Goal: Task Accomplishment & Management: Manage account settings

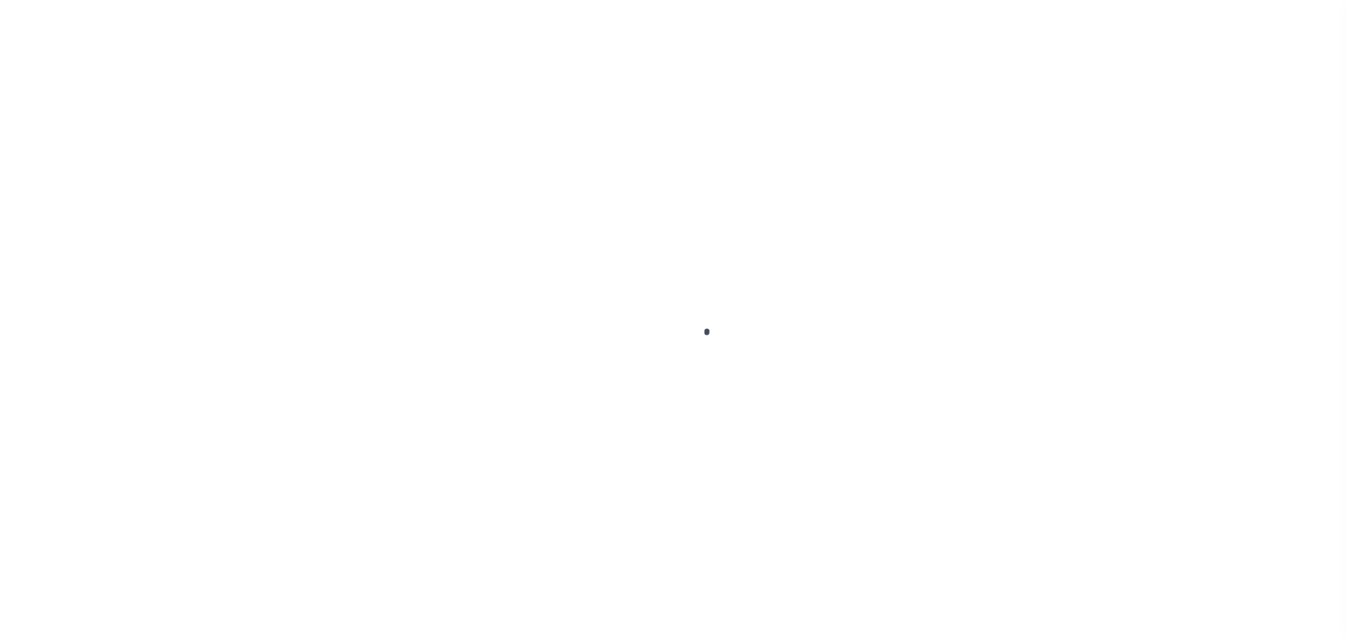
scroll to position [44, 0]
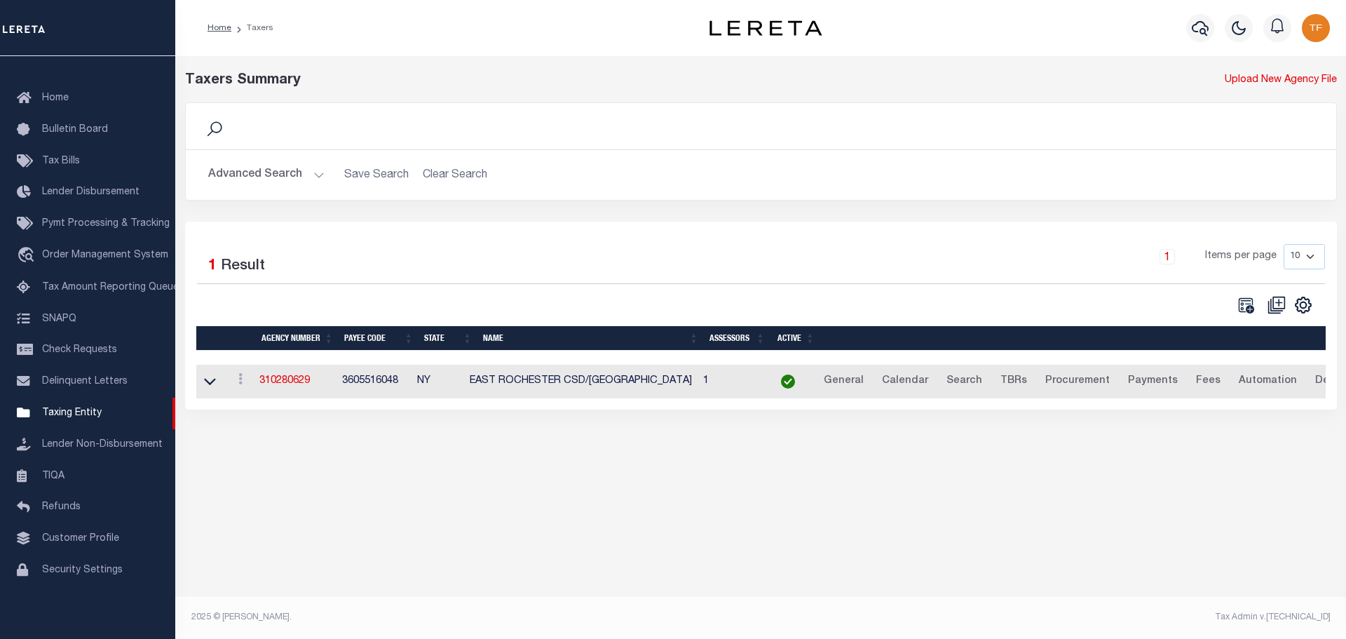
click at [318, 177] on button "Advanced Search" at bounding box center [266, 174] width 116 height 27
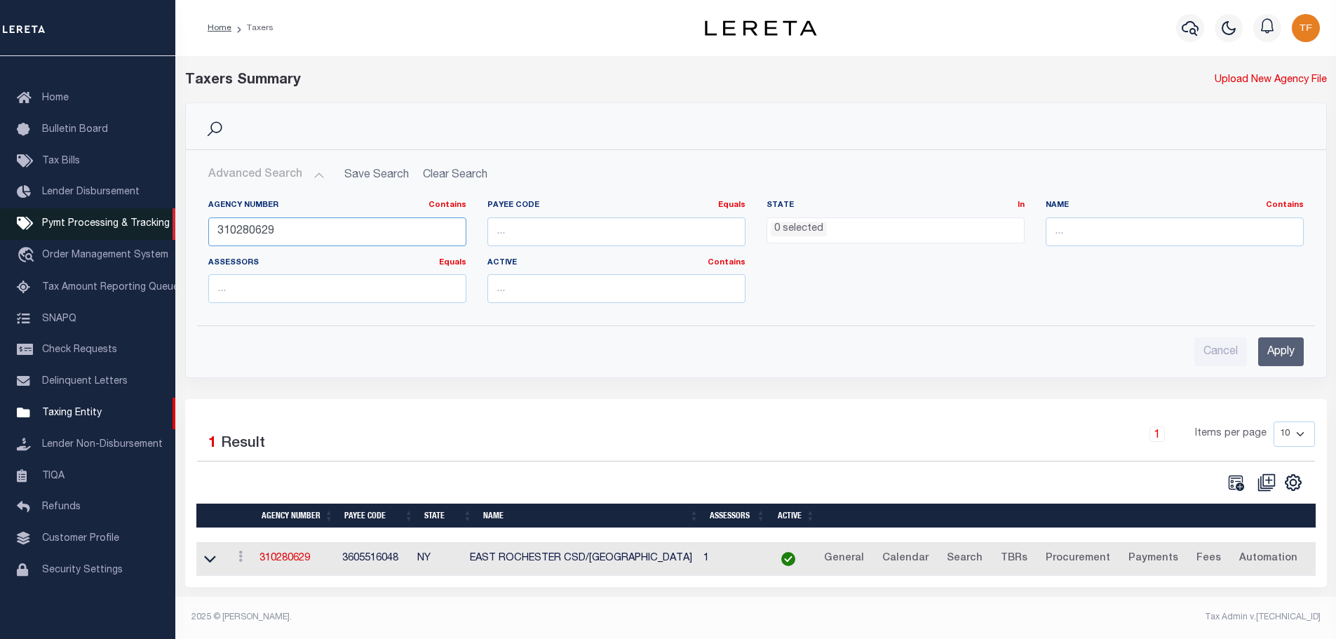
drag, startPoint x: 307, startPoint y: 236, endPoint x: 105, endPoint y: 212, distance: 203.5
click at [111, 215] on div "Home Taxers Profile" at bounding box center [668, 315] width 1336 height 631
type input "160010103"
click at [1271, 355] on input "Apply" at bounding box center [1281, 351] width 46 height 29
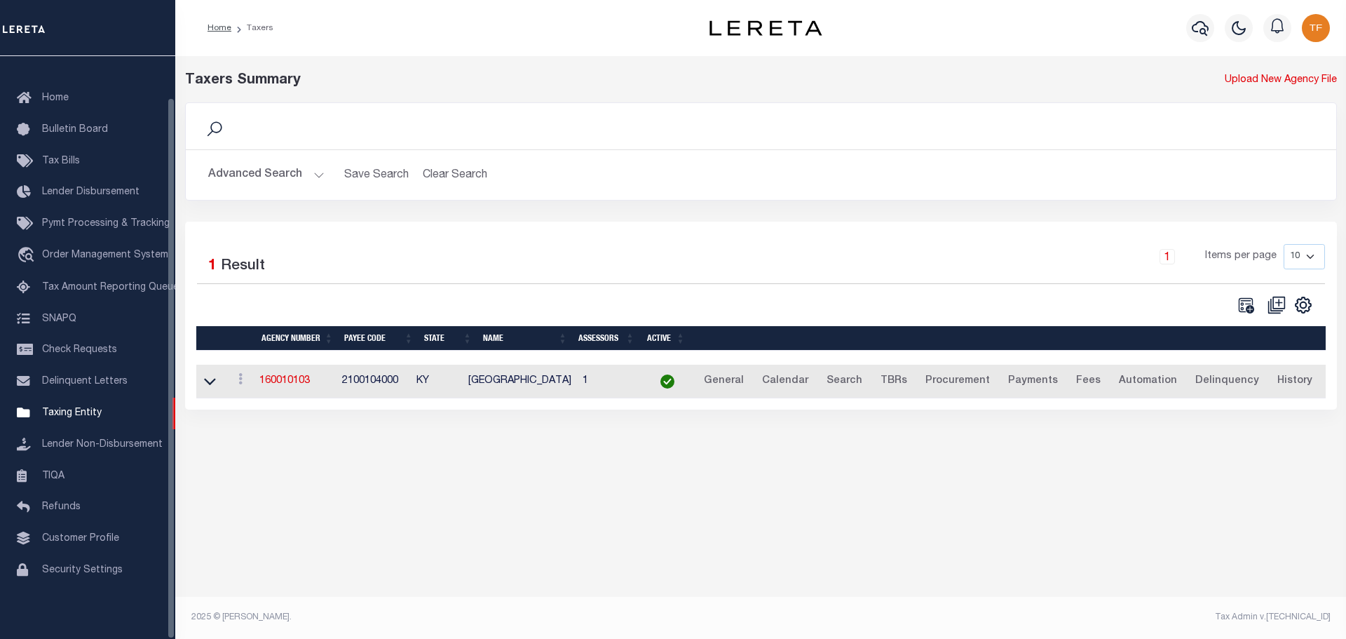
click at [288, 389] on td "160010103" at bounding box center [295, 382] width 83 height 34
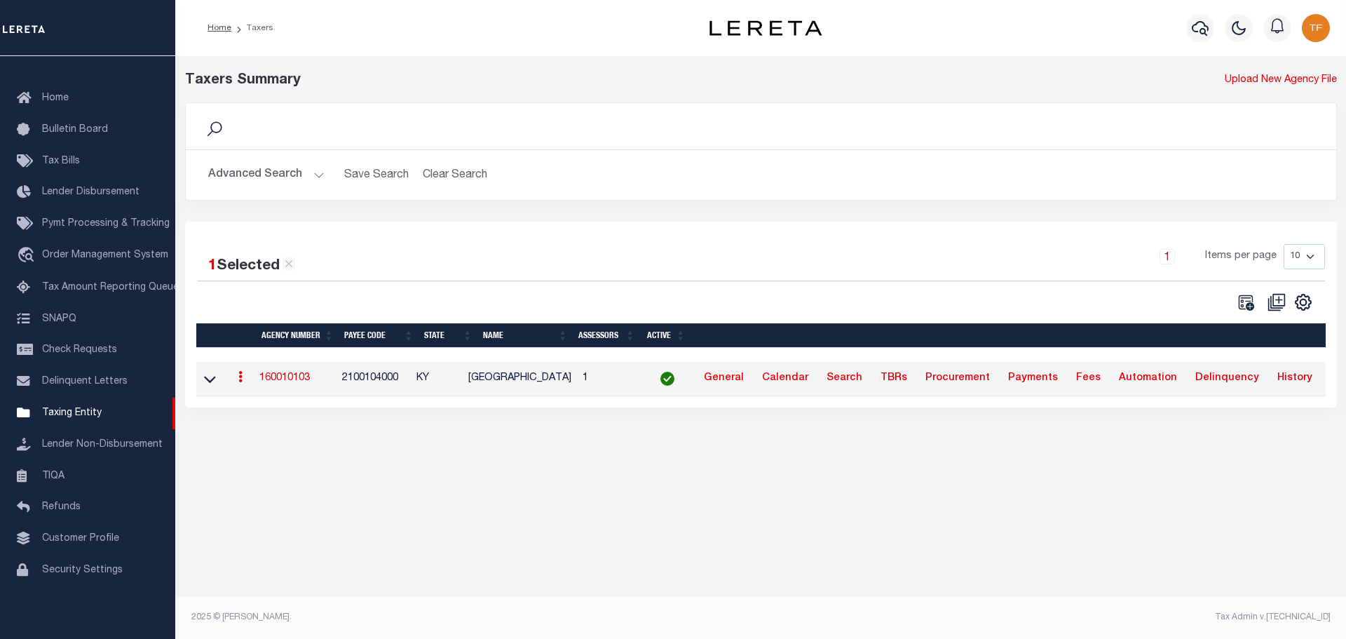
click at [281, 382] on link "160010103" at bounding box center [284, 378] width 50 height 10
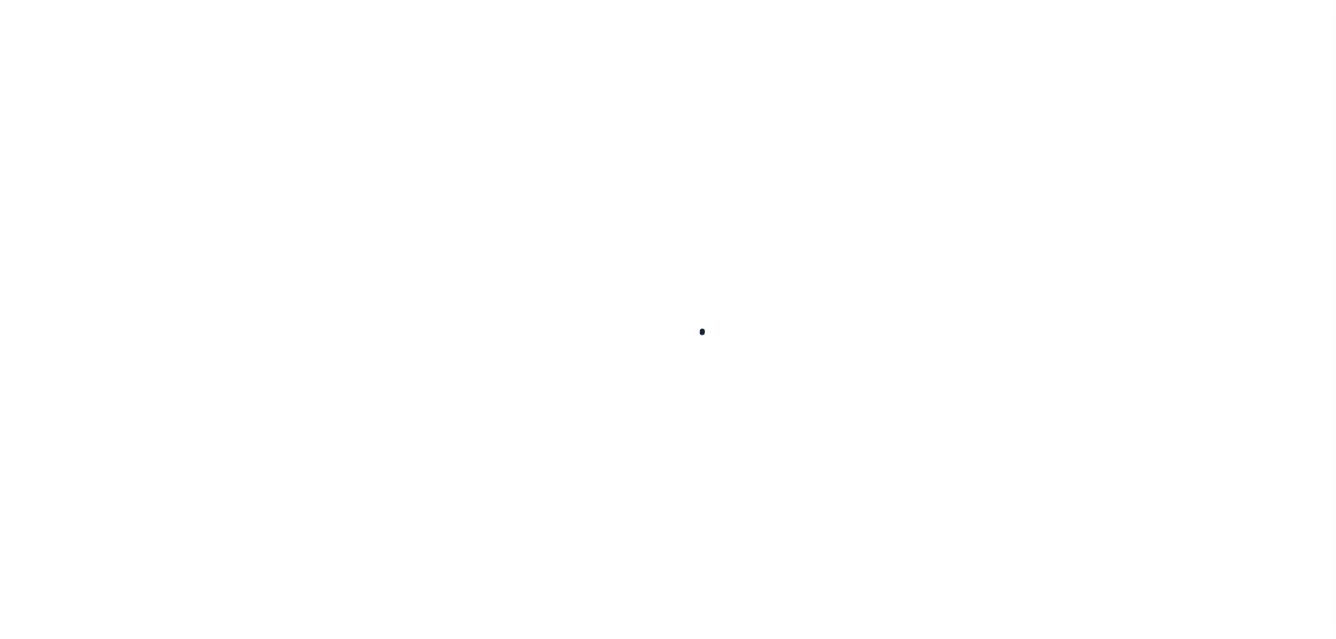
select select
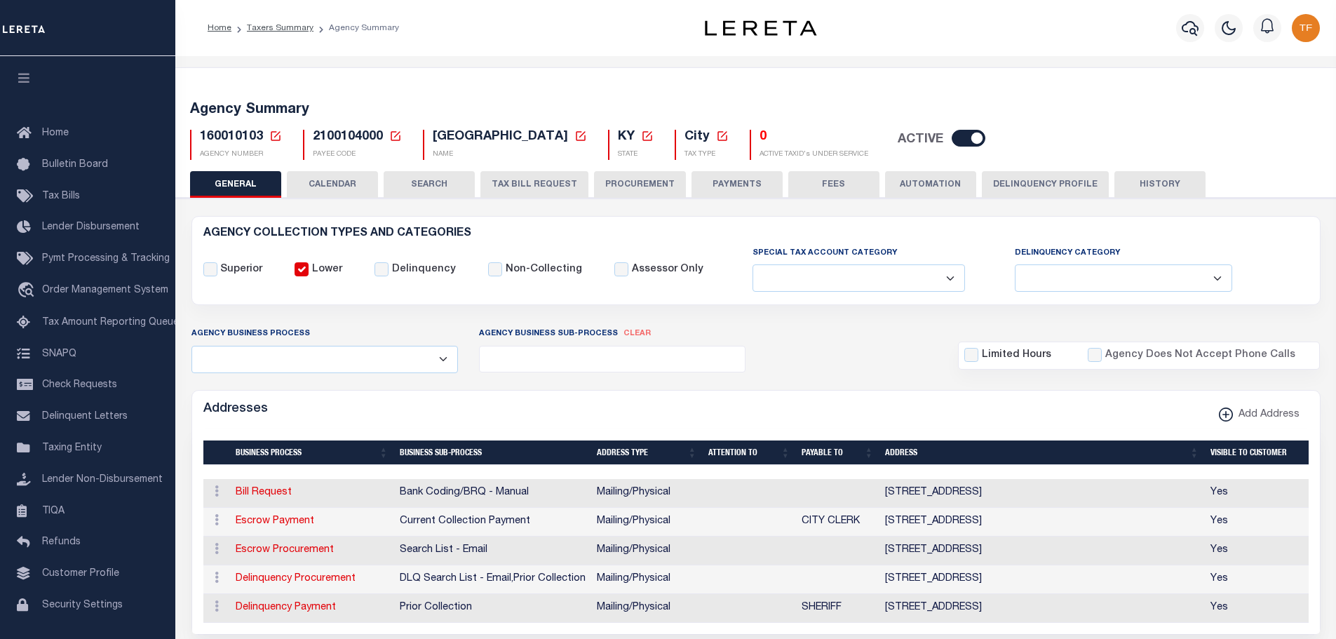
click at [274, 133] on icon at bounding box center [275, 136] width 13 height 13
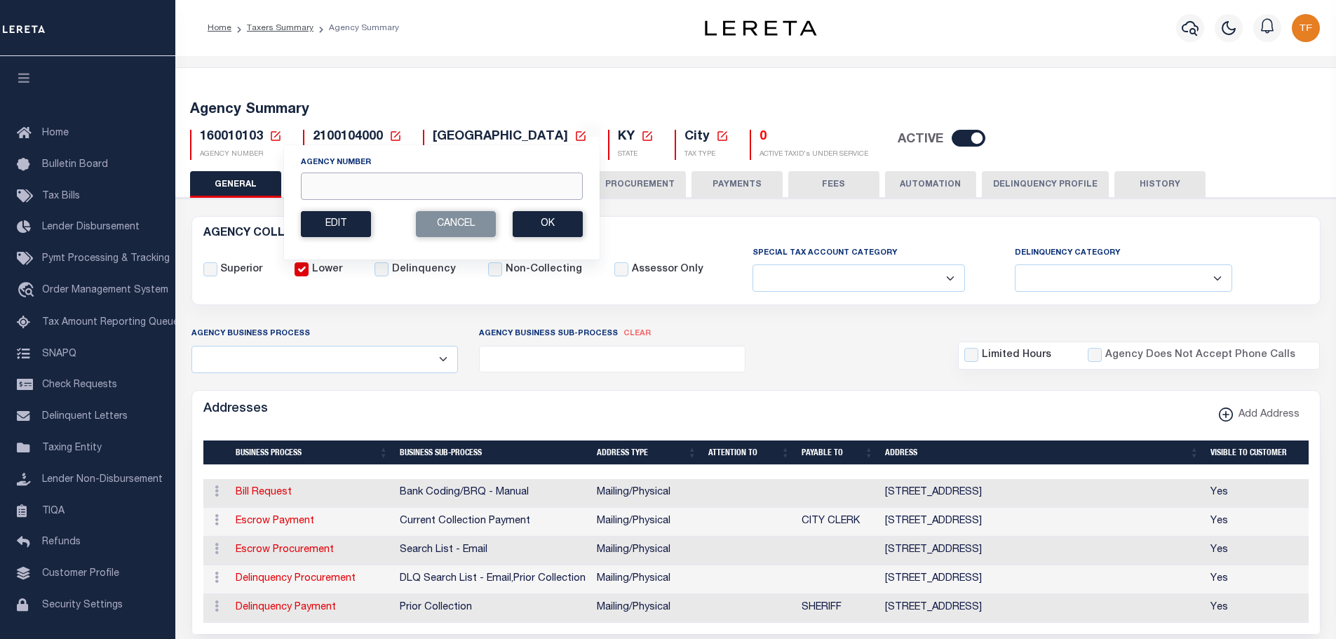
drag, startPoint x: 310, startPoint y: 186, endPoint x: 303, endPoint y: 177, distance: 11.5
click at [310, 185] on input "Agency Number" at bounding box center [442, 186] width 282 height 27
type input "370210204"
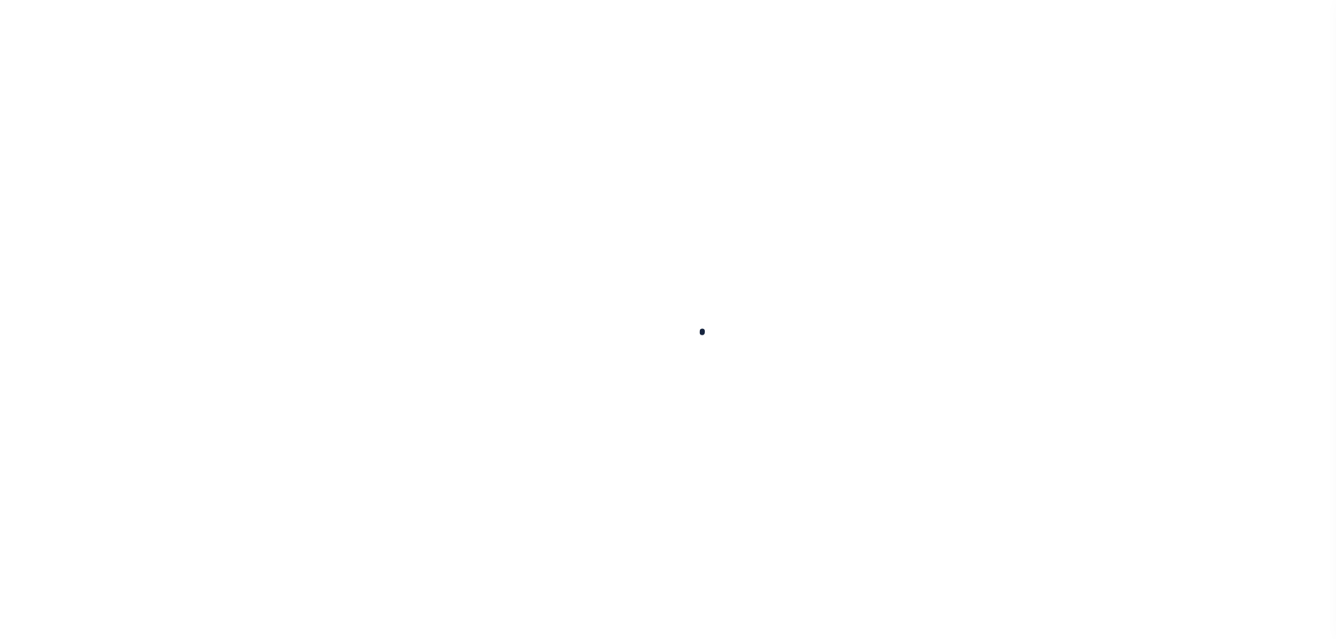
select select
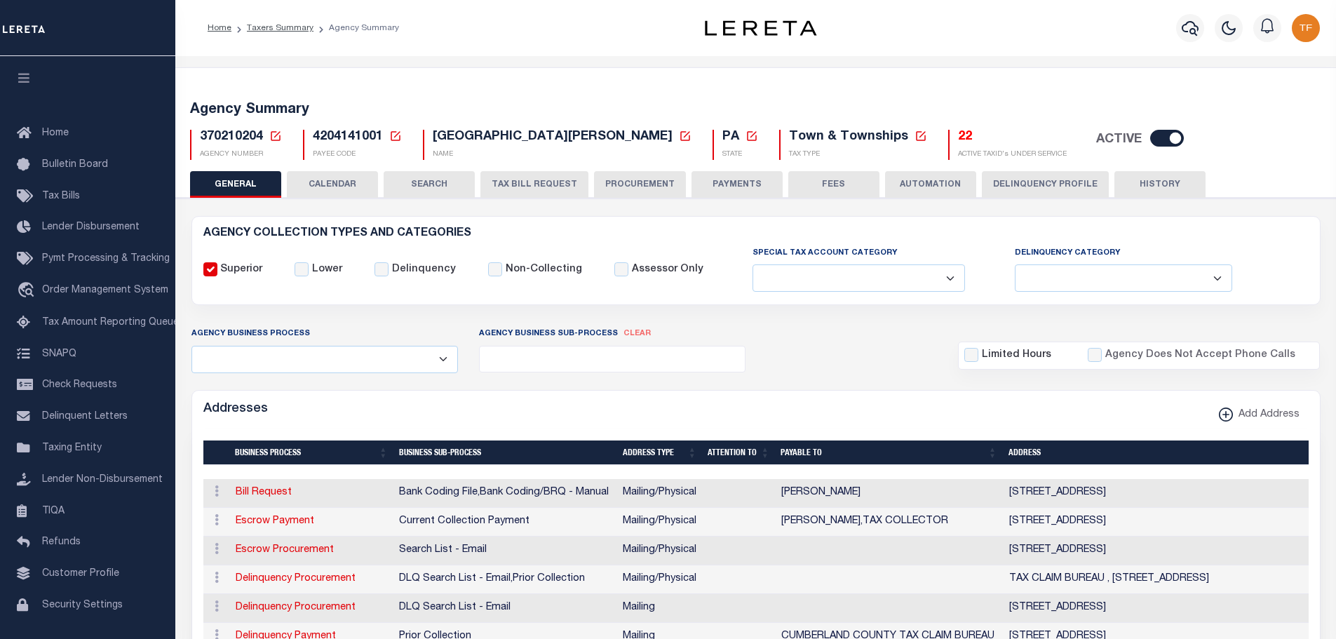
click at [278, 134] on icon at bounding box center [276, 136] width 10 height 10
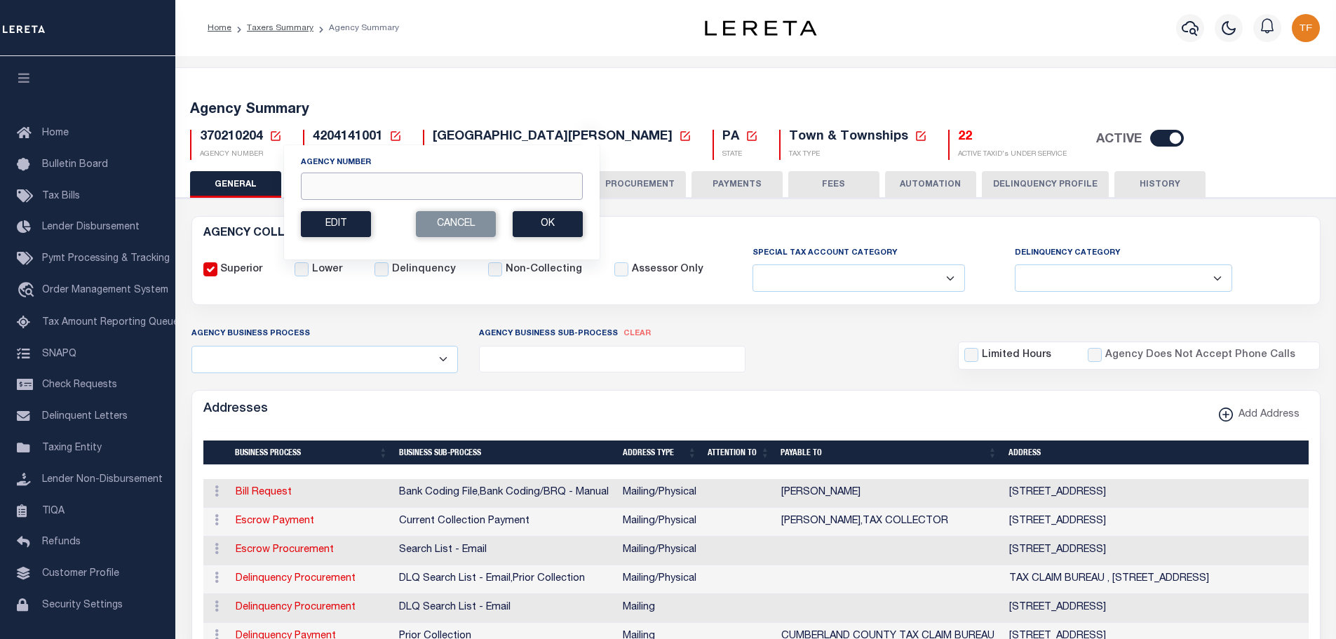
click at [325, 192] on input "Agency Number" at bounding box center [442, 186] width 282 height 27
type input "310301061"
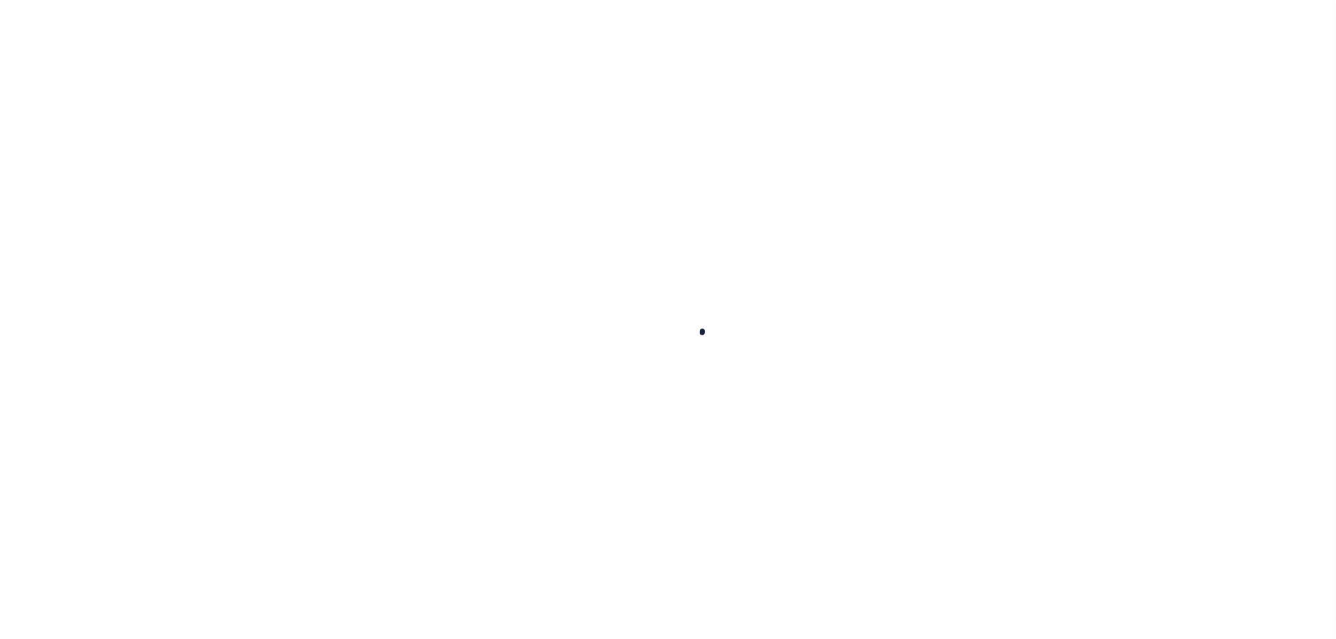
select select "1"
select select
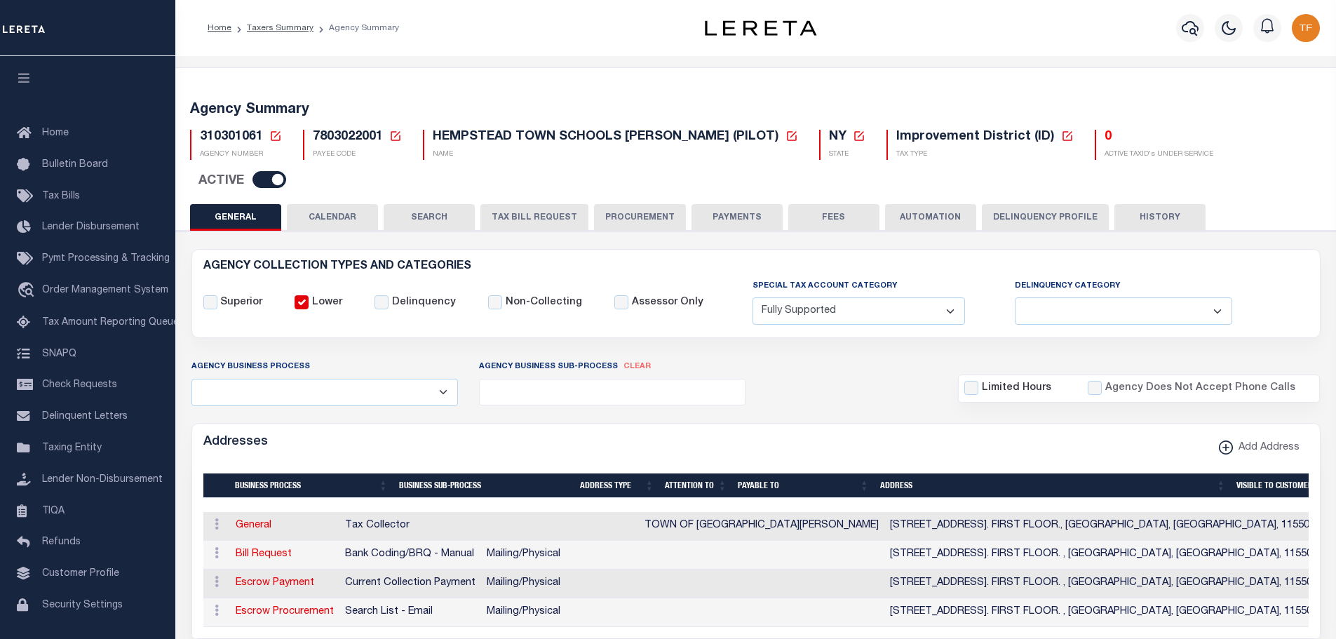
click at [274, 131] on icon at bounding box center [275, 136] width 13 height 13
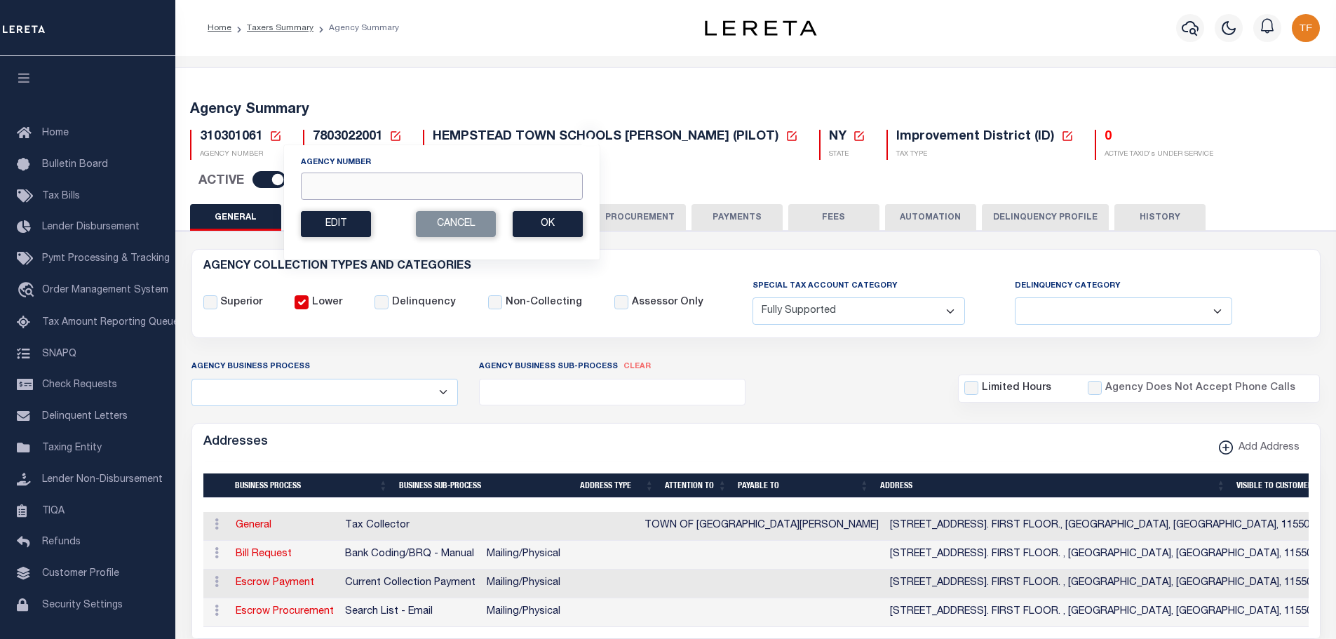
drag, startPoint x: 319, startPoint y: 185, endPoint x: 311, endPoint y: 207, distance: 23.3
click at [319, 185] on input "Agency Number" at bounding box center [442, 186] width 282 height 27
type input "310150613"
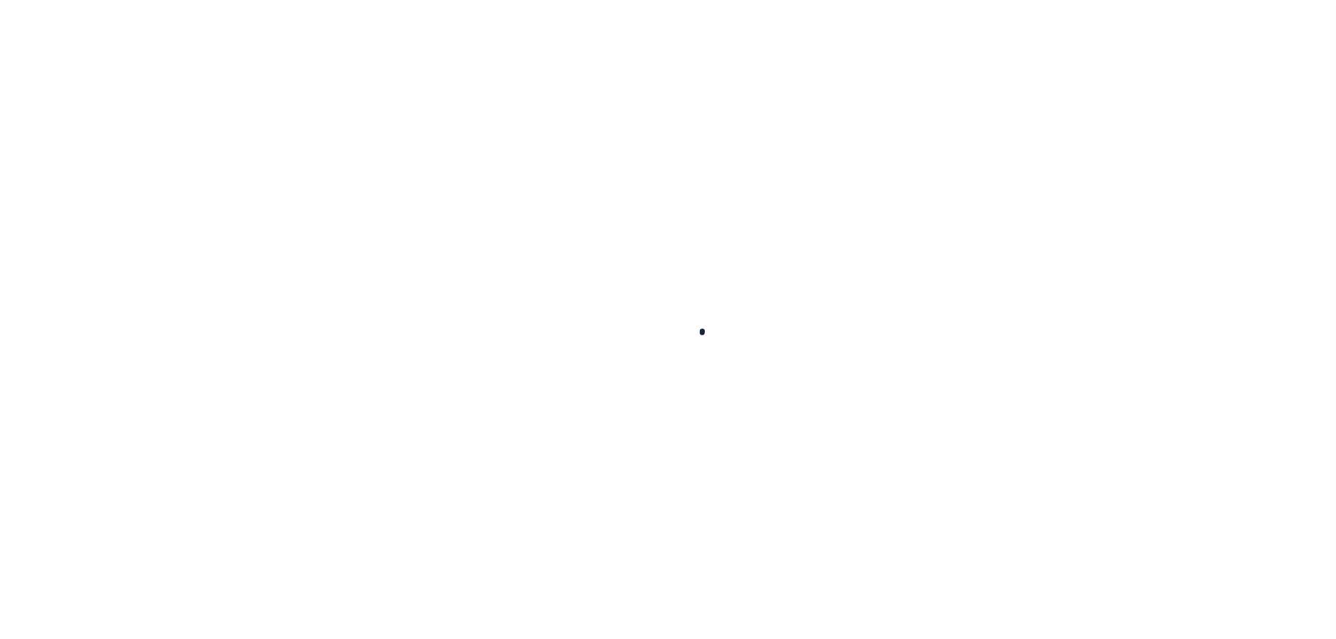
select select
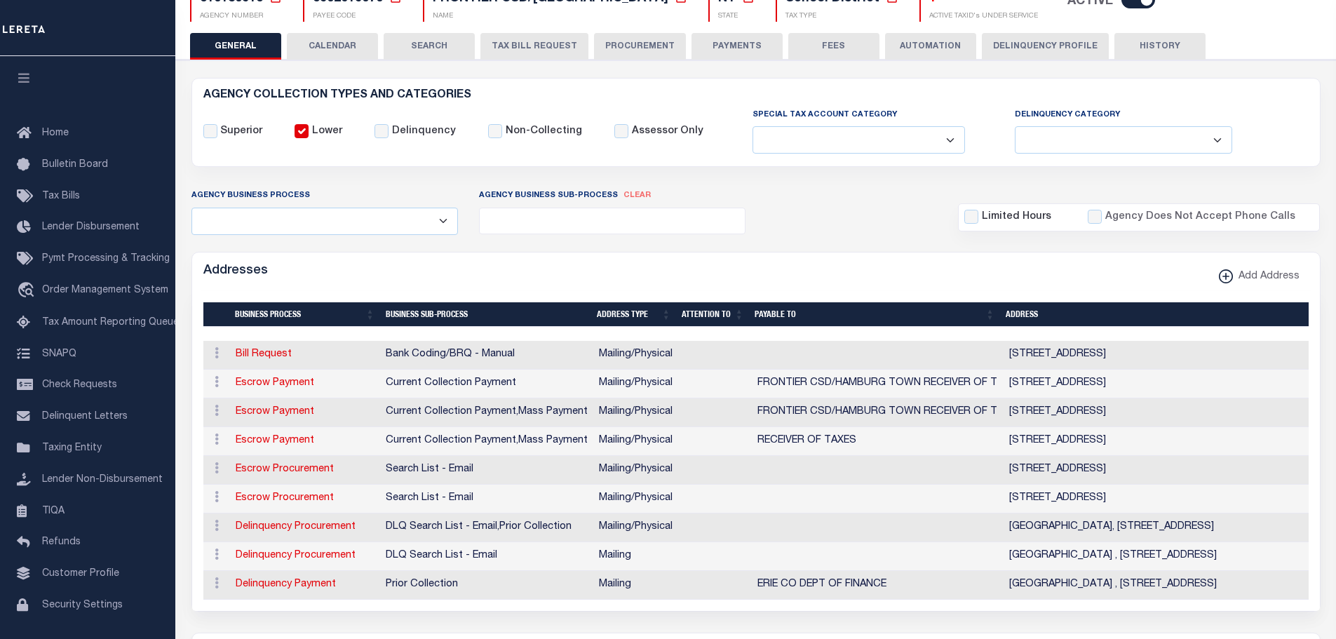
scroll to position [140, 0]
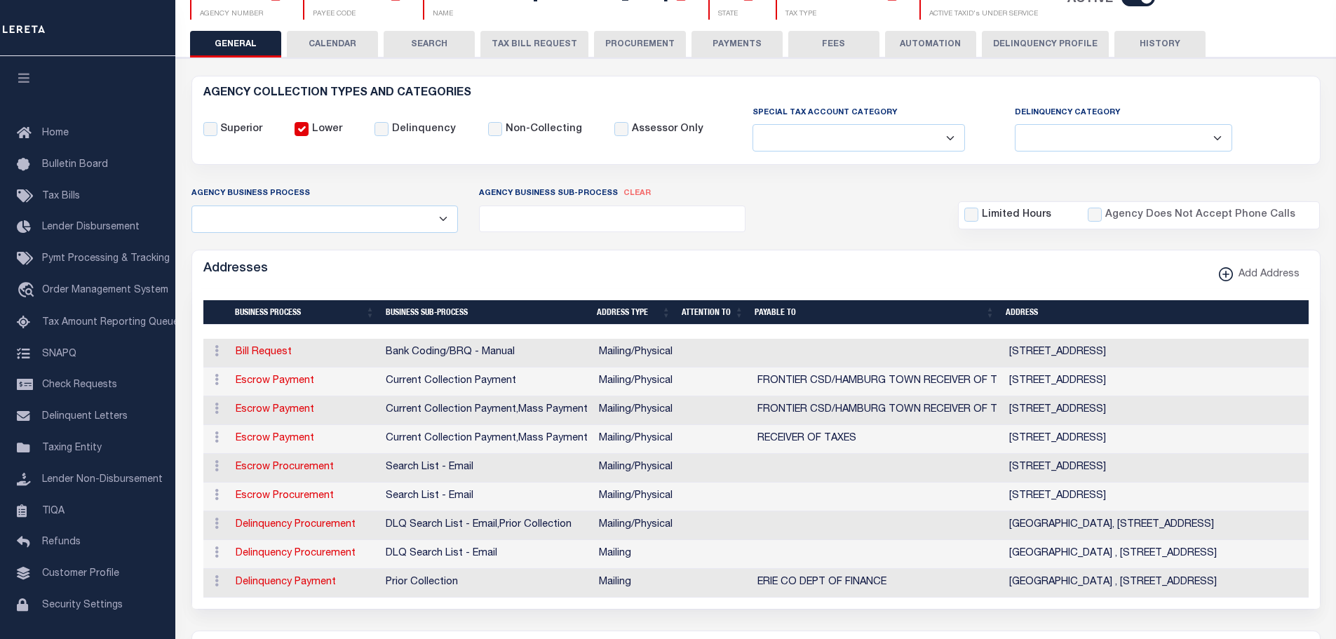
click at [1148, 44] on button "HISTORY" at bounding box center [1159, 44] width 91 height 27
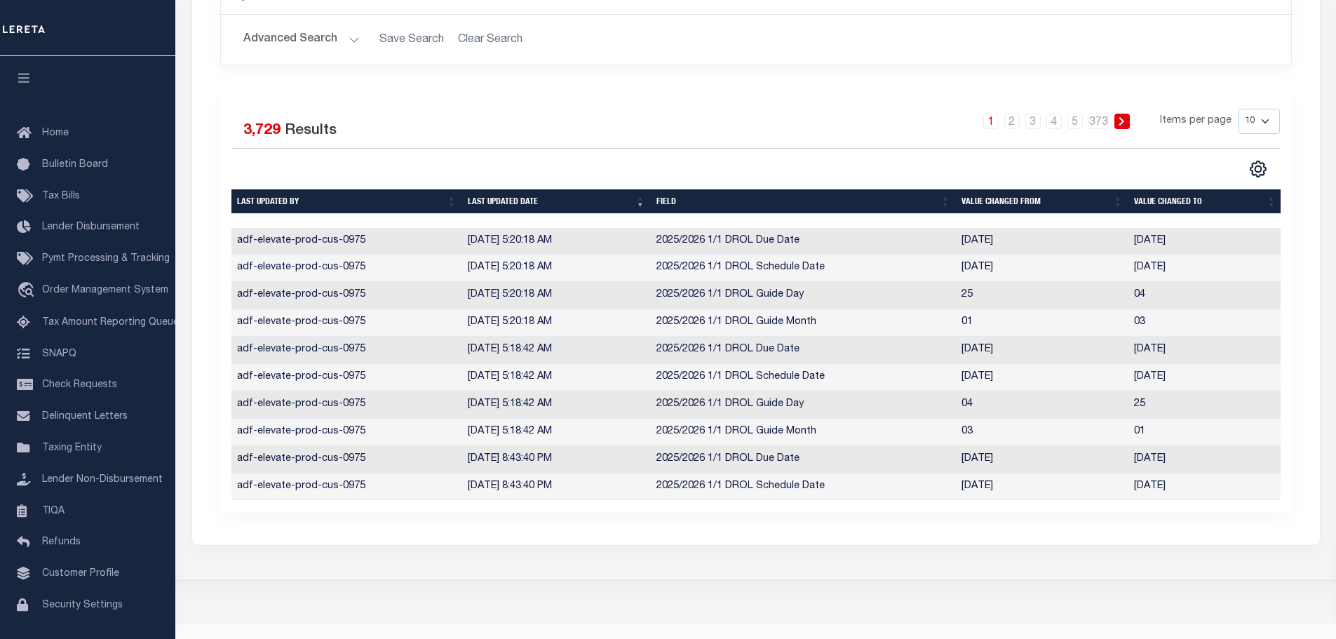
scroll to position [320, 0]
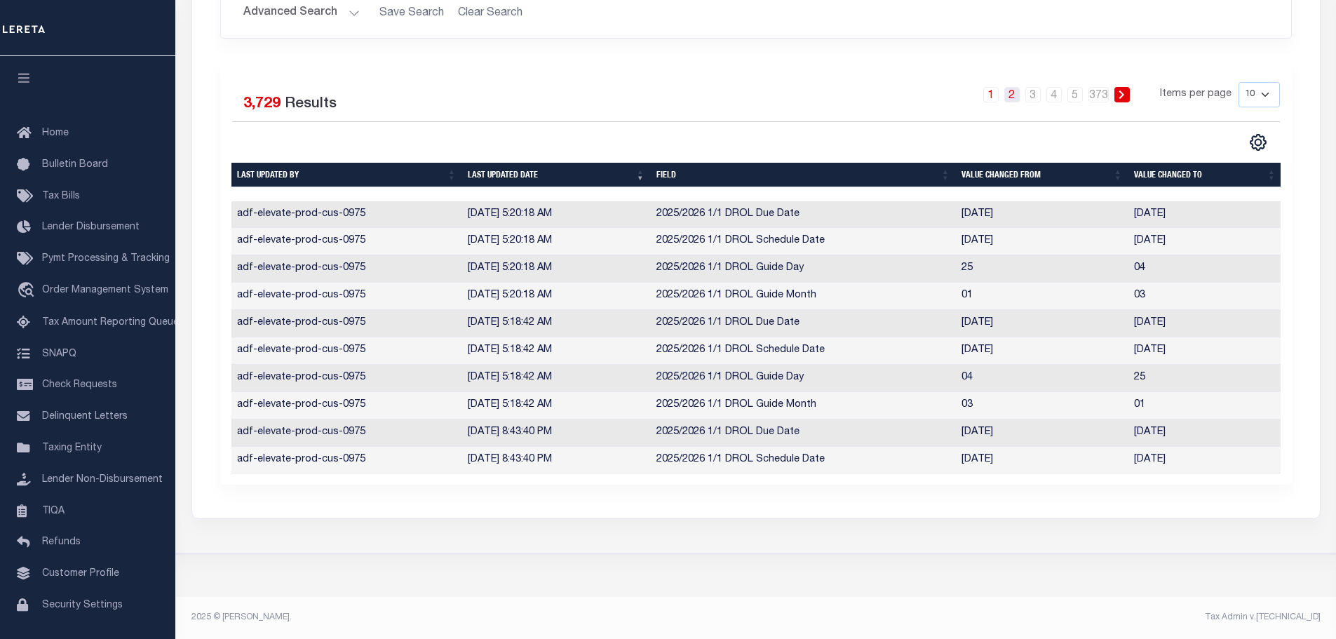
click at [1013, 87] on link "2" at bounding box center [1011, 94] width 15 height 15
click at [1032, 87] on link "3" at bounding box center [1032, 94] width 15 height 15
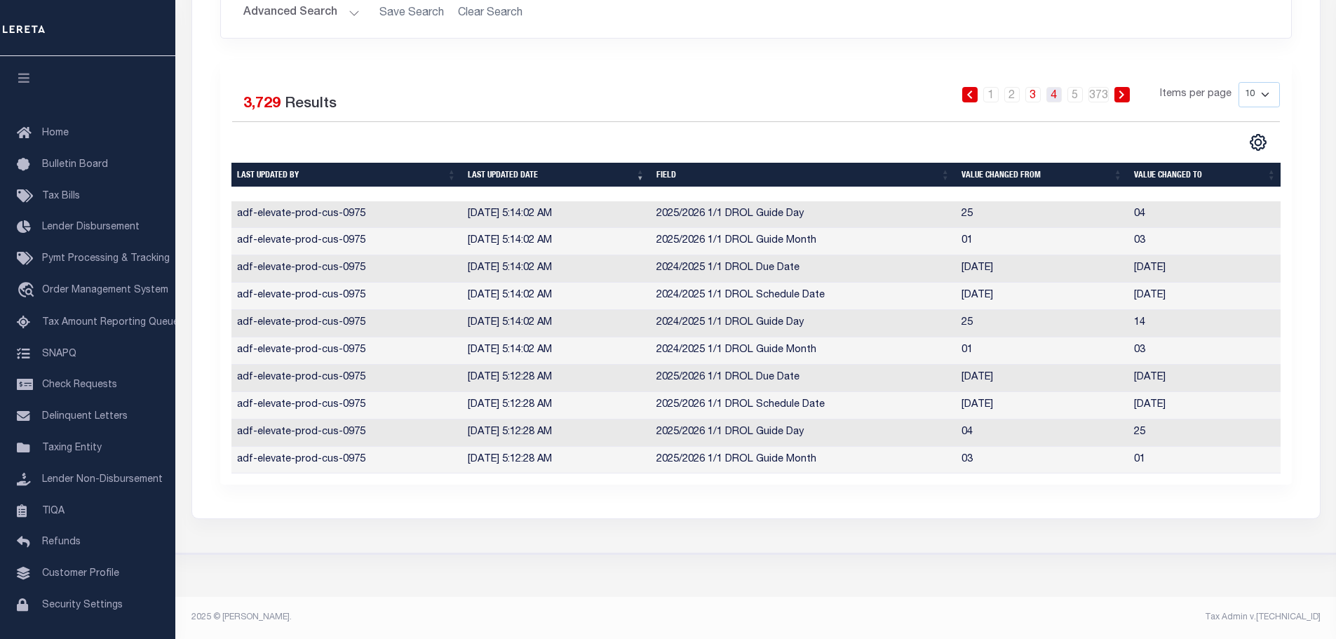
click at [1055, 87] on link "4" at bounding box center [1053, 94] width 15 height 15
click at [1058, 87] on link "4" at bounding box center [1053, 94] width 15 height 15
click at [1076, 87] on link "5" at bounding box center [1074, 94] width 15 height 15
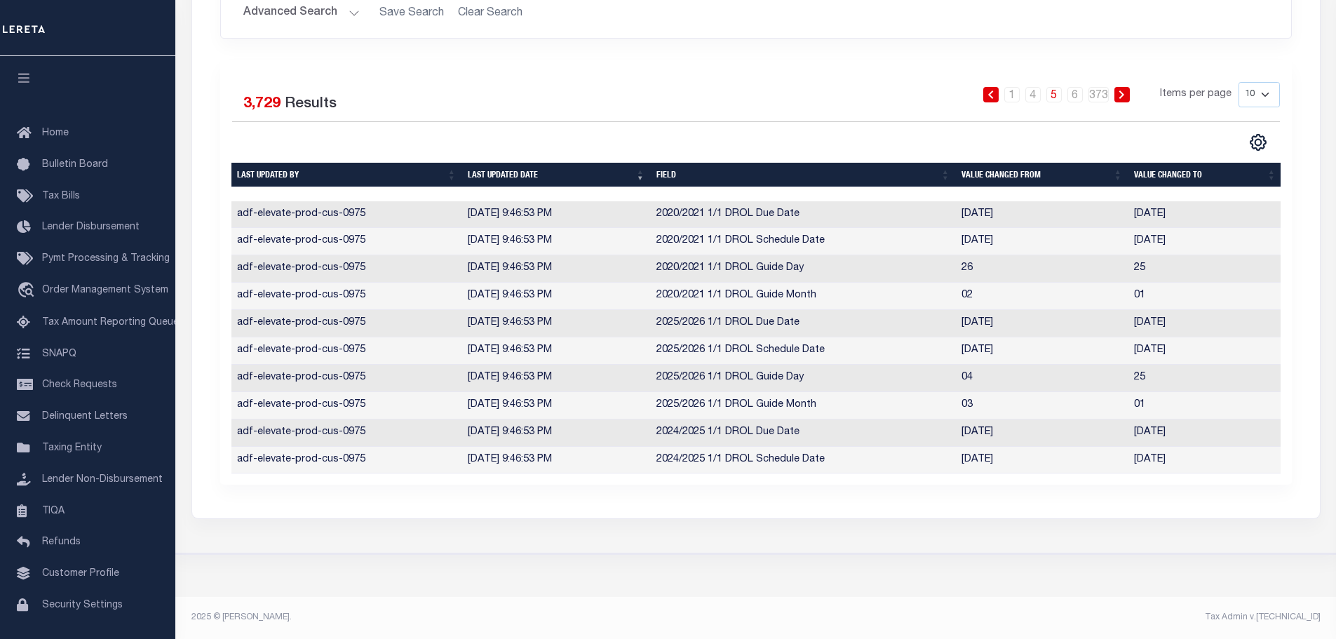
click at [1121, 90] on icon at bounding box center [1122, 94] width 6 height 8
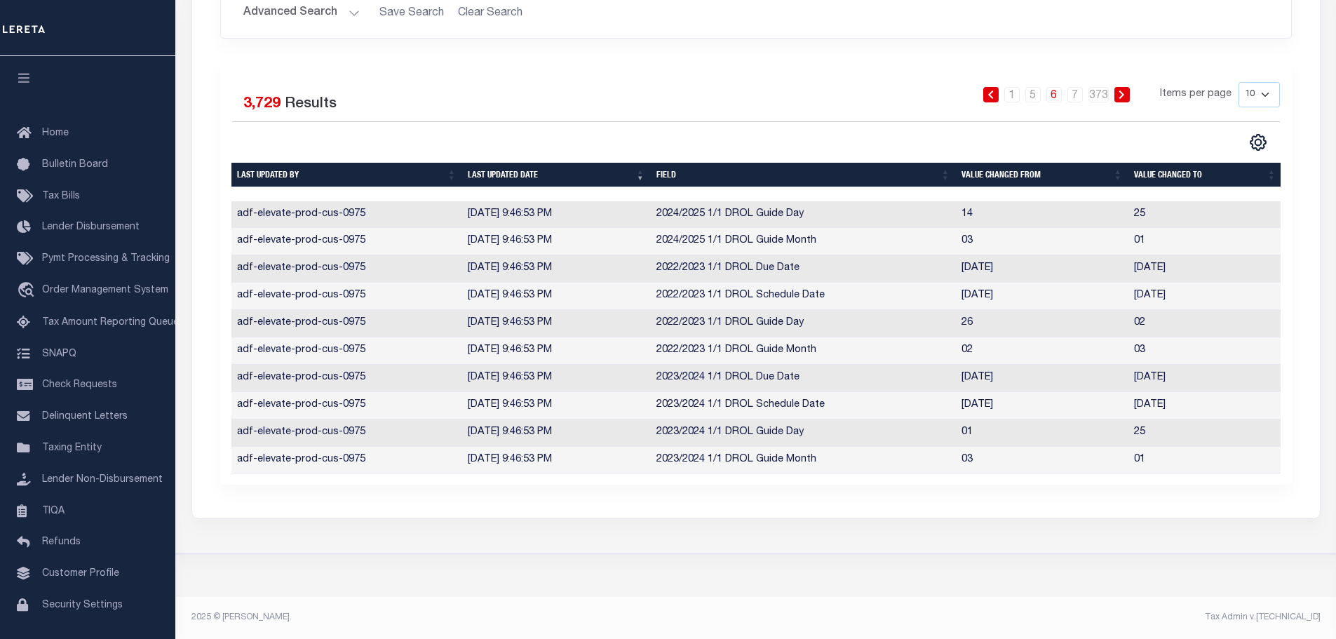
click at [1121, 90] on icon at bounding box center [1122, 94] width 6 height 8
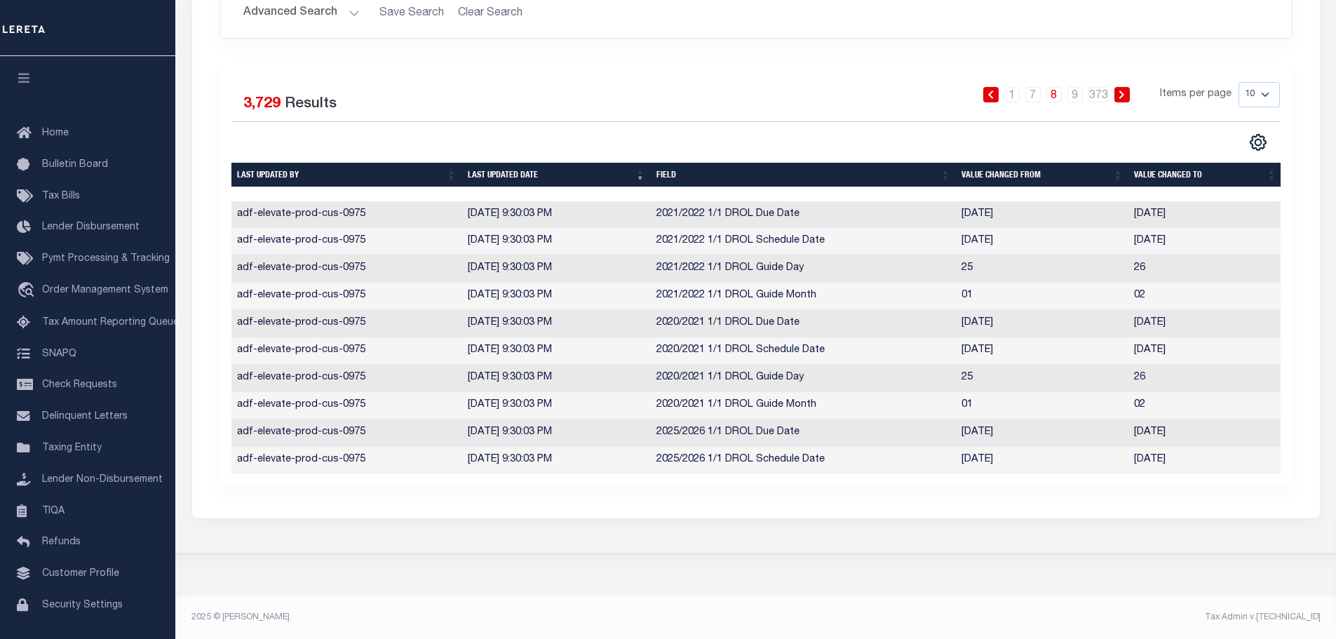
click at [1121, 90] on icon at bounding box center [1122, 94] width 6 height 8
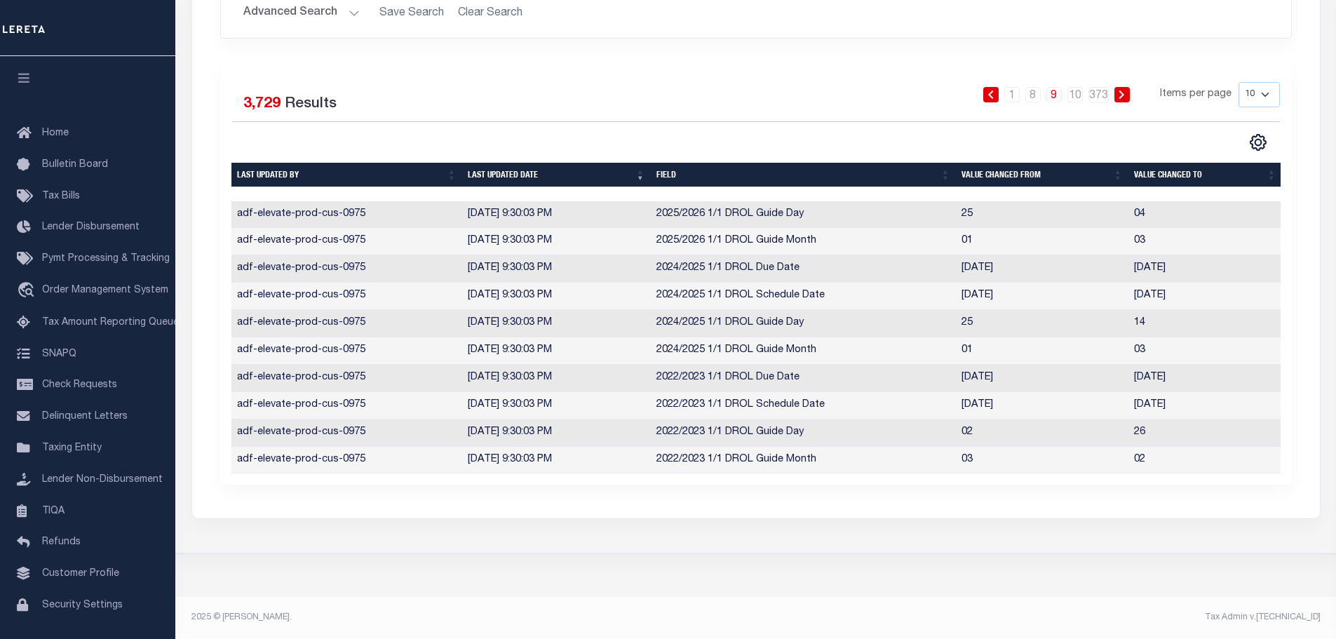
click at [1121, 90] on icon at bounding box center [1122, 94] width 6 height 8
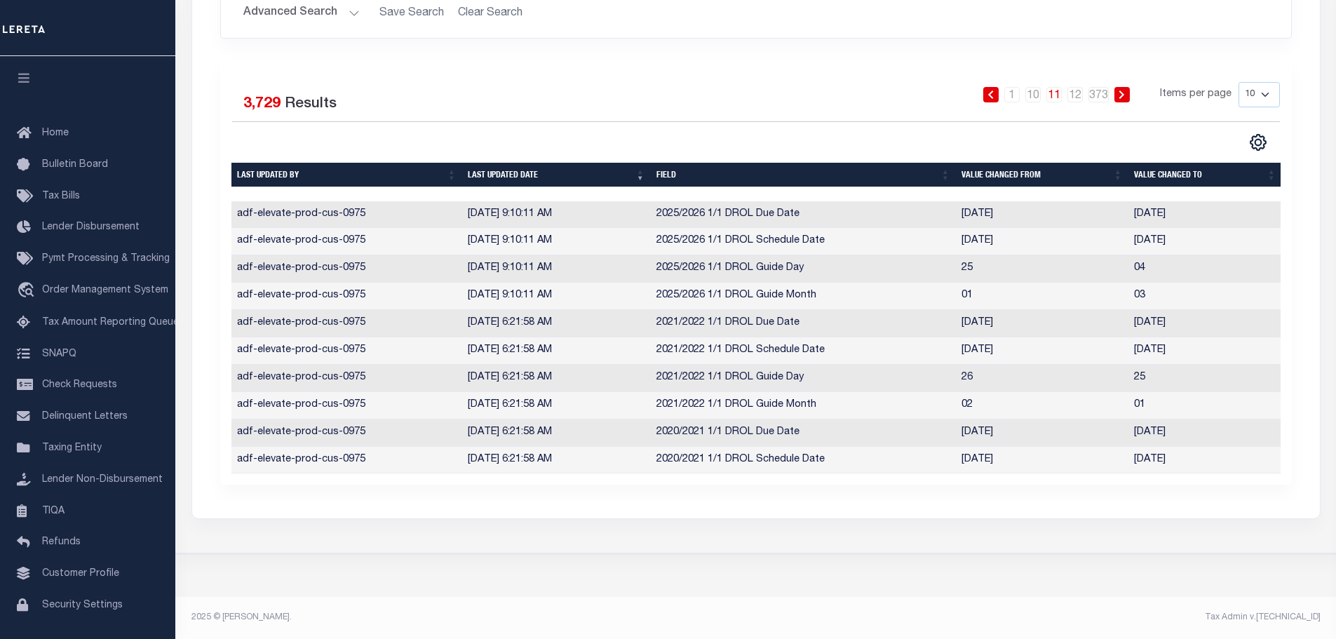
click at [1121, 90] on icon at bounding box center [1122, 94] width 6 height 8
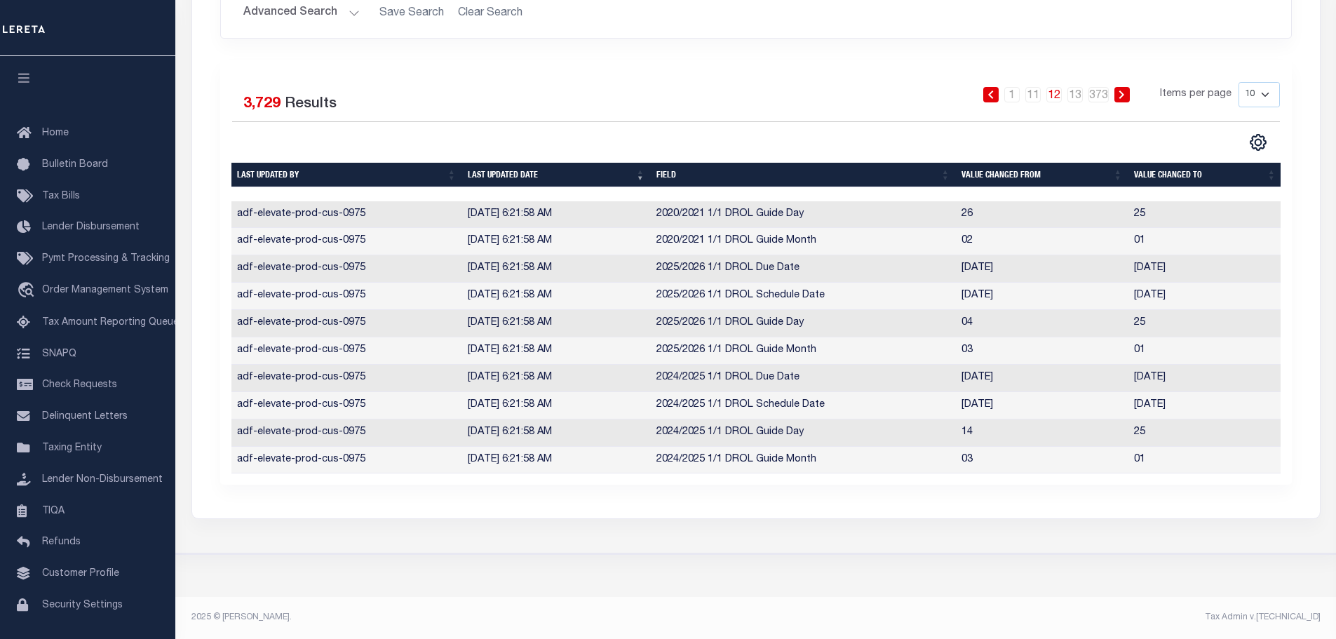
click at [1121, 90] on icon at bounding box center [1122, 94] width 6 height 8
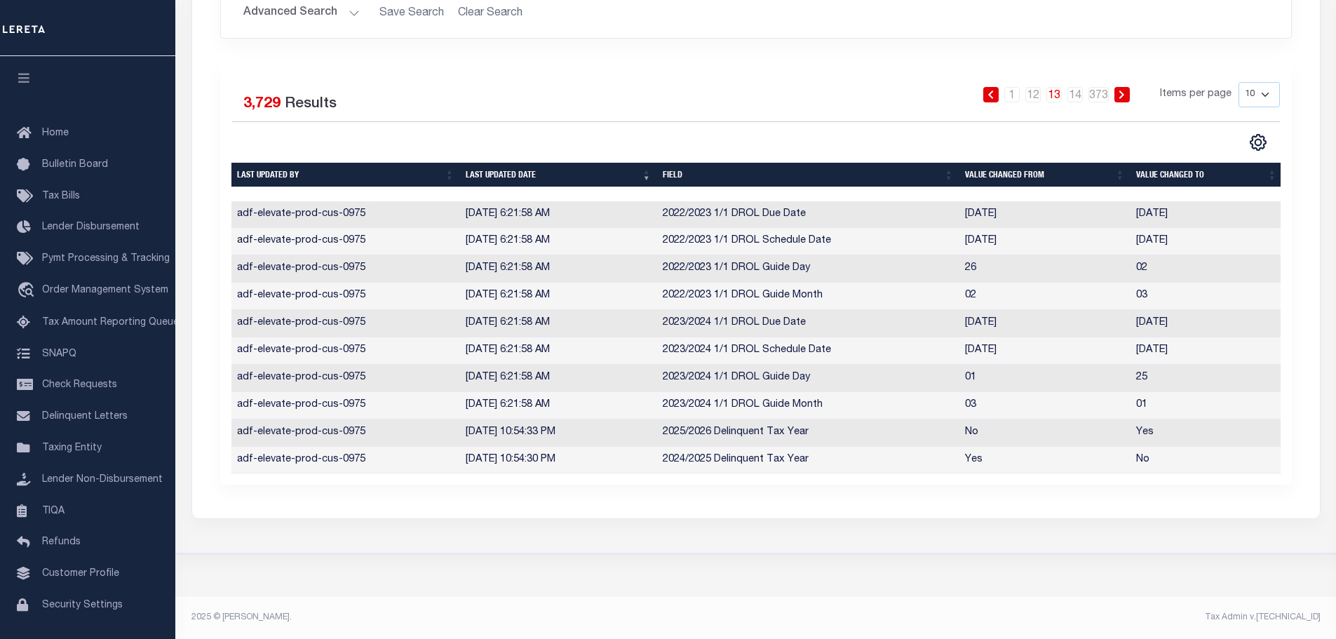
click at [1121, 90] on icon at bounding box center [1122, 94] width 6 height 8
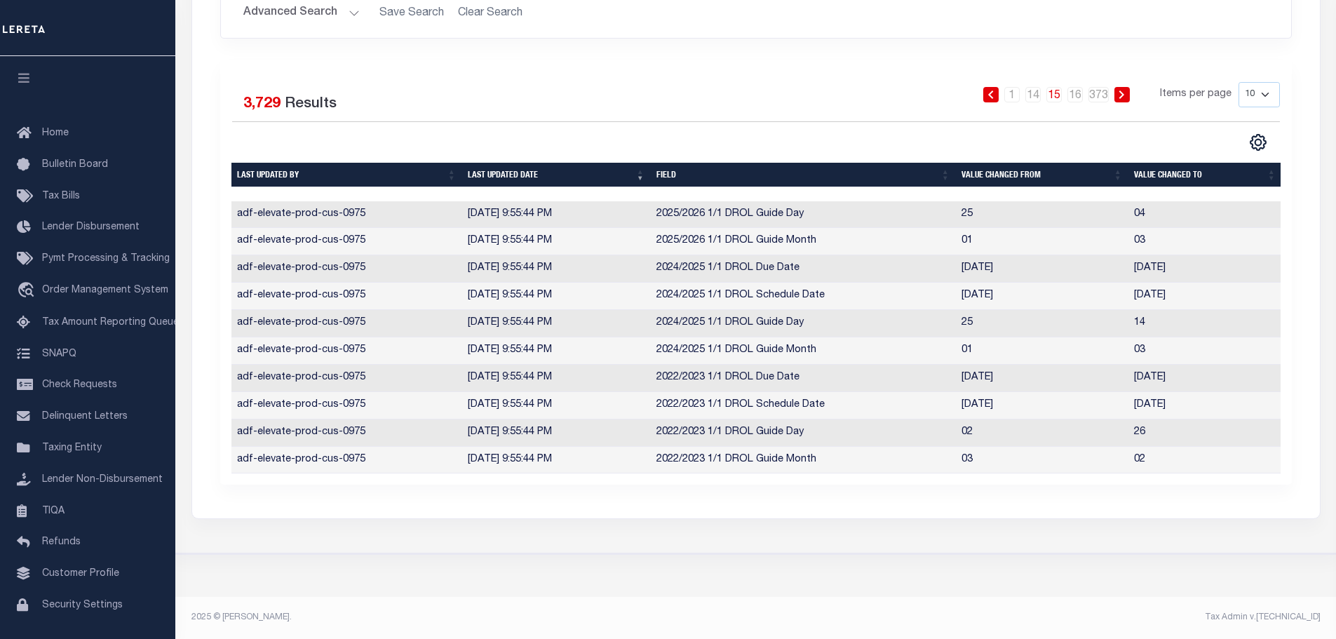
click at [1121, 90] on icon at bounding box center [1122, 94] width 6 height 8
click at [1125, 90] on icon at bounding box center [1122, 94] width 6 height 8
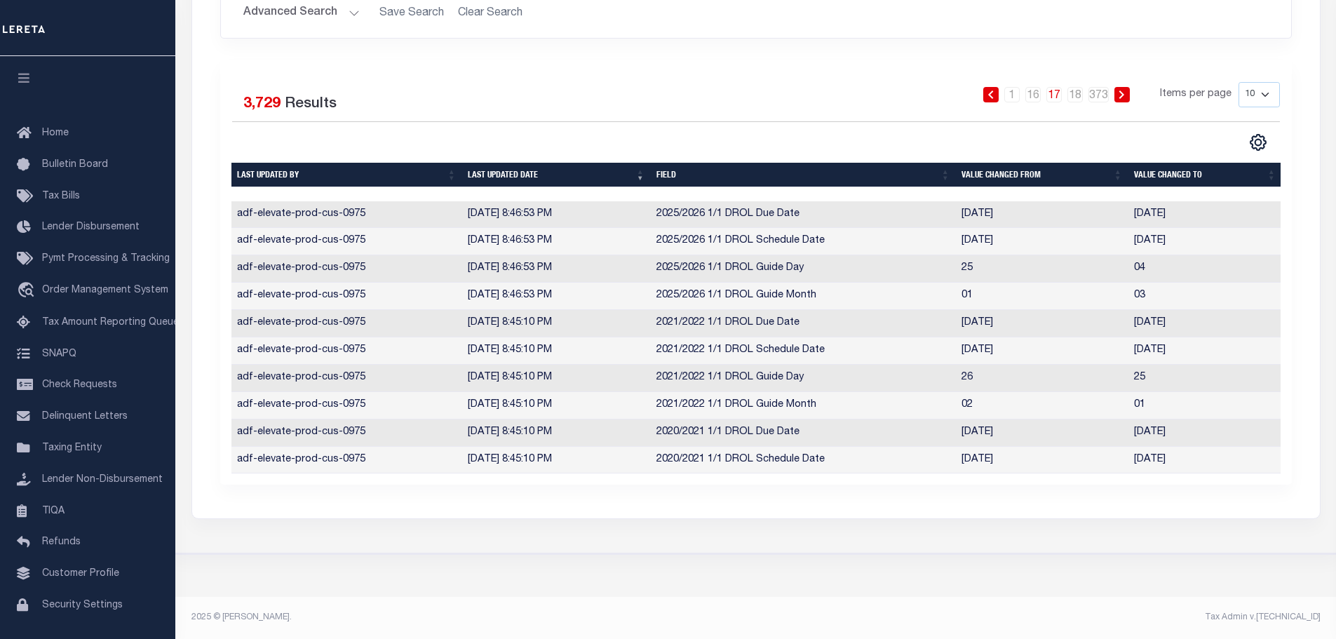
click at [1125, 90] on icon at bounding box center [1122, 94] width 6 height 8
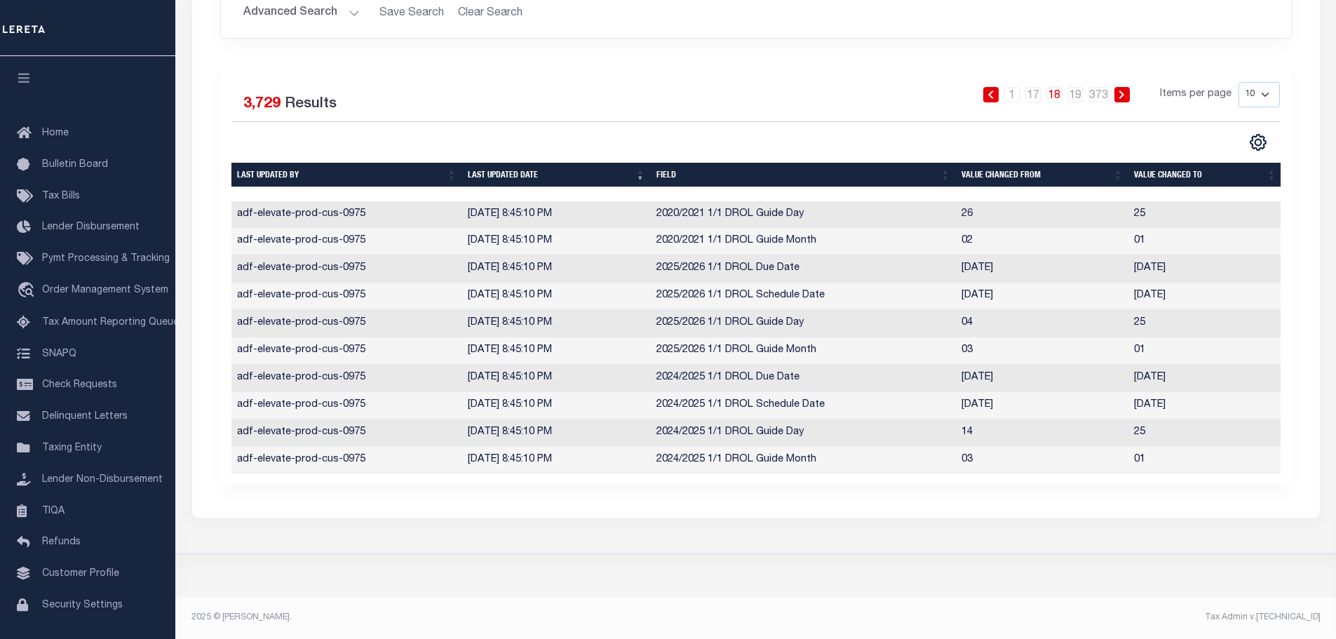
click at [1125, 90] on icon at bounding box center [1122, 94] width 6 height 8
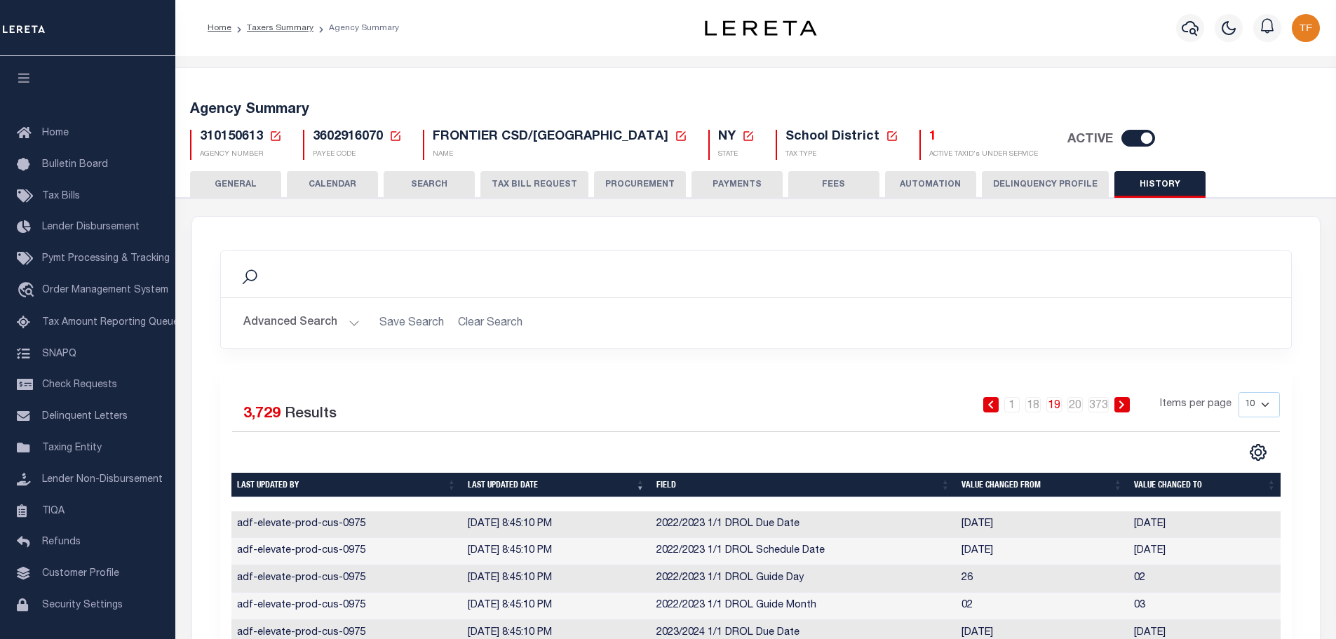
scroll to position [281, 0]
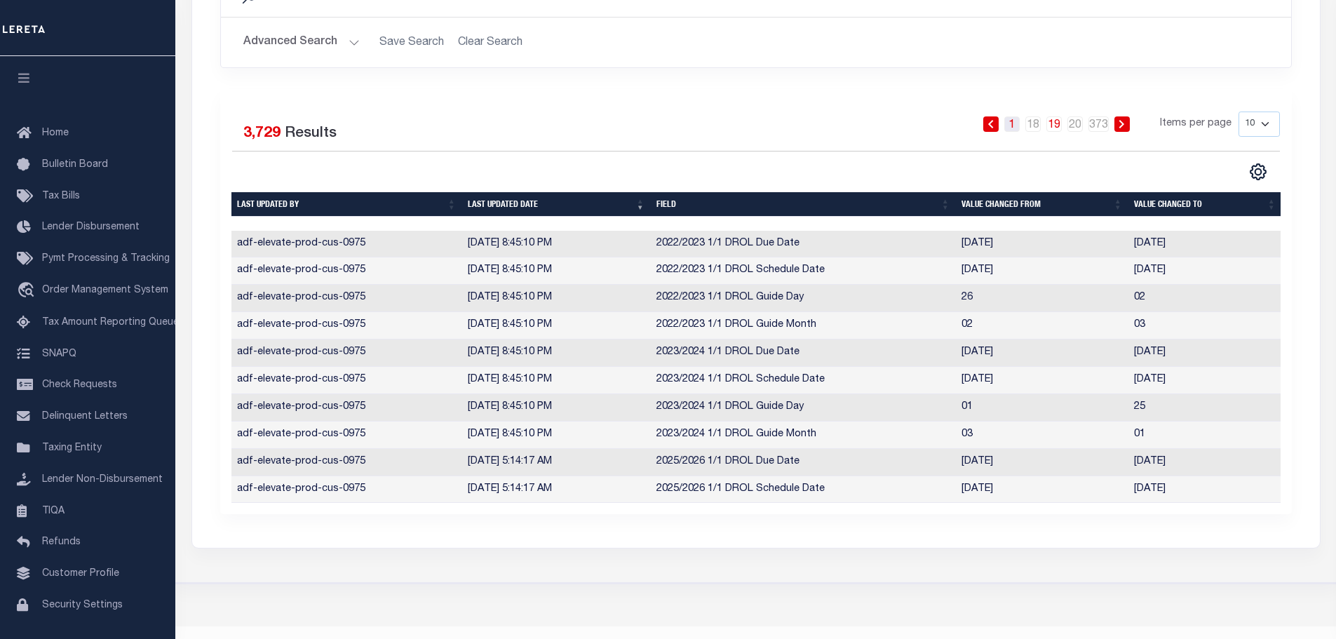
click at [1013, 129] on link "1" at bounding box center [1011, 123] width 15 height 15
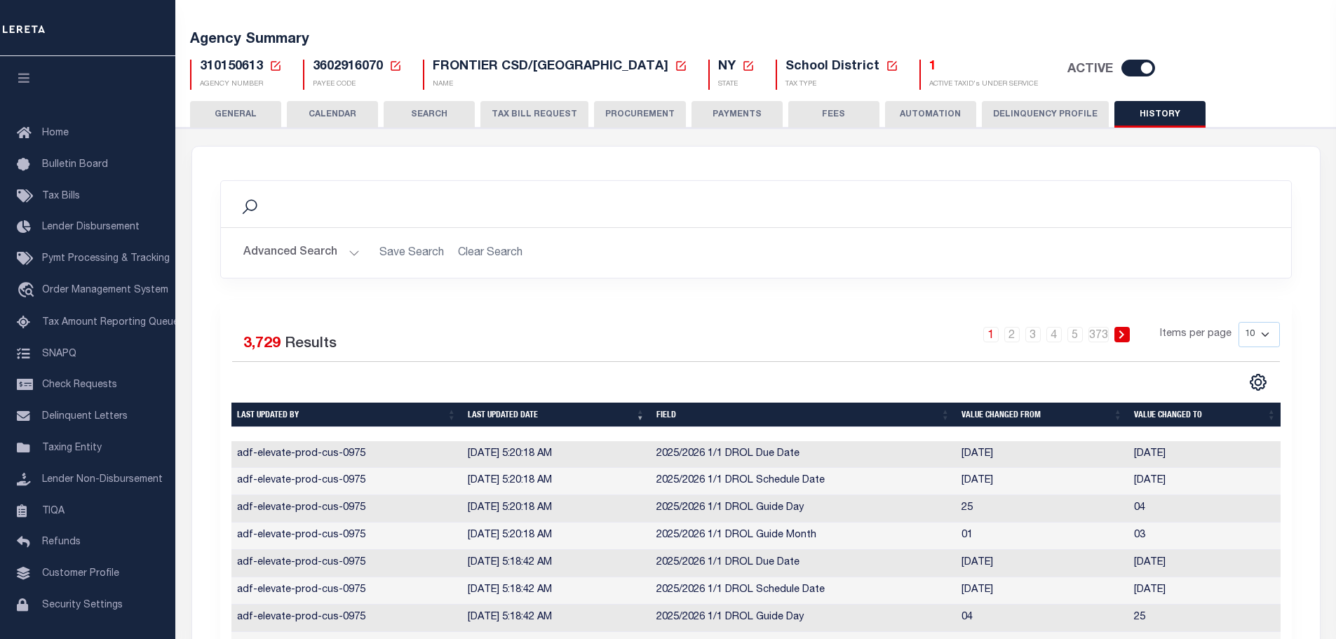
scroll to position [210, 0]
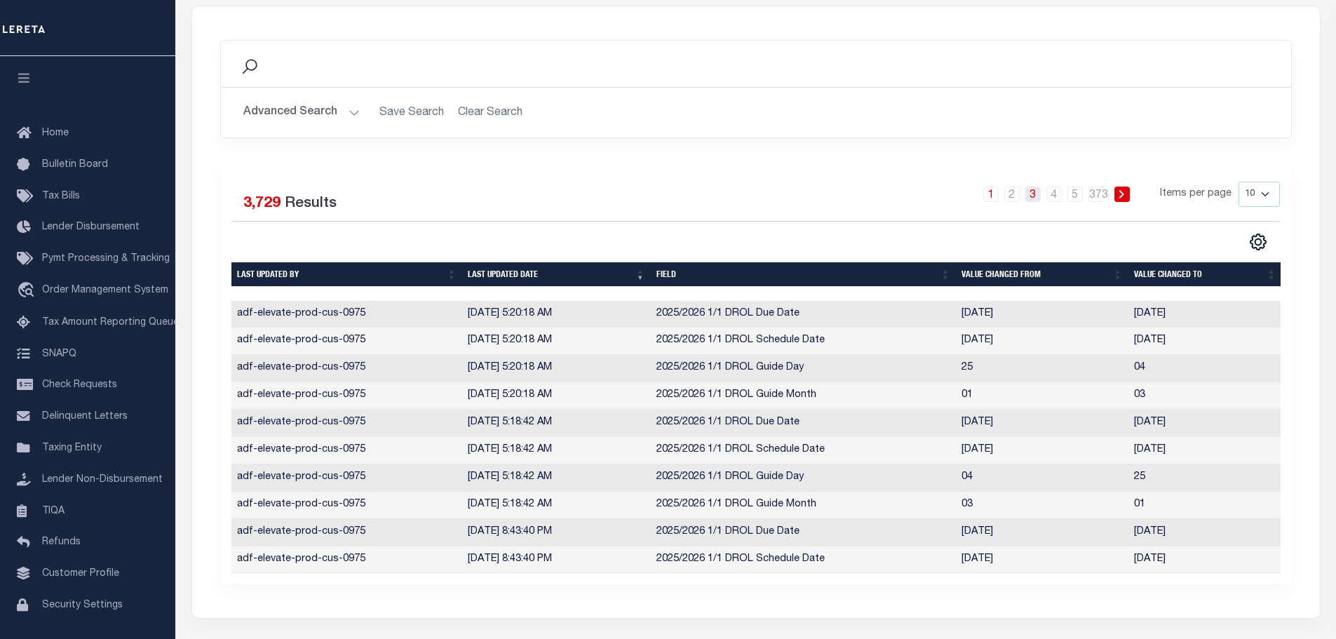
click at [1035, 196] on link "3" at bounding box center [1032, 194] width 15 height 15
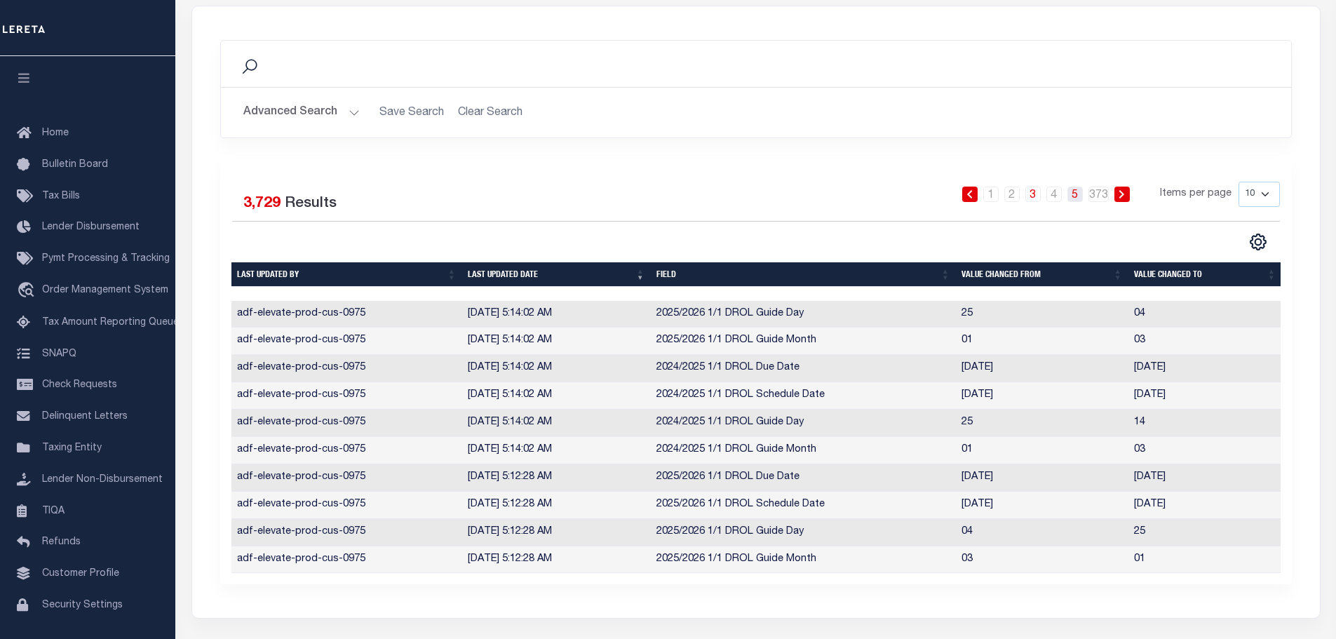
click at [1074, 199] on link "5" at bounding box center [1074, 194] width 15 height 15
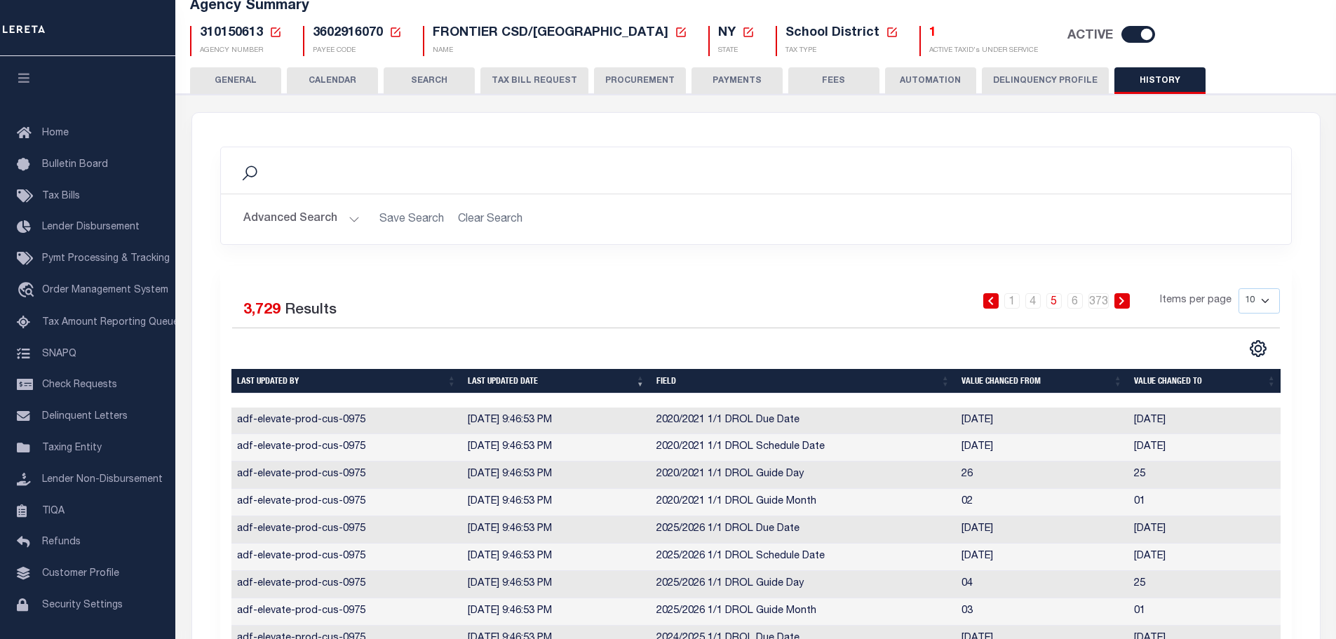
scroll to position [0, 0]
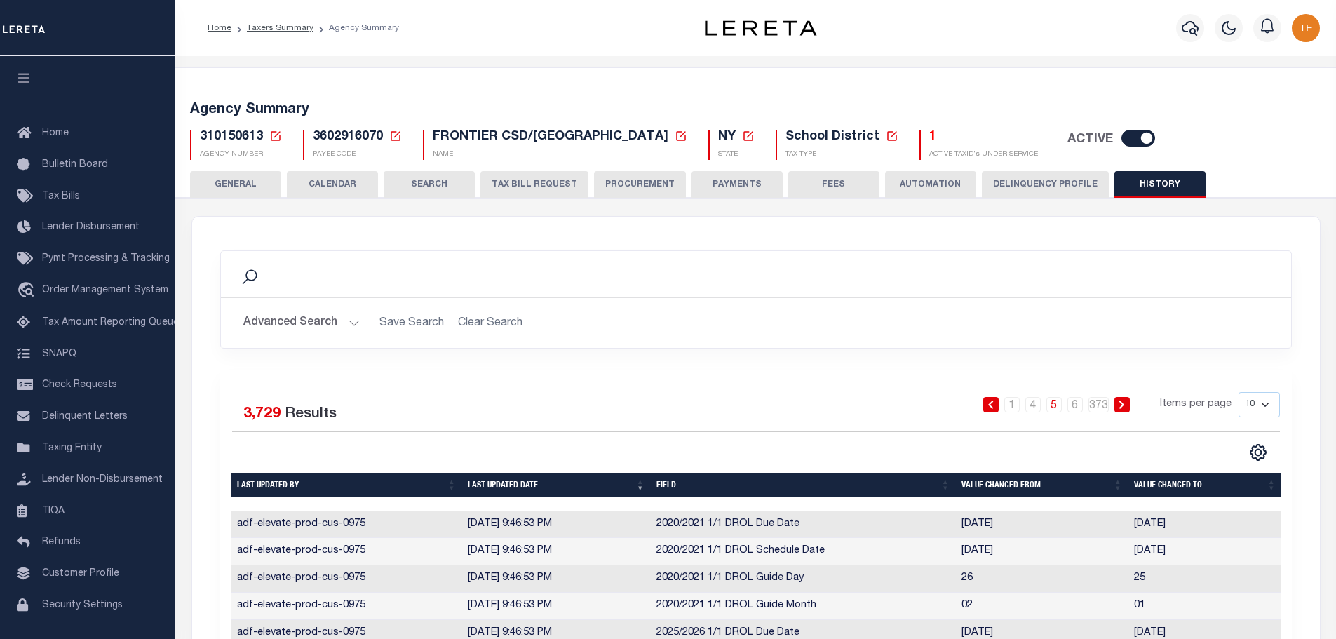
click at [277, 138] on icon at bounding box center [275, 136] width 13 height 13
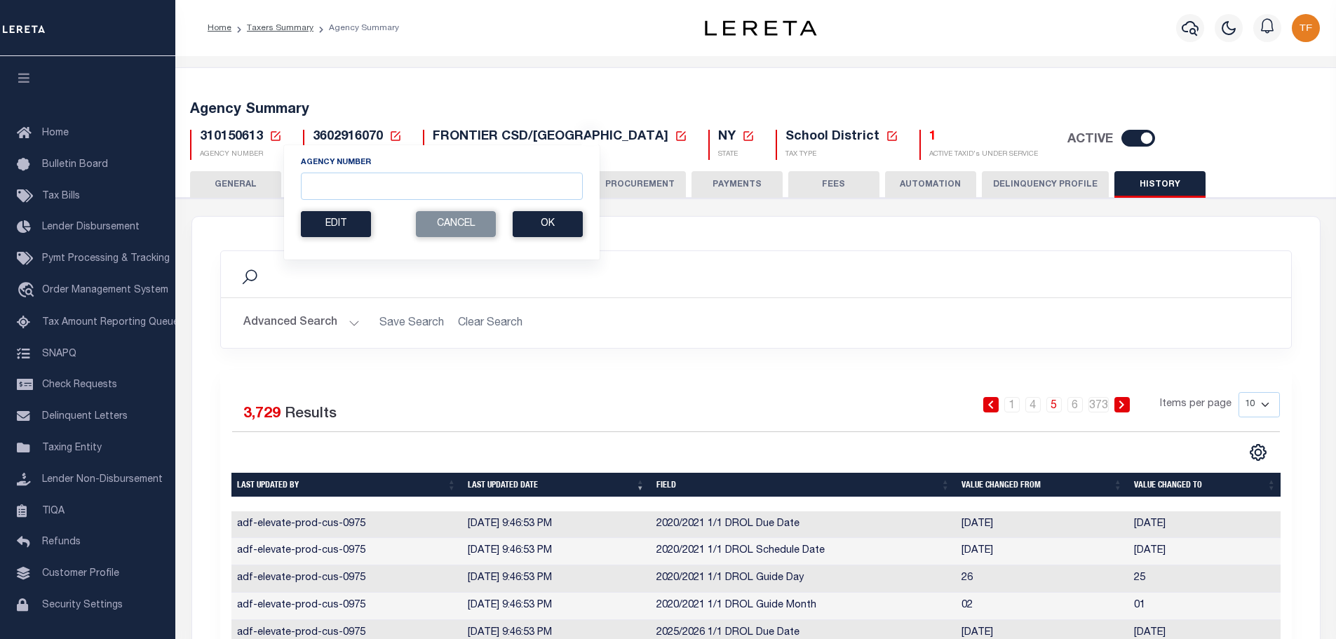
click at [230, 183] on button "GENERAL" at bounding box center [235, 184] width 91 height 27
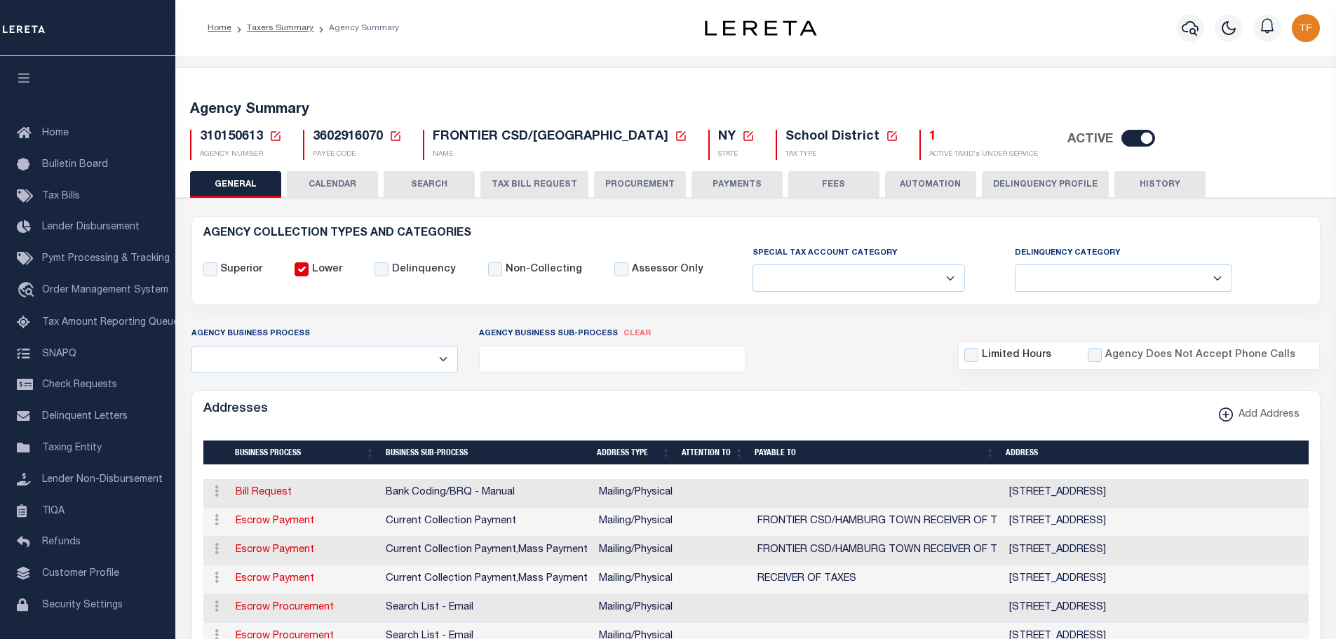
scroll to position [210, 0]
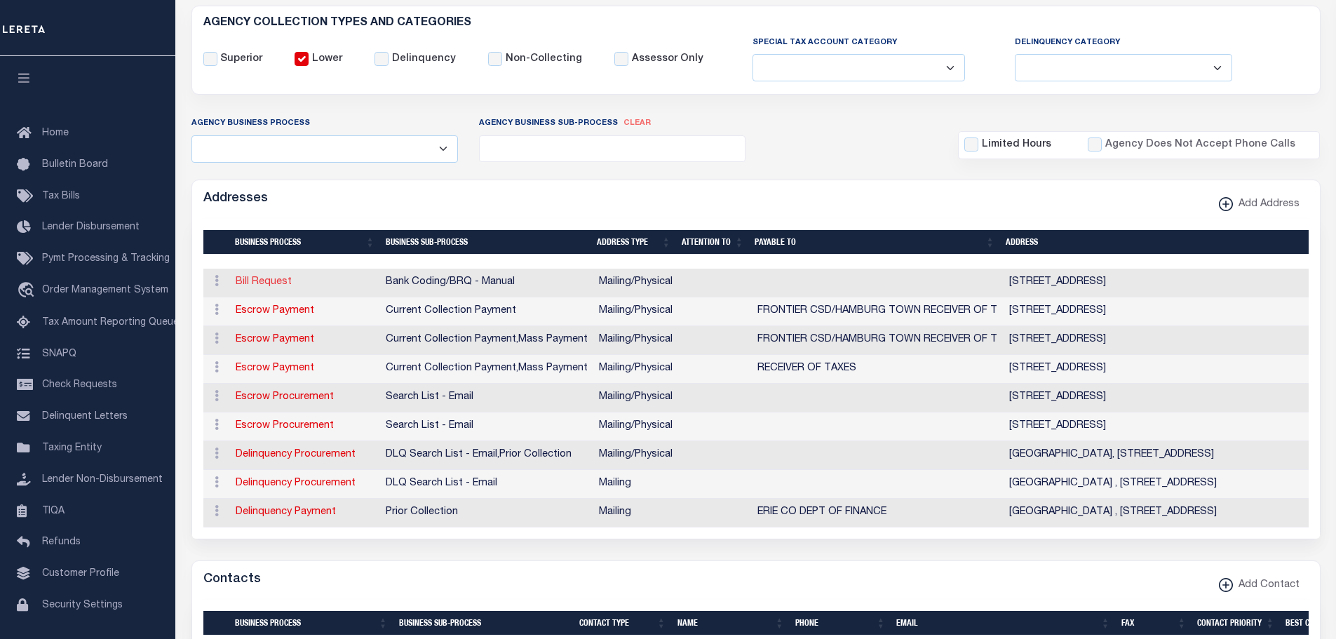
click at [263, 280] on link "Bill Request" at bounding box center [264, 282] width 56 height 10
select select "1"
checkbox input "false"
select select
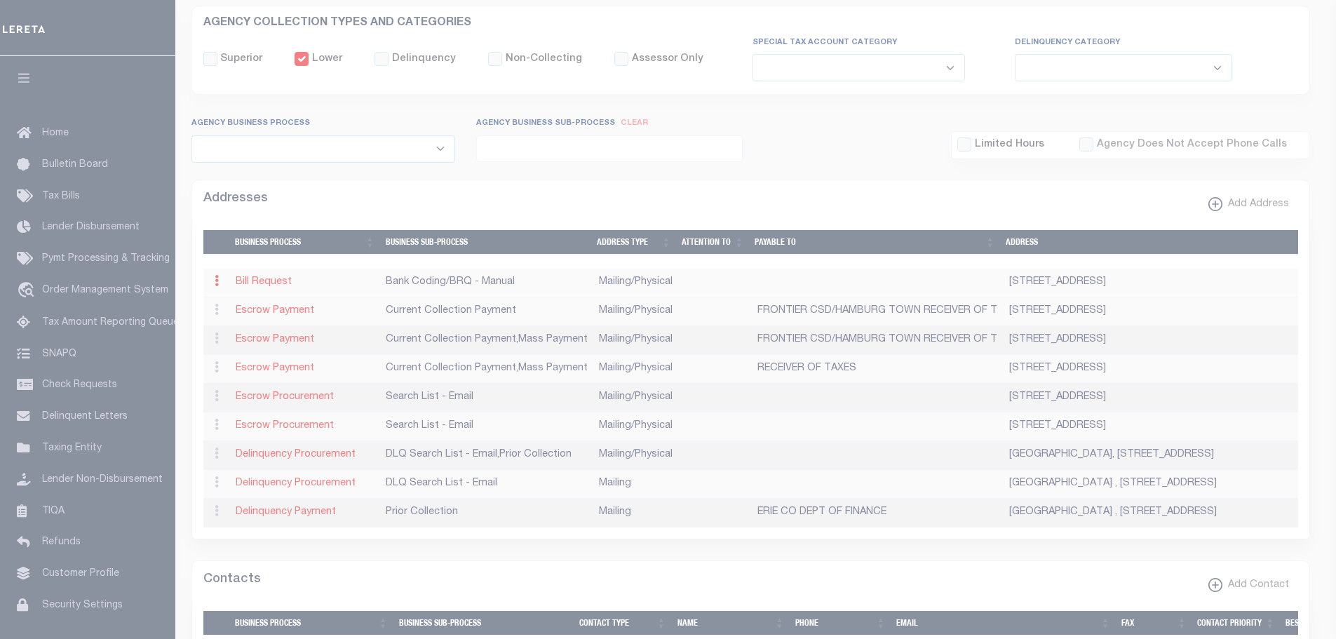
type input "626 COMMERCE DR"
type input "C/O M&T BANK"
type input "AMHERST"
select select "NY"
type input "14228"
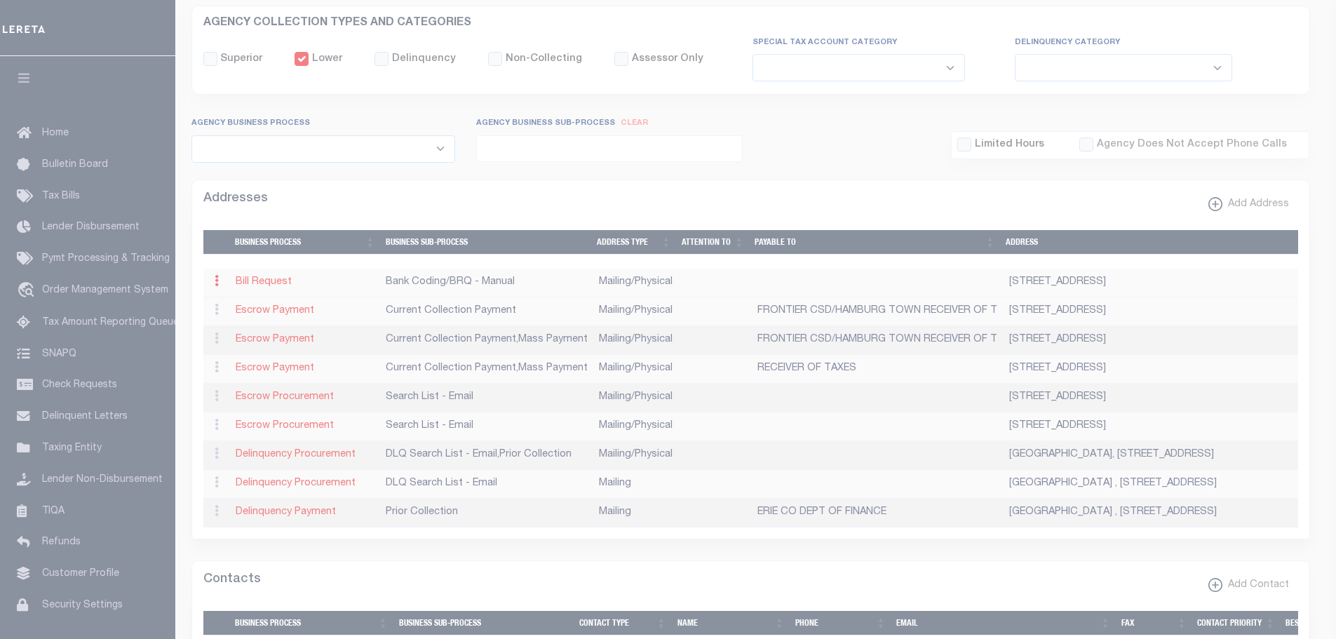
select select "5"
checkbox input "true"
select select "1"
select select "2"
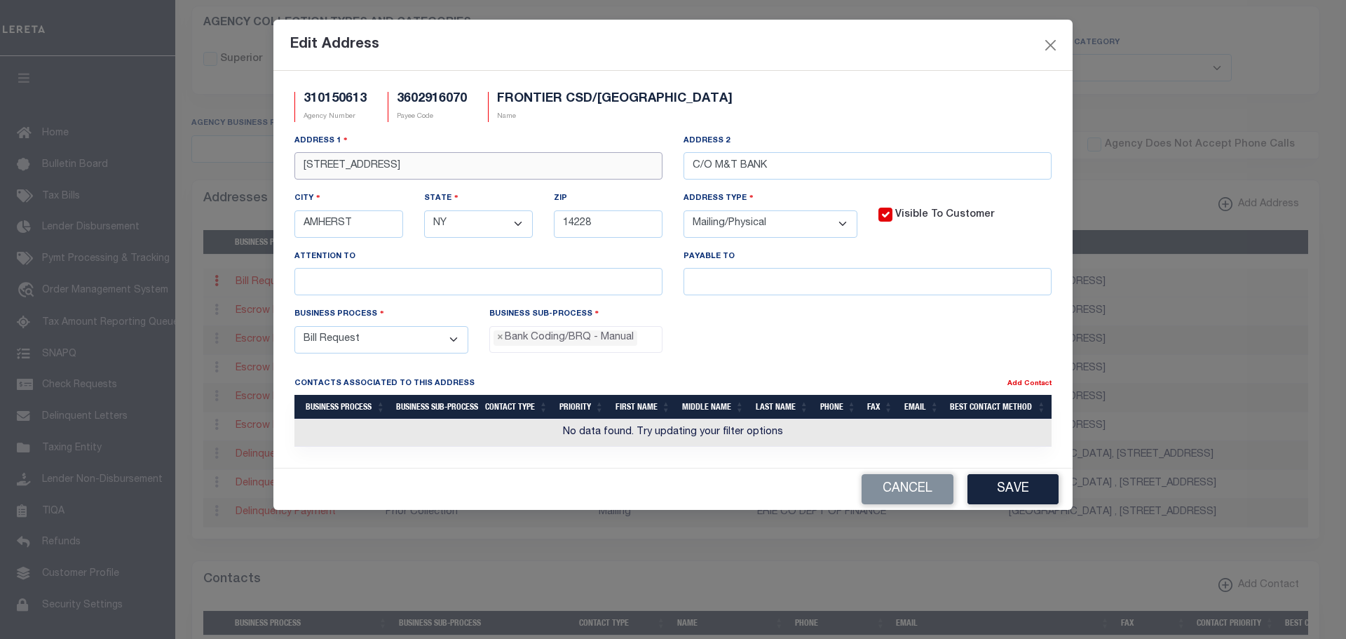
drag, startPoint x: 405, startPoint y: 166, endPoint x: 214, endPoint y: 142, distance: 192.2
click at [225, 137] on div "Edit Address 310150613 Agency Number 3602916070 Payee Code FRONTIER CSD/HAMBURG…" at bounding box center [673, 319] width 1346 height 639
paste input "6100 S PARK AVE"
type input "6100 S PARK AVE"
drag, startPoint x: 782, startPoint y: 167, endPoint x: 493, endPoint y: 161, distance: 289.0
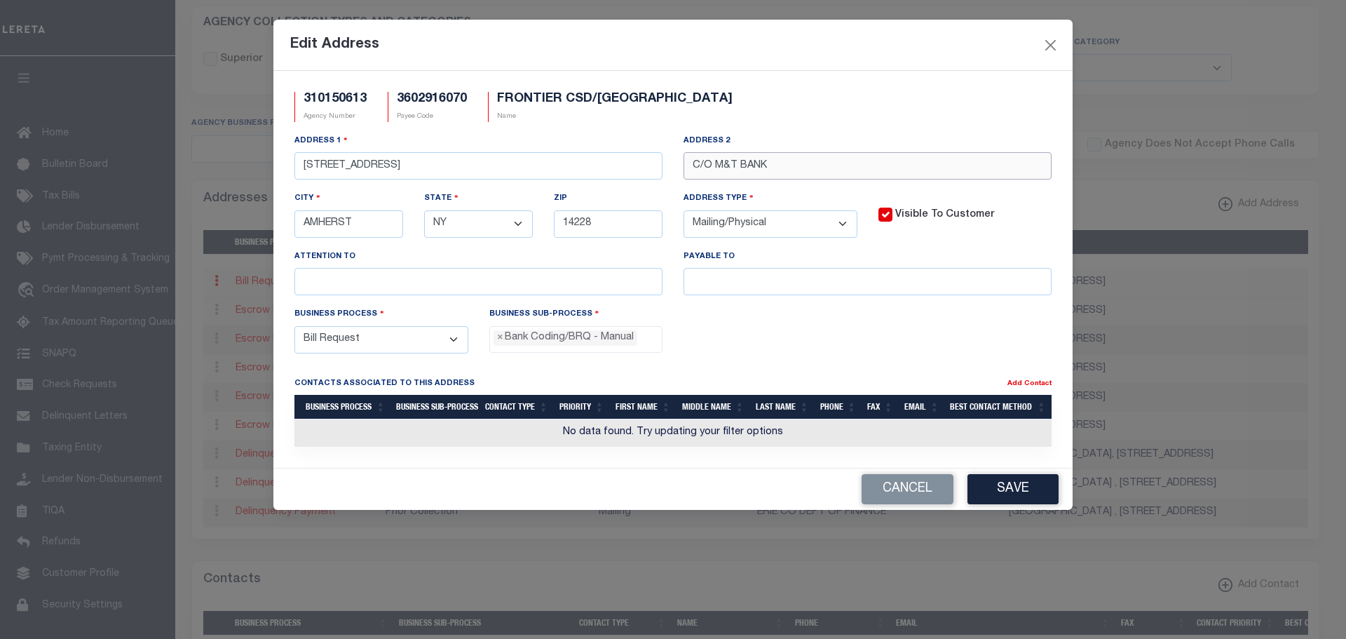
click at [543, 151] on div "Address 1 6100 S PARK AVE Address 2 C/O M&T BANK City AMHERST State - Select - …" at bounding box center [673, 219] width 778 height 173
drag, startPoint x: 366, startPoint y: 229, endPoint x: 256, endPoint y: 222, distance: 110.3
click at [259, 222] on div "Edit Address 310150613 Agency Number 3602916070 Payee Code FRONTIER CSD/HAMBURG…" at bounding box center [673, 319] width 1346 height 639
type input "HAMBURG"
type input "14075"
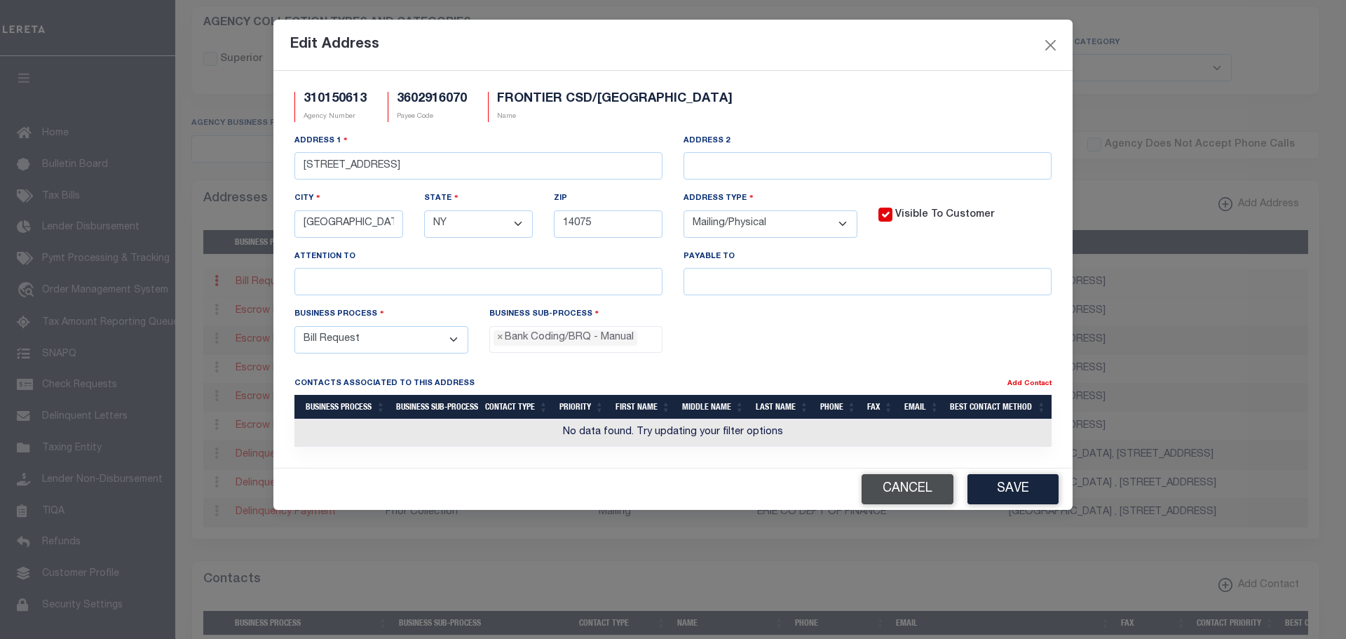
drag, startPoint x: 1004, startPoint y: 492, endPoint x: 858, endPoint y: 506, distance: 145.8
click at [996, 494] on button "Save" at bounding box center [1013, 489] width 91 height 30
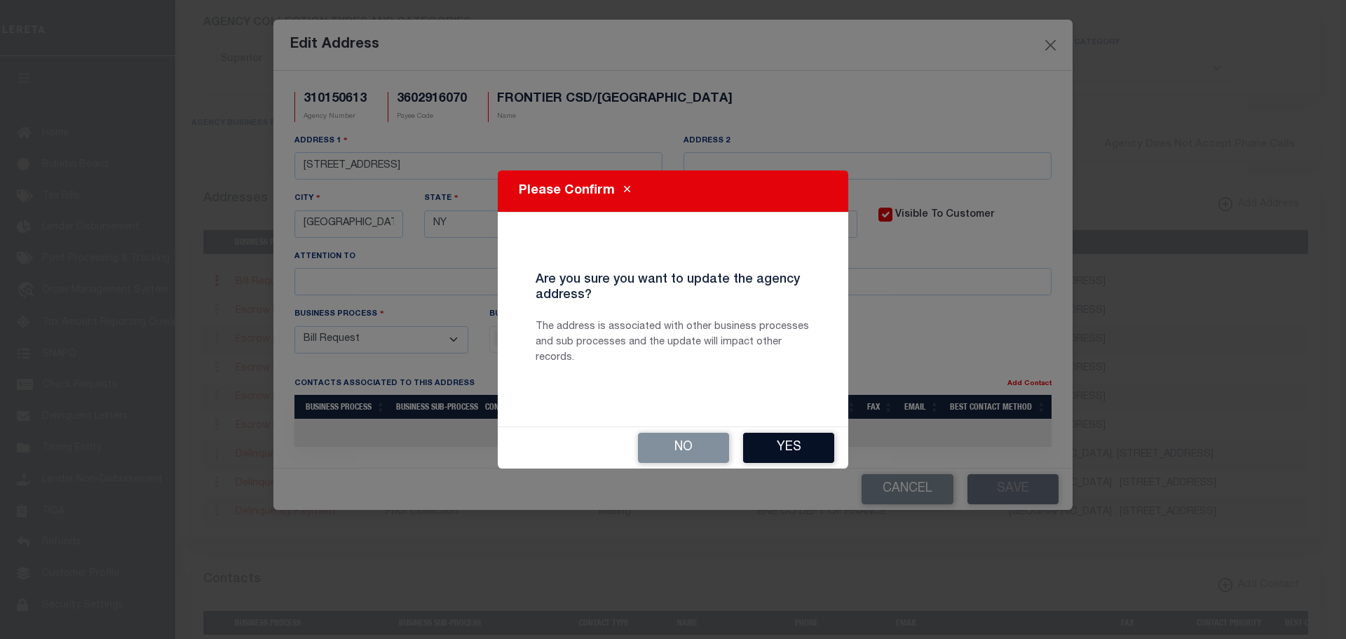
drag, startPoint x: 796, startPoint y: 437, endPoint x: 819, endPoint y: 458, distance: 31.3
click at [796, 438] on button "Yes" at bounding box center [788, 448] width 91 height 30
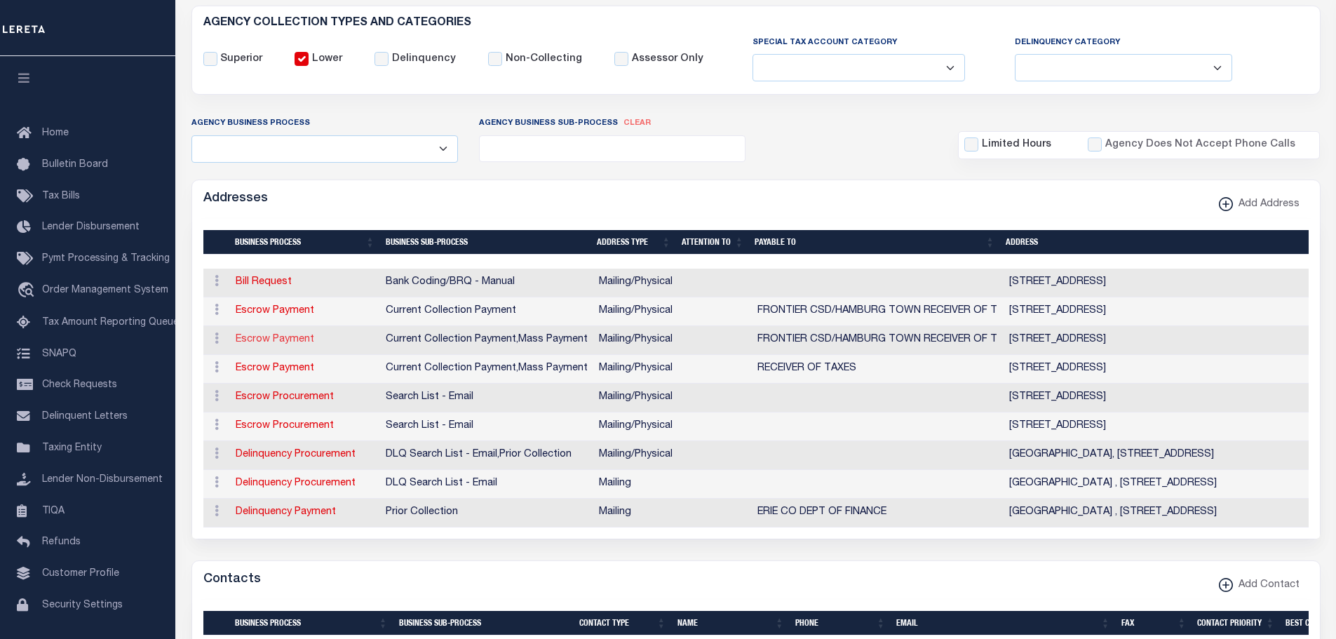
click at [273, 344] on link "Escrow Payment" at bounding box center [275, 340] width 79 height 10
select select
select select "1"
checkbox input "false"
select select
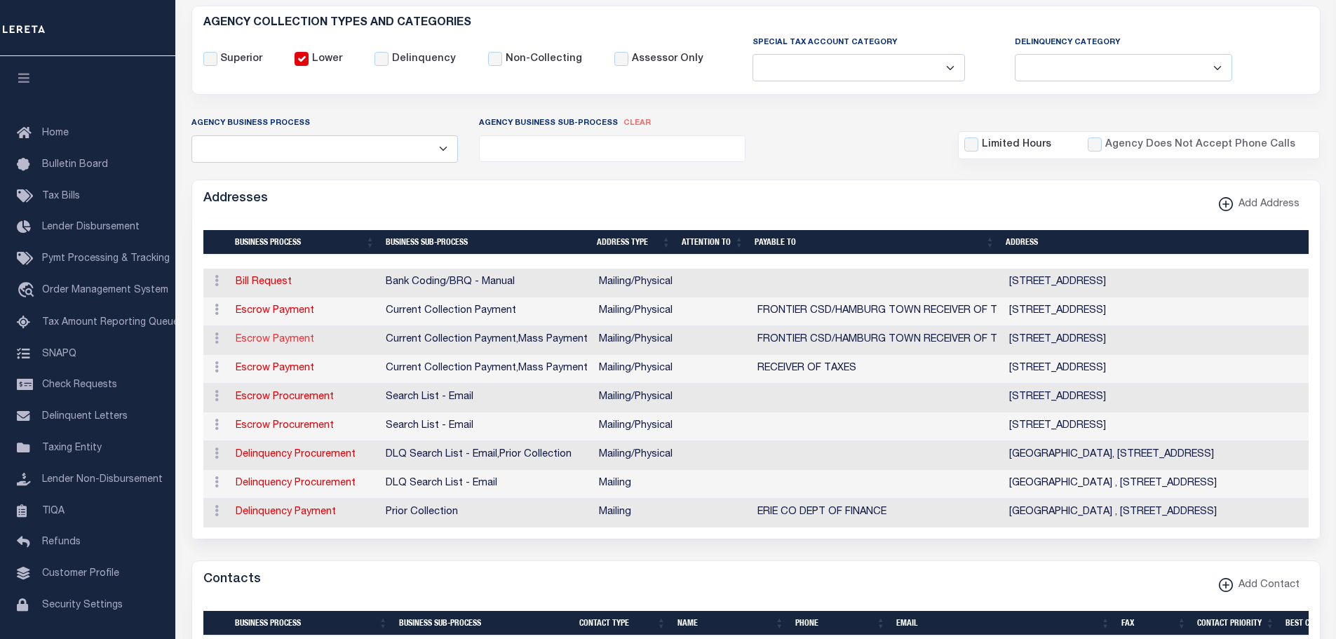
select select
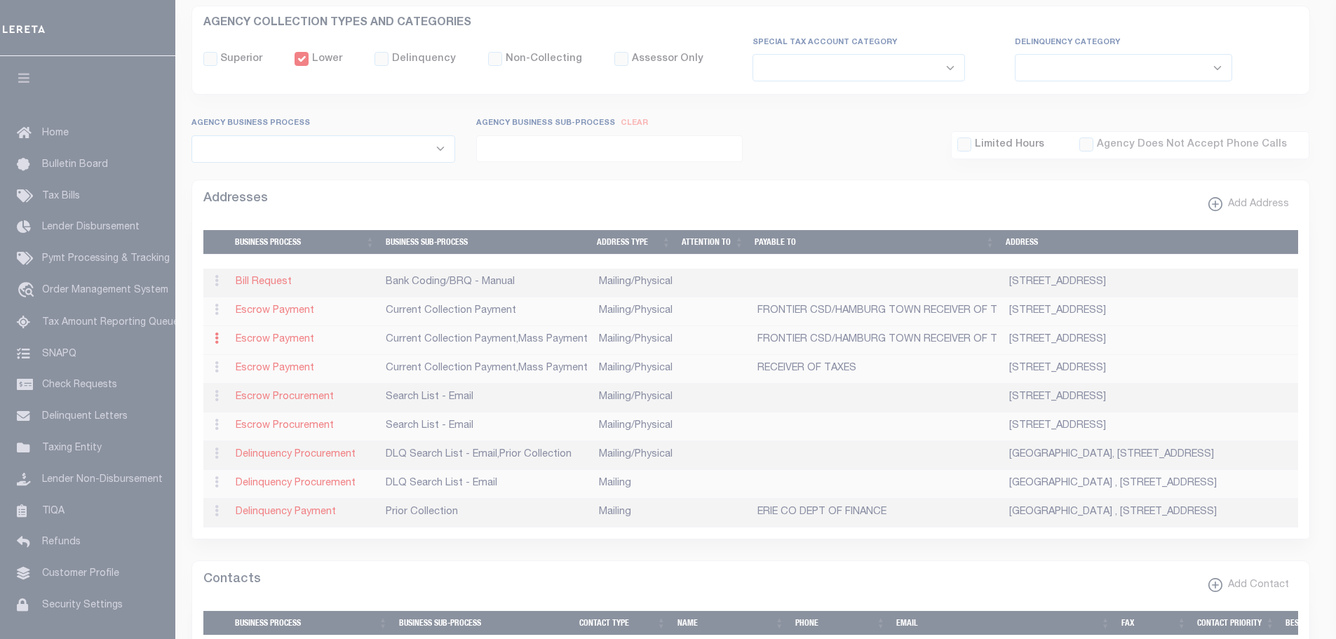
type input "6100 S PARK AVE"
type input "HAMBURG"
select select "NY"
type input "14075"
select select "5"
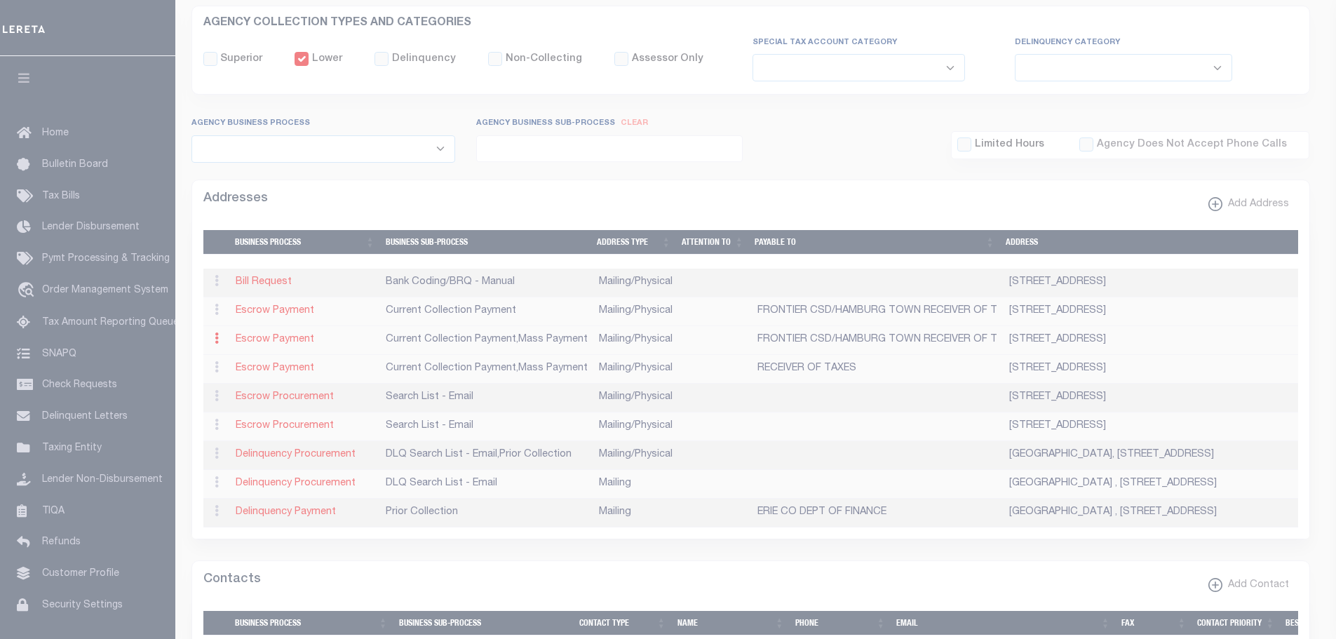
checkbox input "true"
type input "FRONTIER CSD/HAMBURG TOWN RECEIVER OF T"
select select "3"
select select "11"
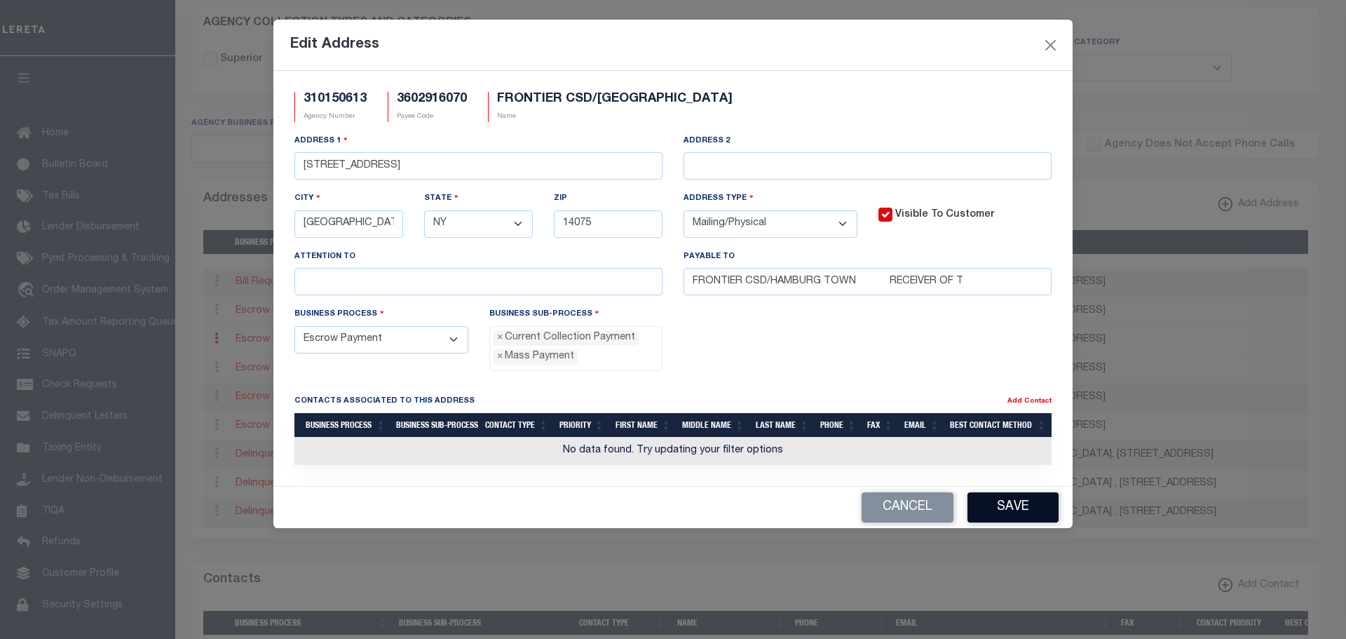
click at [1002, 515] on button "Save" at bounding box center [1013, 507] width 91 height 30
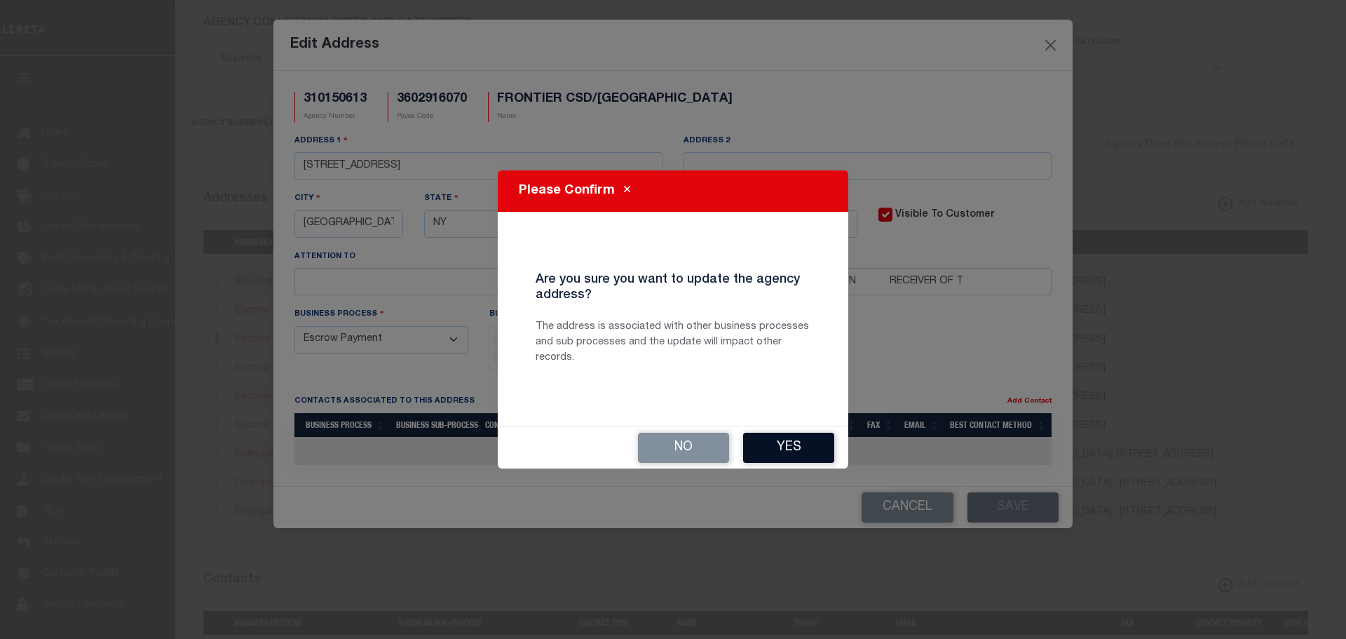
drag, startPoint x: 801, startPoint y: 451, endPoint x: 806, endPoint y: 459, distance: 9.7
click at [800, 452] on button "Yes" at bounding box center [788, 448] width 91 height 30
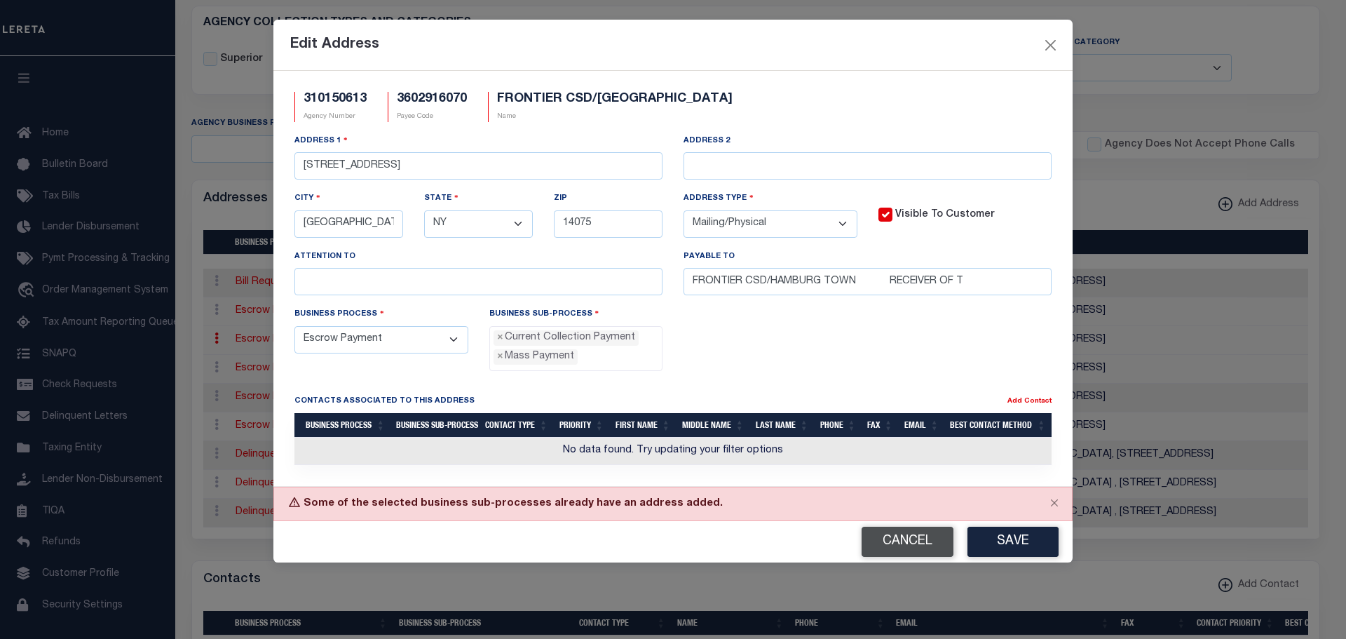
click at [950, 537] on button "Cancel" at bounding box center [908, 542] width 92 height 30
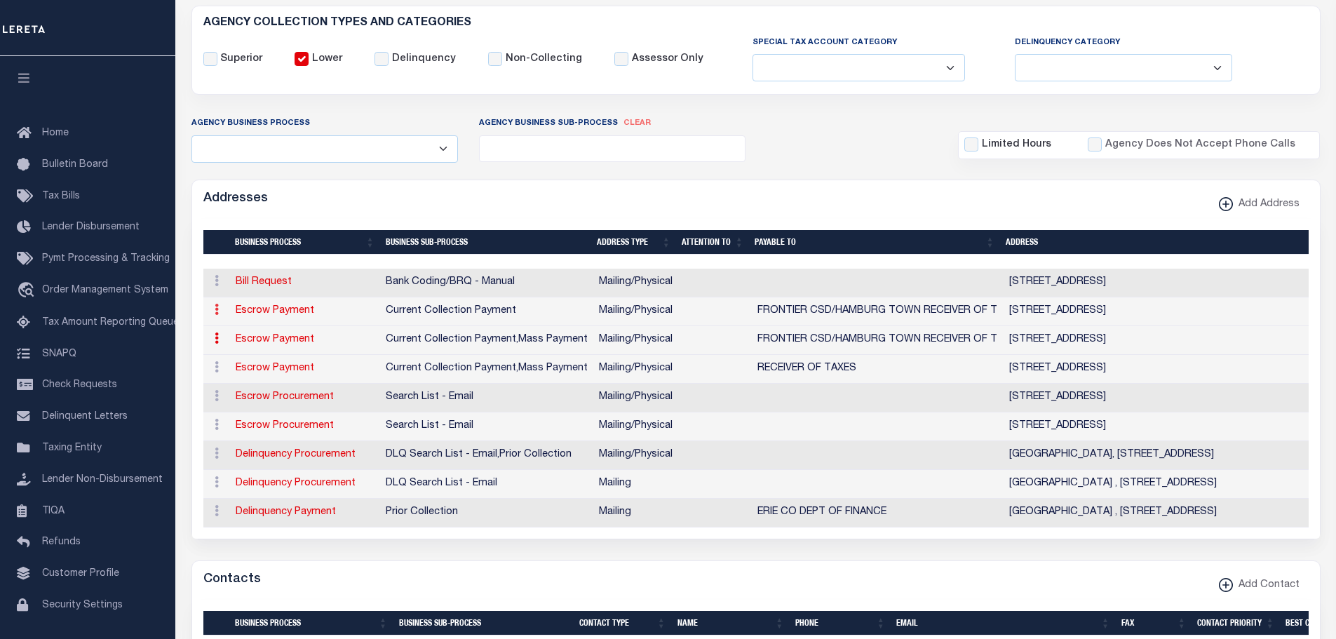
click at [215, 309] on icon at bounding box center [217, 309] width 4 height 11
click at [244, 351] on link "Edit Address" at bounding box center [263, 354] width 106 height 23
select select
select select "1"
checkbox input "false"
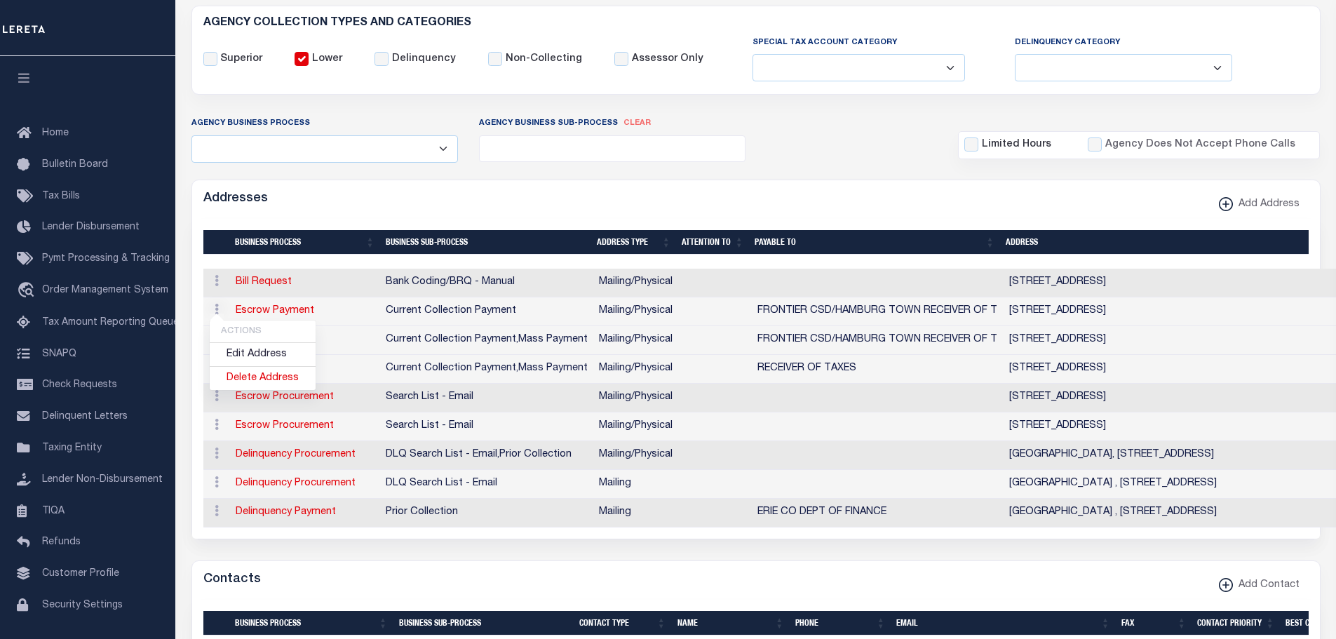
select select
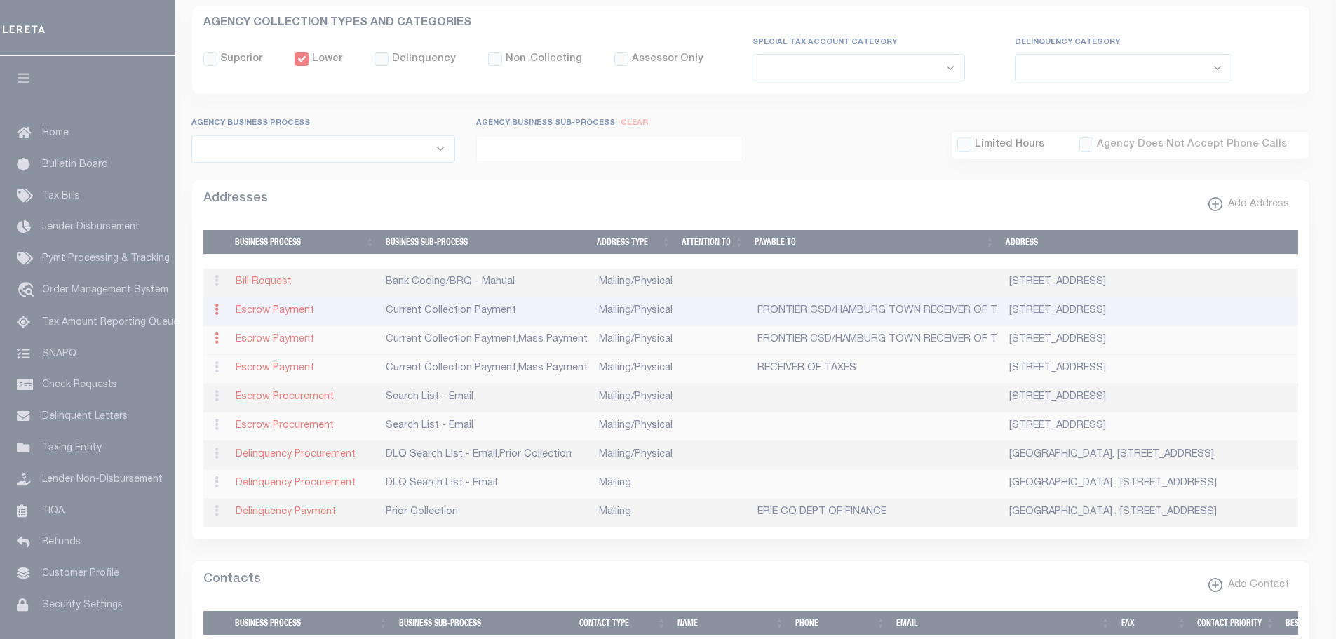
type input "626 COMMERCE DR"
type input "C/O M&T BANK"
type input "AMHERST"
select select "NY"
type input "14228"
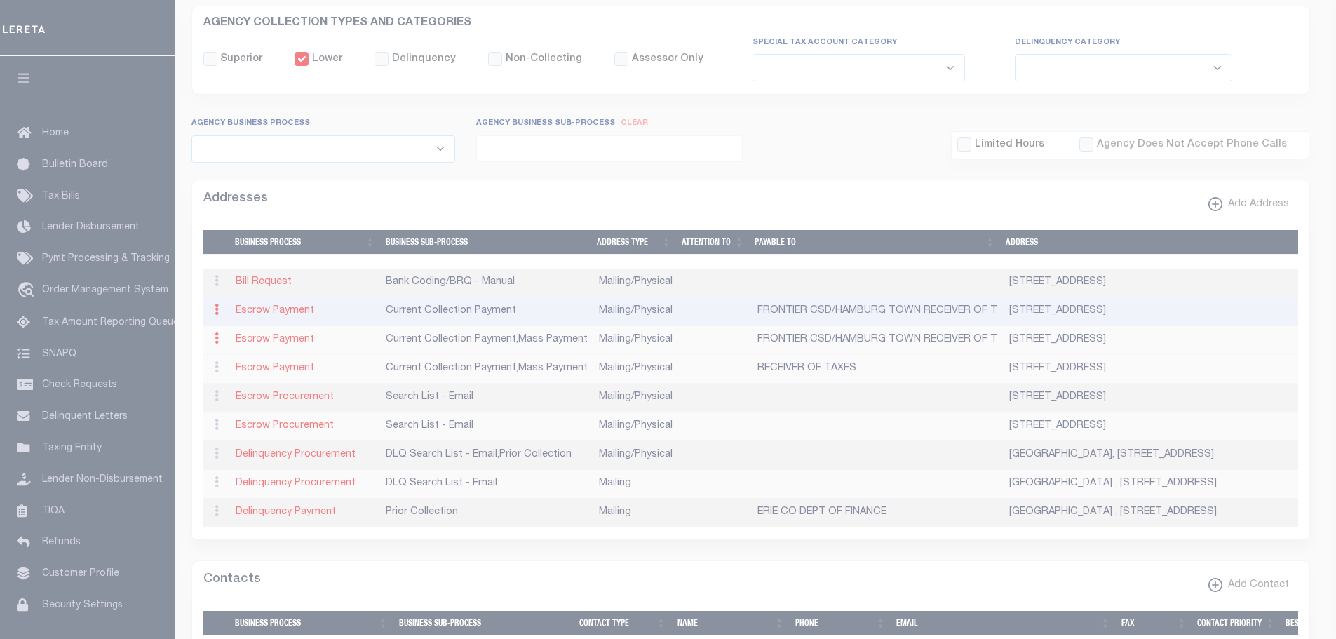
select select "5"
checkbox input "true"
type input "FRONTIER CSD/HAMBURG TOWN RECEIVER OF T"
select select "3"
select select "11"
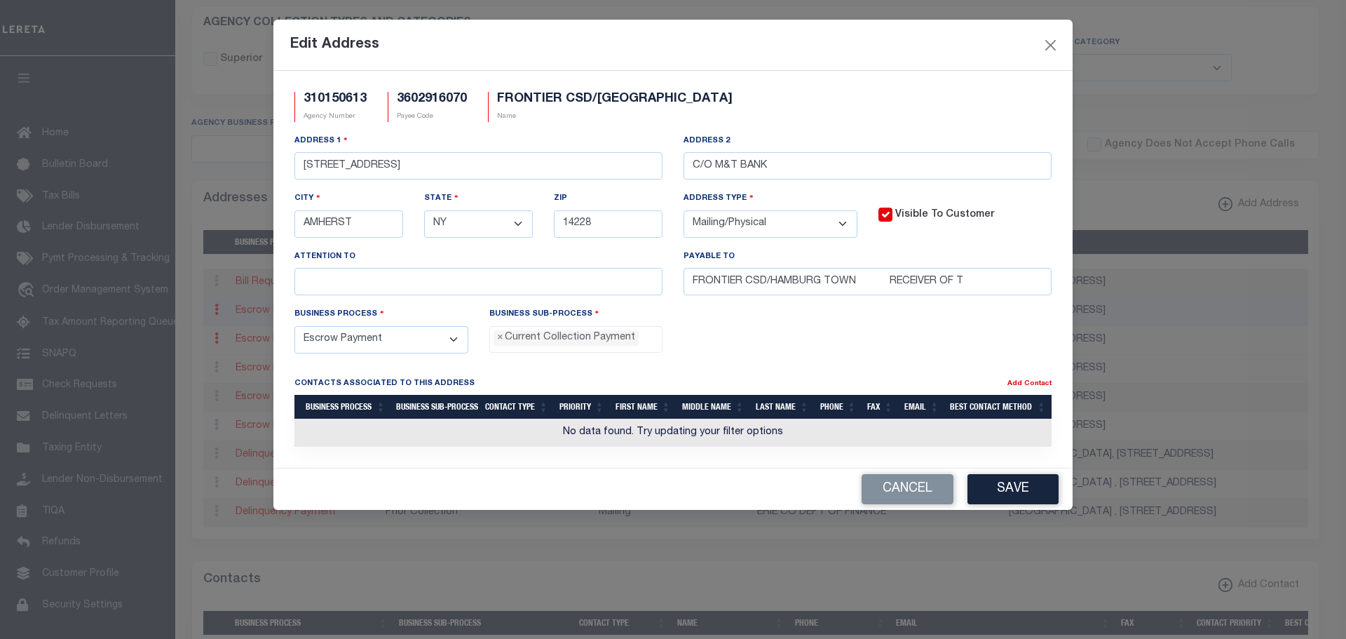
drag, startPoint x: 914, startPoint y: 487, endPoint x: 603, endPoint y: 478, distance: 311.5
click at [885, 491] on button "Cancel" at bounding box center [908, 489] width 92 height 30
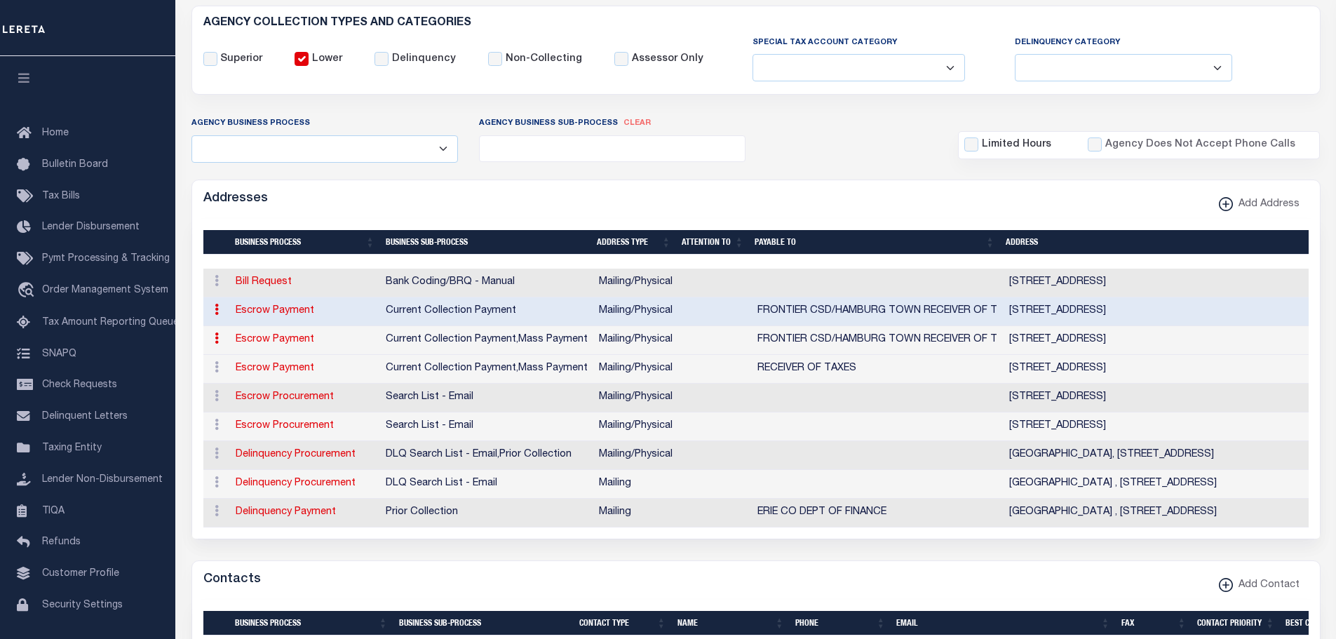
click at [215, 312] on icon at bounding box center [217, 309] width 4 height 11
click at [231, 379] on link "Delete Address" at bounding box center [263, 378] width 106 height 23
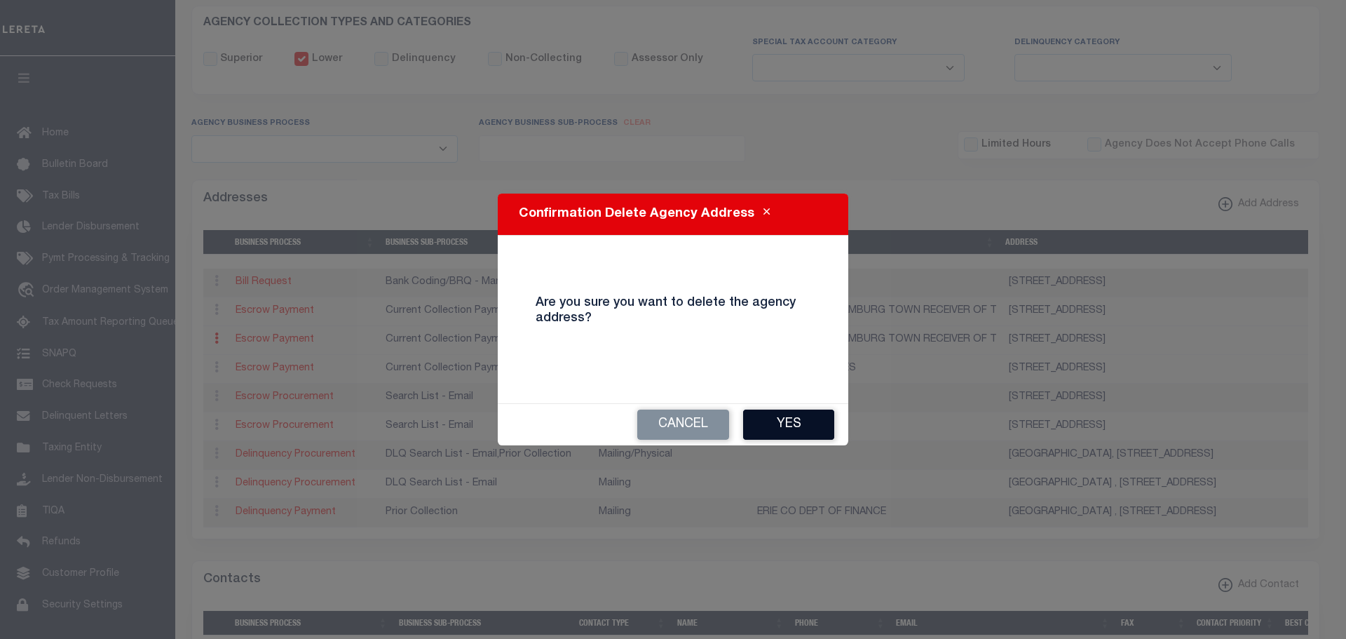
drag, startPoint x: 767, startPoint y: 419, endPoint x: 830, endPoint y: 442, distance: 67.0
click at [770, 420] on button "Yes" at bounding box center [788, 425] width 91 height 30
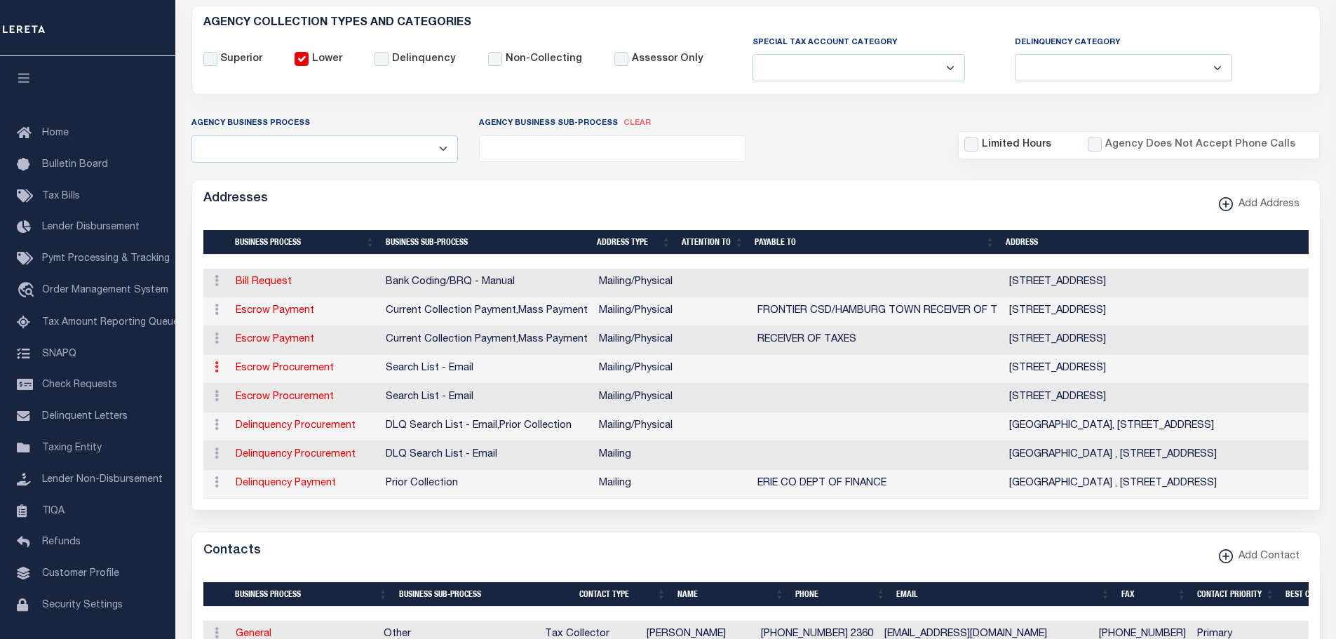
click at [213, 367] on link at bounding box center [216, 368] width 15 height 11
drag, startPoint x: 253, startPoint y: 439, endPoint x: 262, endPoint y: 447, distance: 12.4
click at [253, 439] on link "Delete Address" at bounding box center [263, 435] width 106 height 23
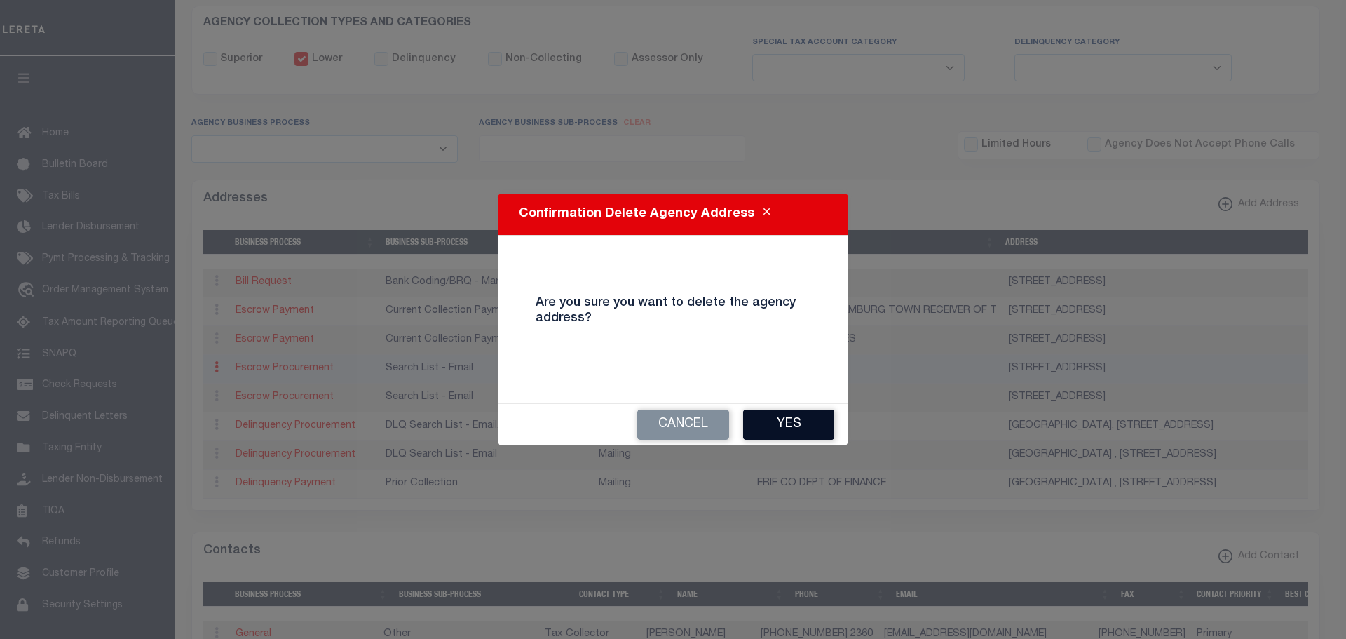
click at [797, 426] on button "Yes" at bounding box center [788, 425] width 91 height 30
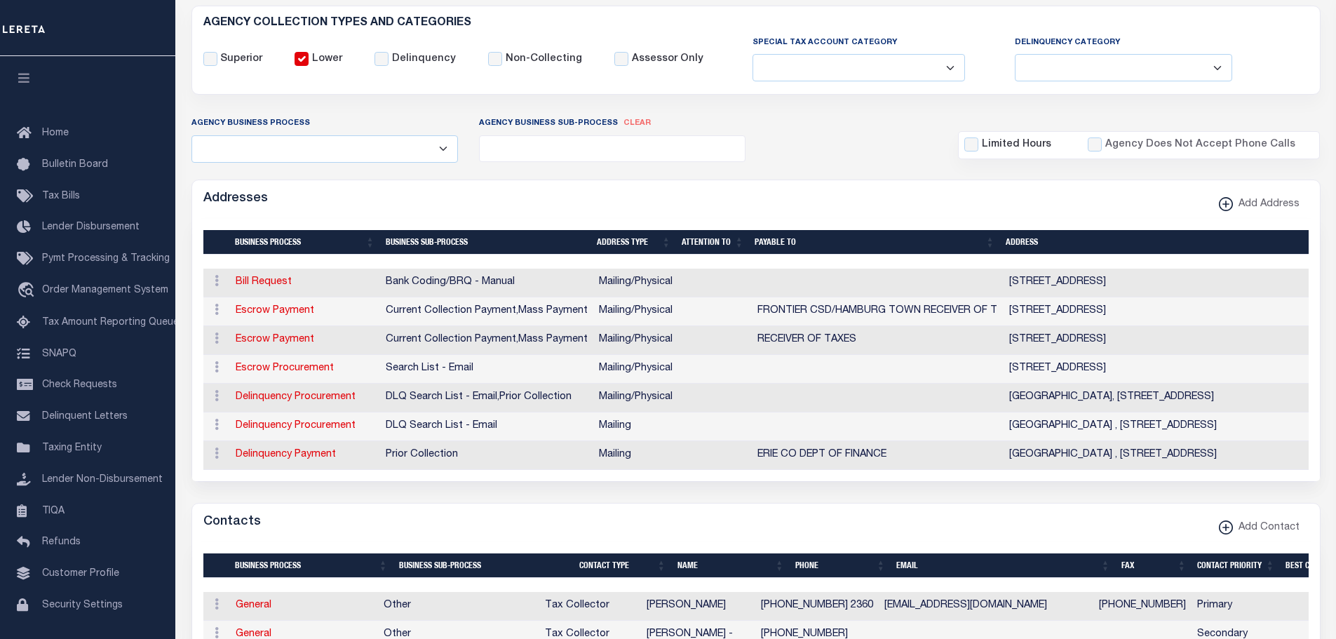
scroll to position [0, 0]
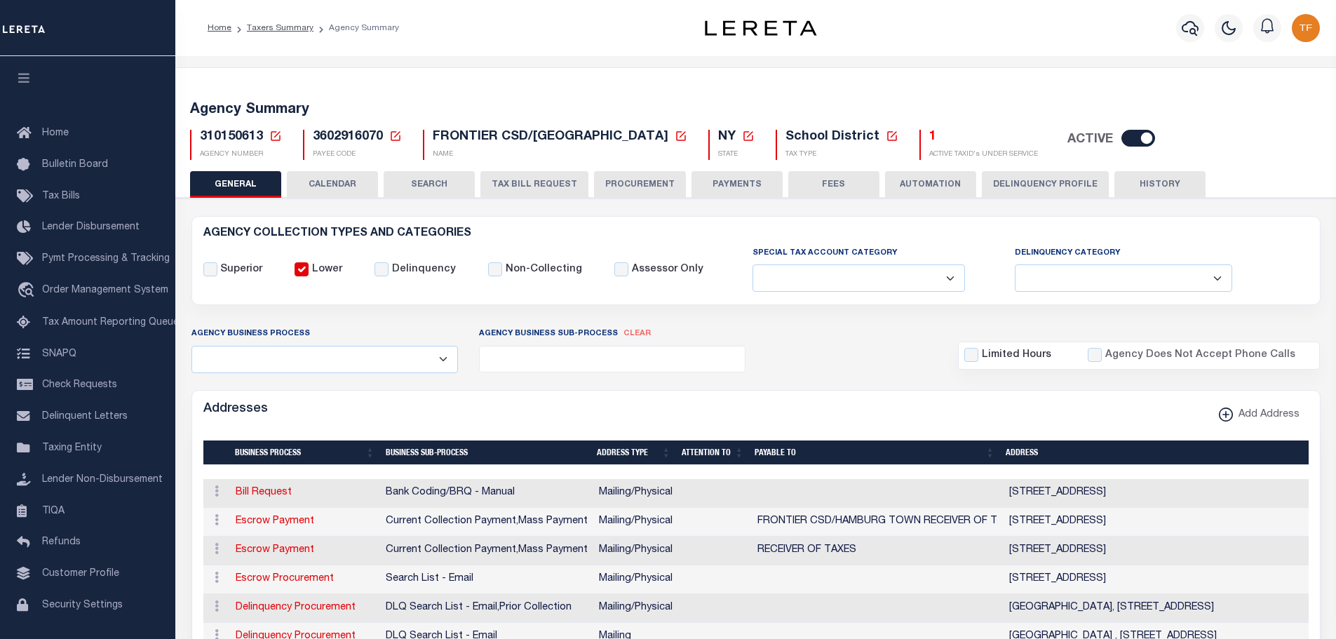
click at [272, 130] on icon at bounding box center [275, 136] width 13 height 13
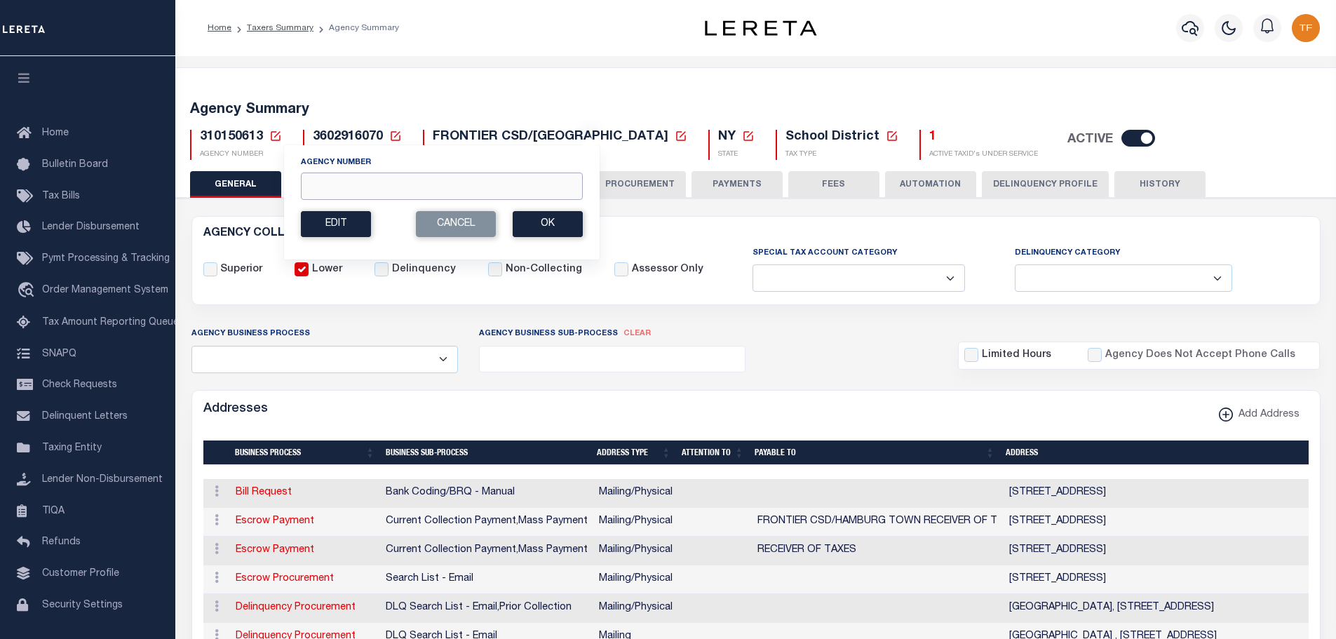
drag, startPoint x: 318, startPoint y: 182, endPoint x: 305, endPoint y: 175, distance: 14.1
click at [318, 182] on input "Agency Number" at bounding box center [442, 186] width 282 height 27
type input "310290637"
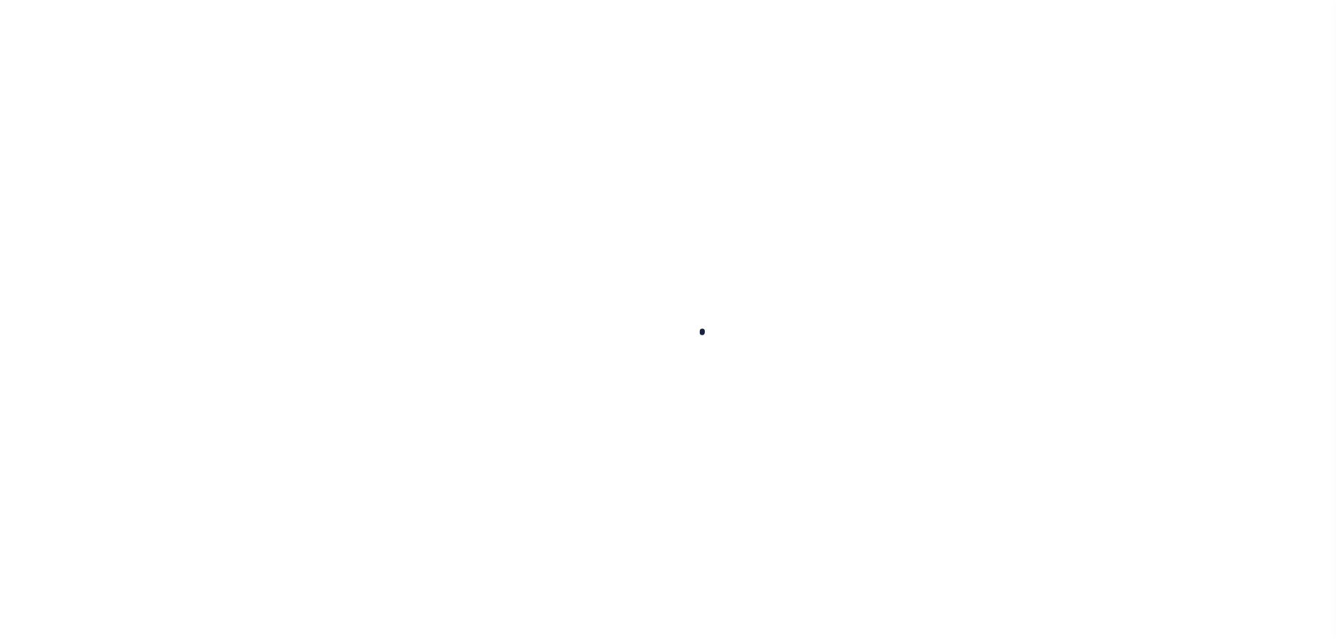
select select
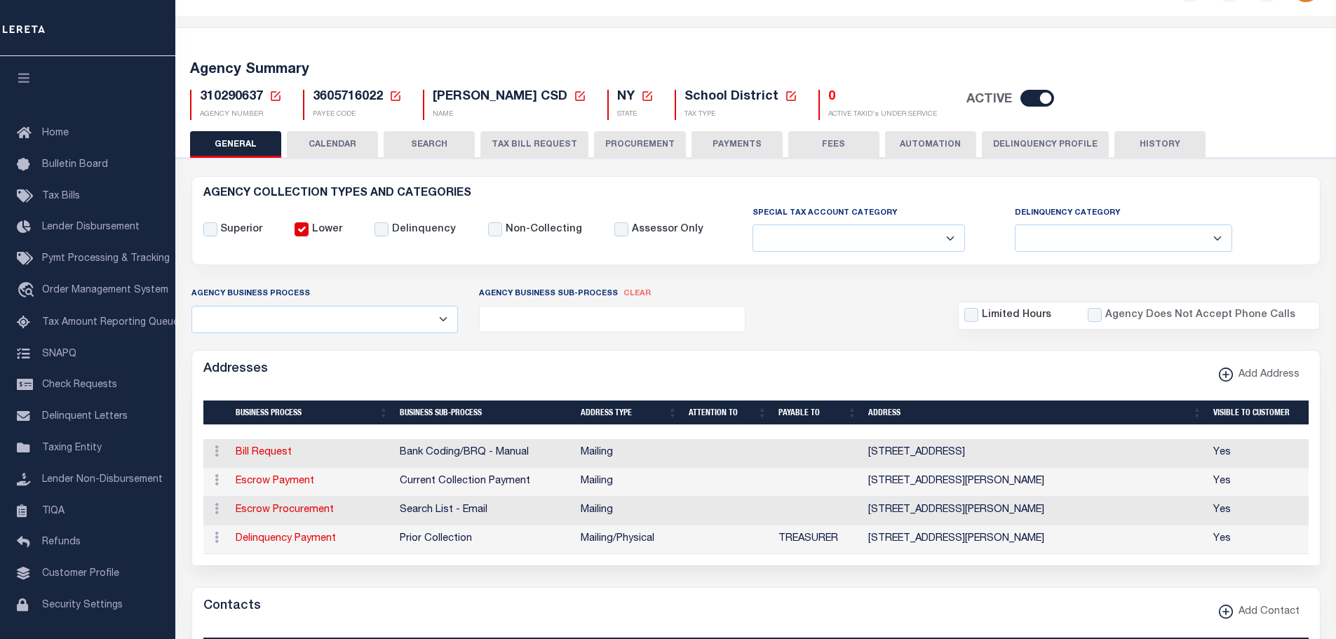
scroll to position [70, 0]
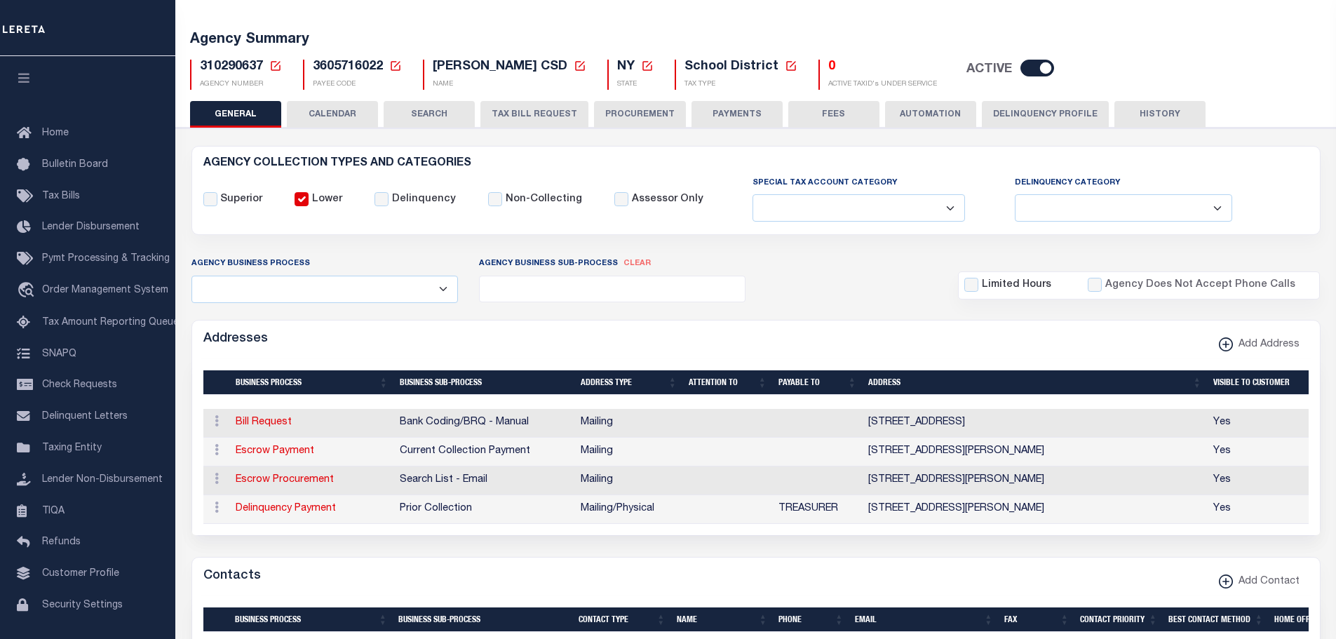
click at [1151, 111] on button "HISTORY" at bounding box center [1159, 114] width 91 height 27
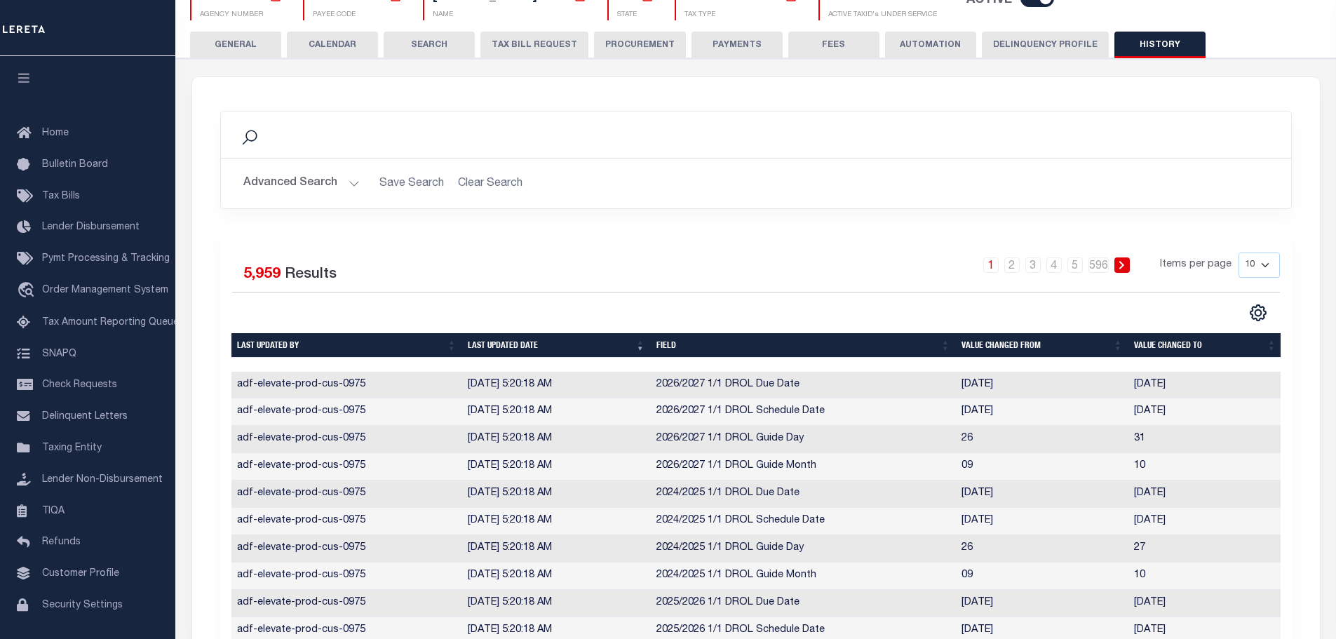
scroll to position [140, 0]
click at [1015, 263] on link "2" at bounding box center [1011, 264] width 15 height 15
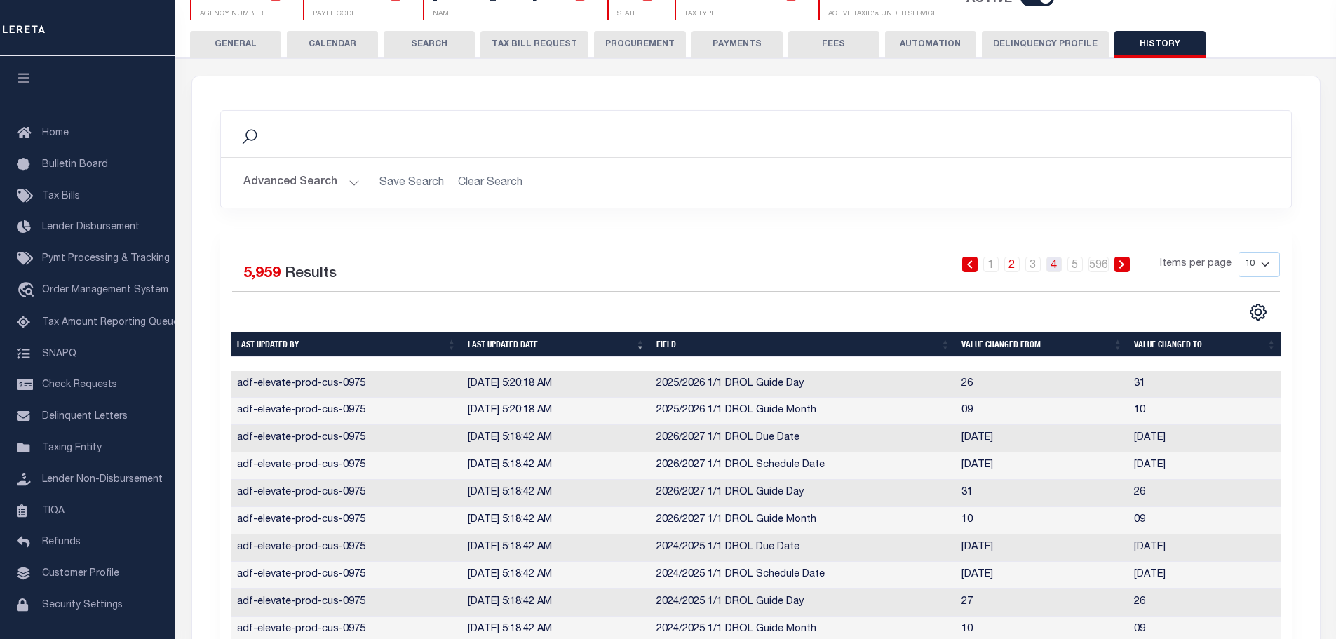
click at [1061, 269] on link "4" at bounding box center [1053, 264] width 15 height 15
click at [1076, 265] on link "5" at bounding box center [1074, 264] width 15 height 15
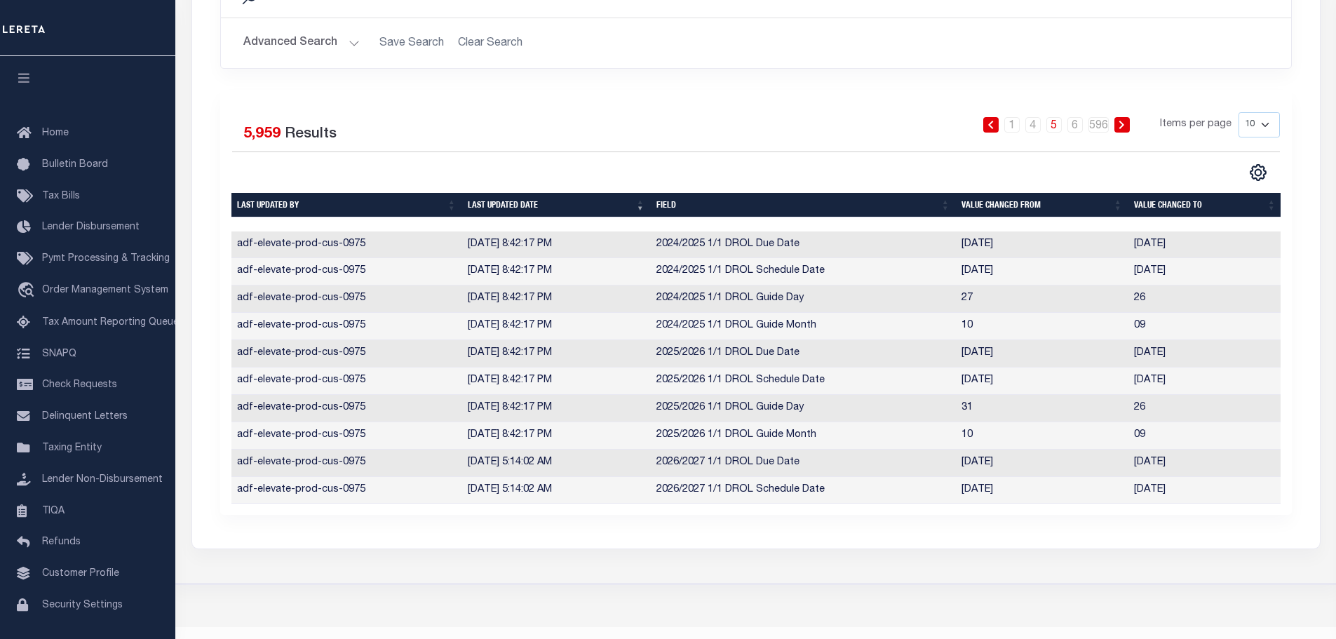
scroll to position [281, 0]
click at [1125, 122] on icon at bounding box center [1122, 124] width 6 height 8
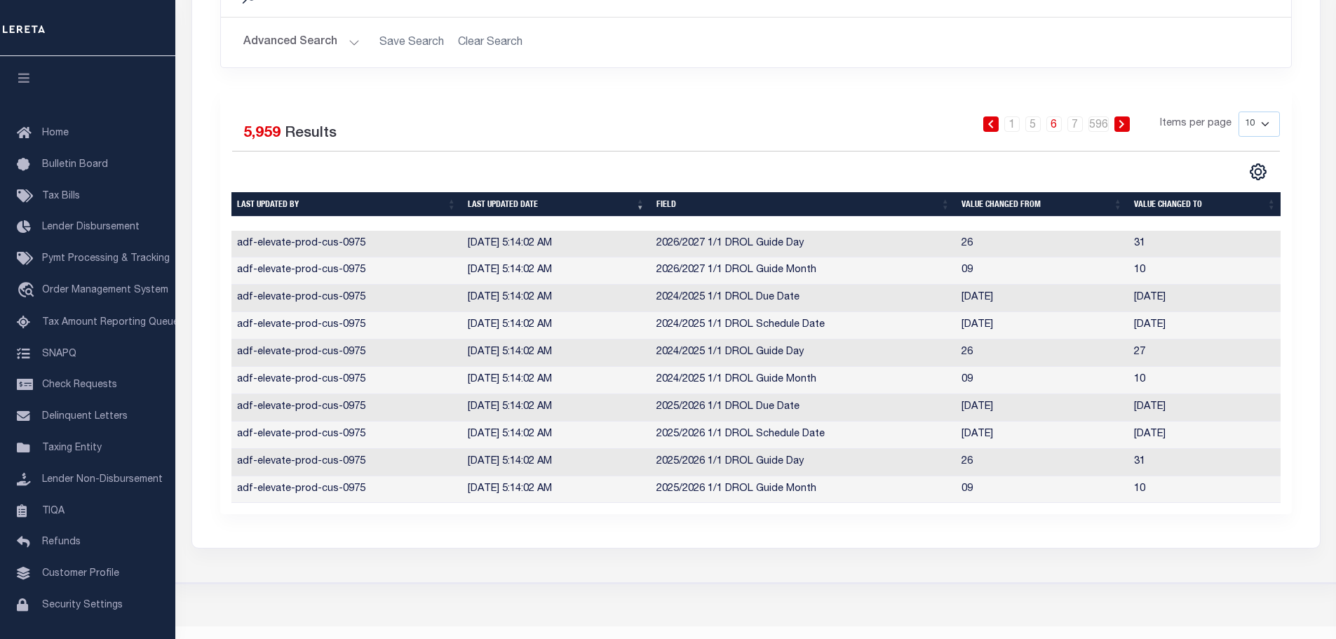
click at [1125, 123] on icon at bounding box center [1122, 124] width 6 height 8
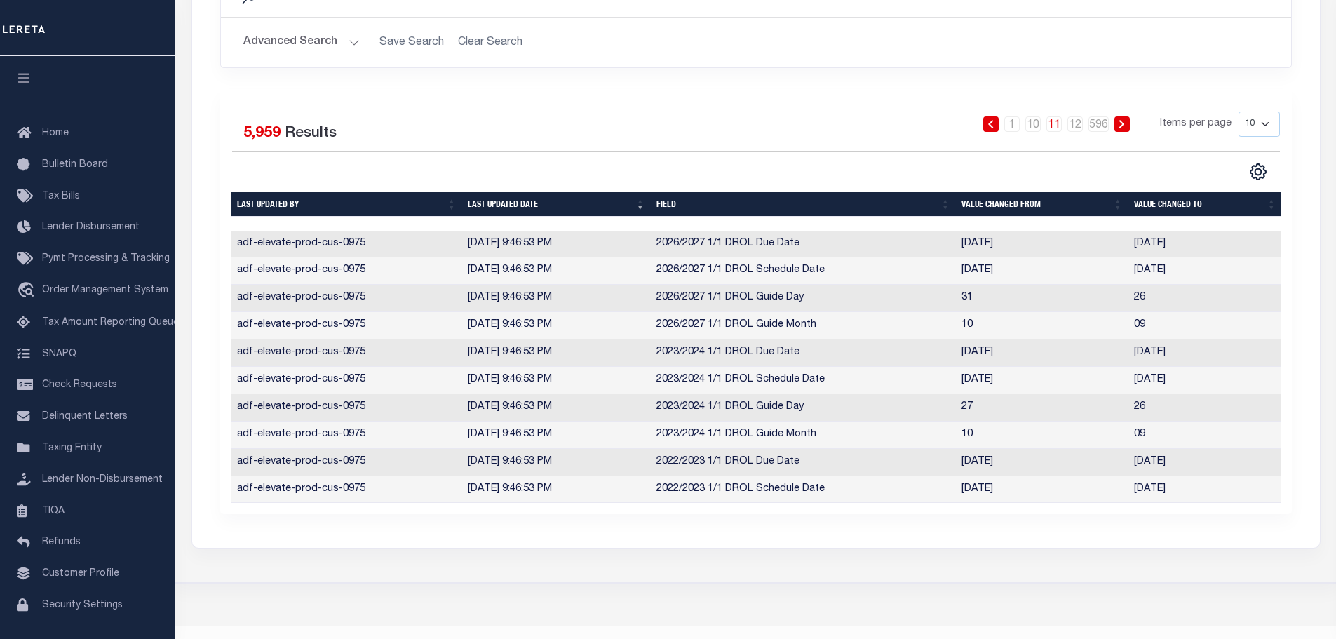
click at [1125, 124] on icon at bounding box center [1122, 124] width 6 height 8
click at [1125, 125] on icon at bounding box center [1122, 124] width 6 height 8
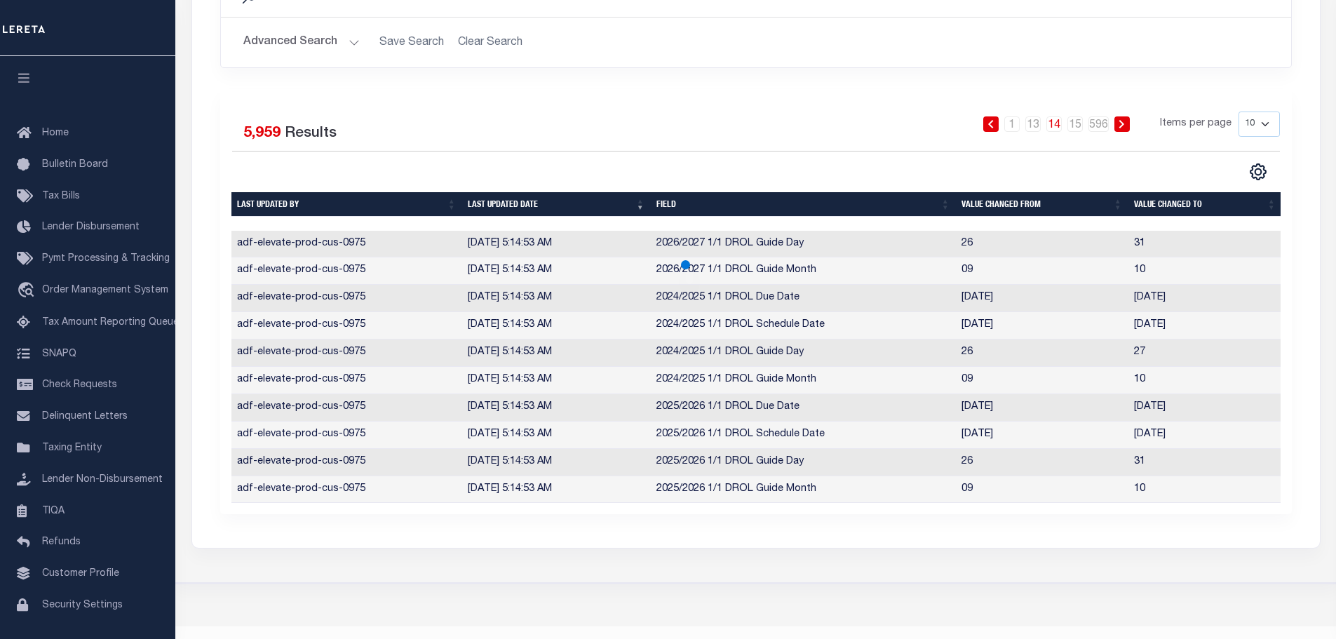
click at [1125, 125] on icon at bounding box center [1122, 124] width 6 height 8
click at [1122, 129] on link at bounding box center [1121, 123] width 15 height 15
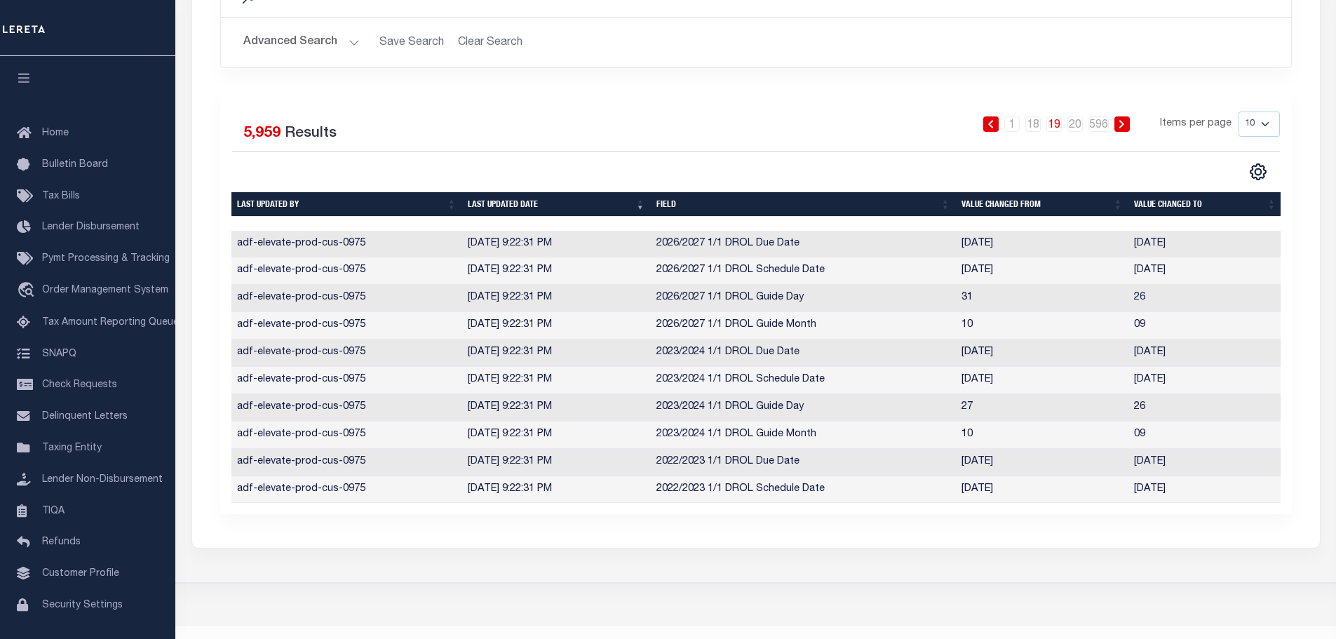
click at [1123, 121] on icon at bounding box center [1122, 124] width 6 height 8
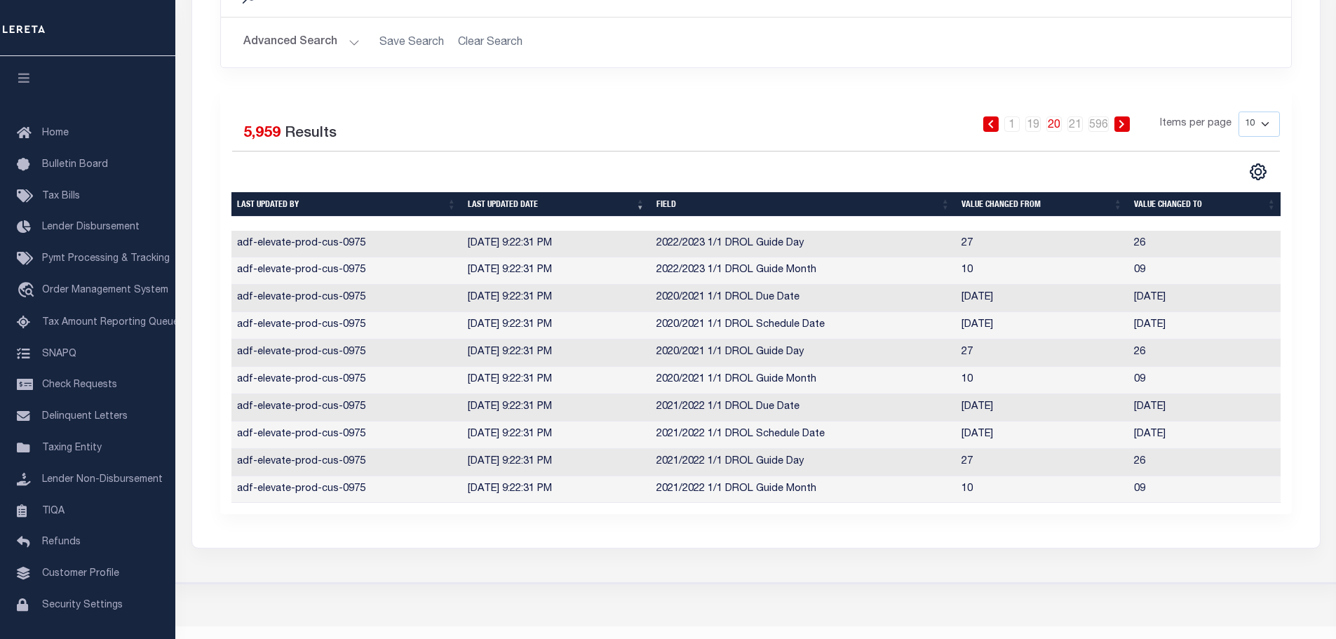
click at [1124, 123] on icon at bounding box center [1122, 124] width 6 height 8
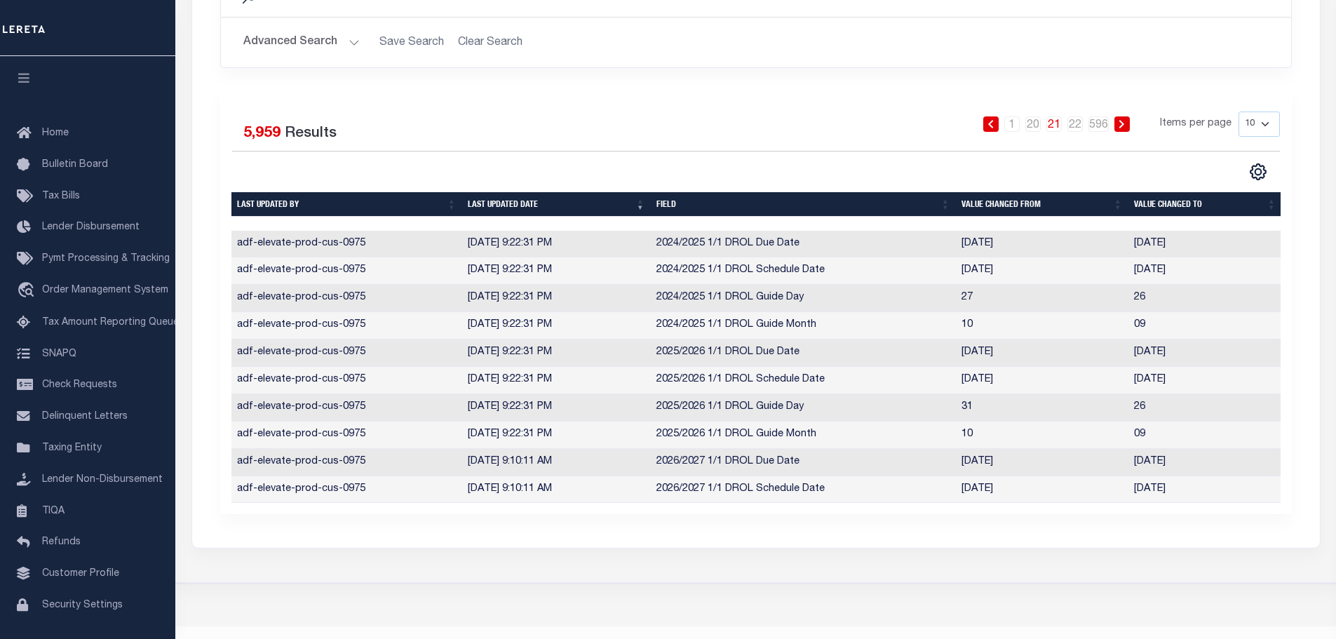
click at [1124, 123] on icon at bounding box center [1121, 124] width 5 height 8
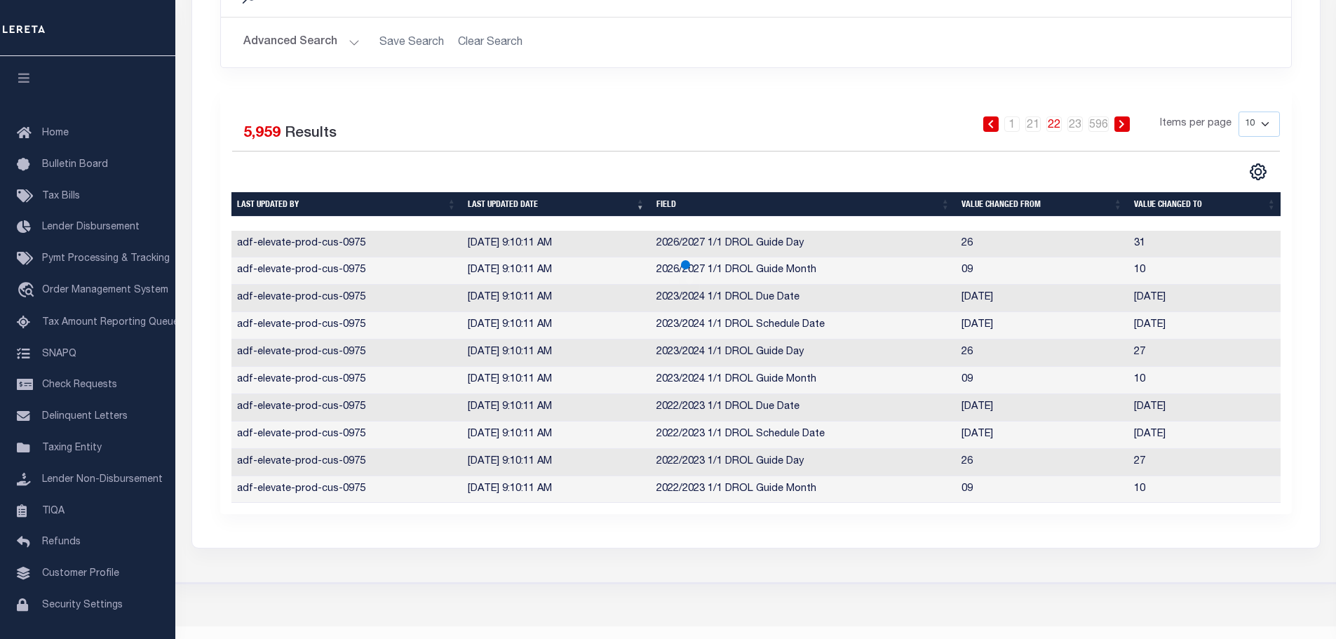
click at [1124, 123] on icon at bounding box center [1121, 124] width 5 height 8
click at [1124, 124] on icon at bounding box center [1122, 124] width 6 height 8
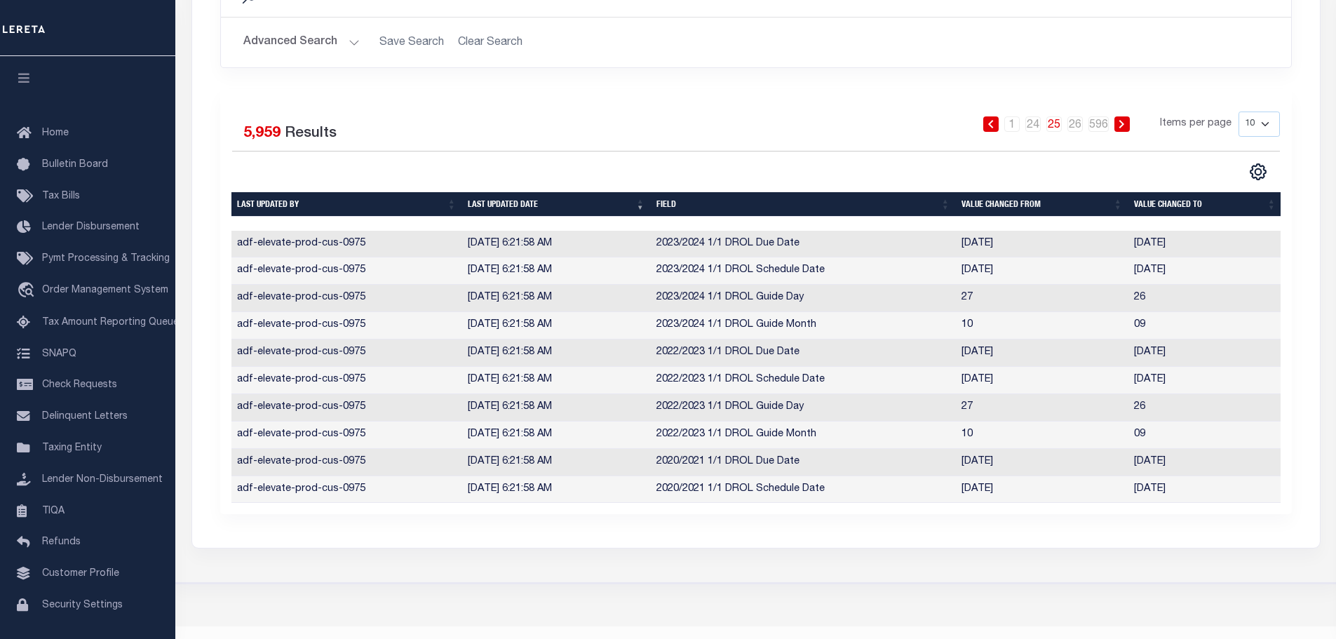
click at [1124, 124] on icon at bounding box center [1122, 124] width 6 height 8
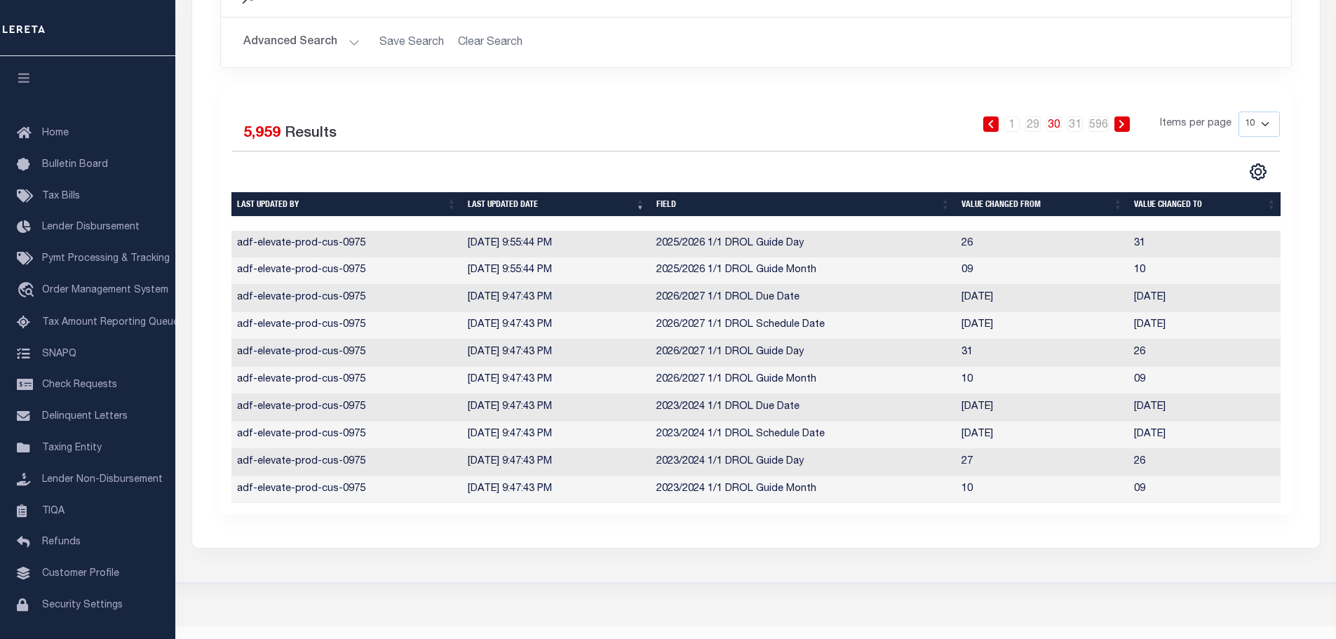
click at [1124, 124] on icon at bounding box center [1122, 124] width 6 height 8
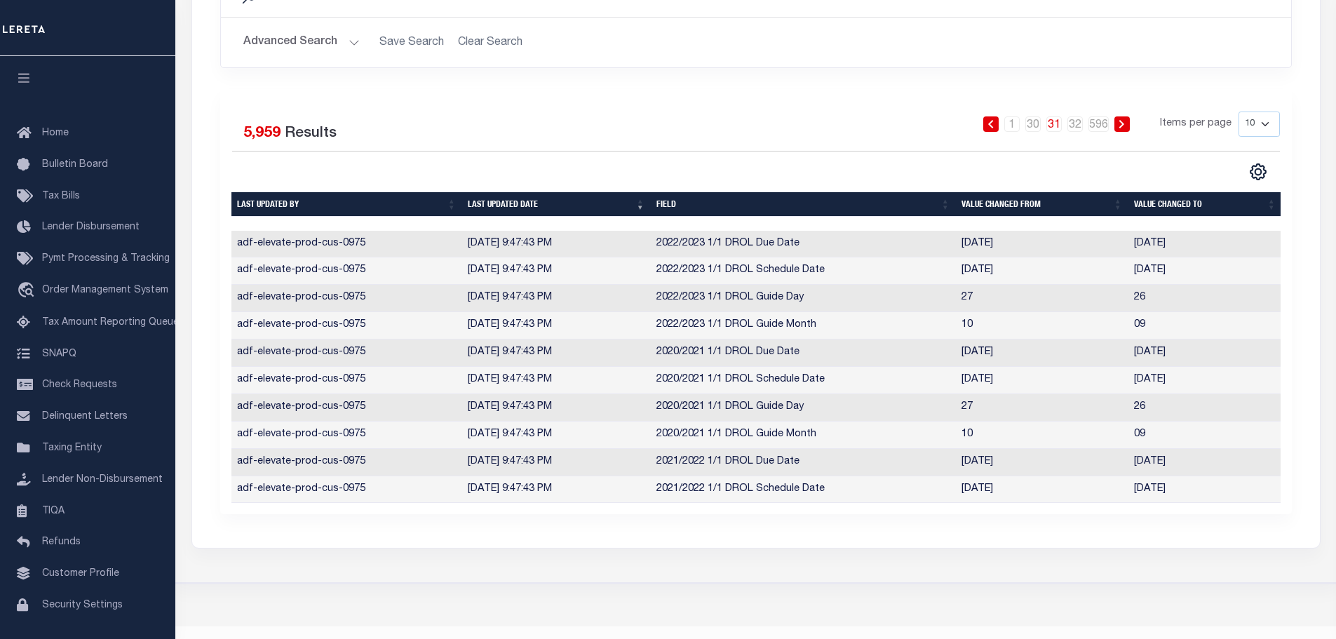
click at [1124, 124] on icon at bounding box center [1122, 124] width 6 height 8
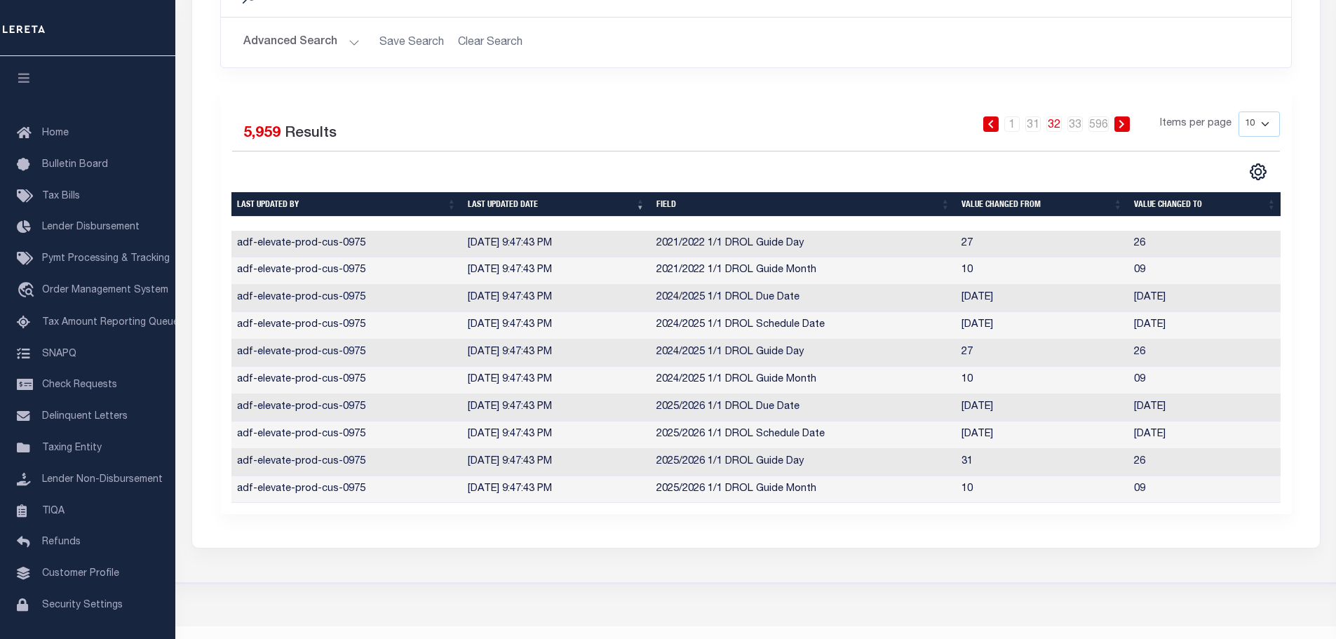
click at [1124, 124] on icon at bounding box center [1122, 124] width 6 height 8
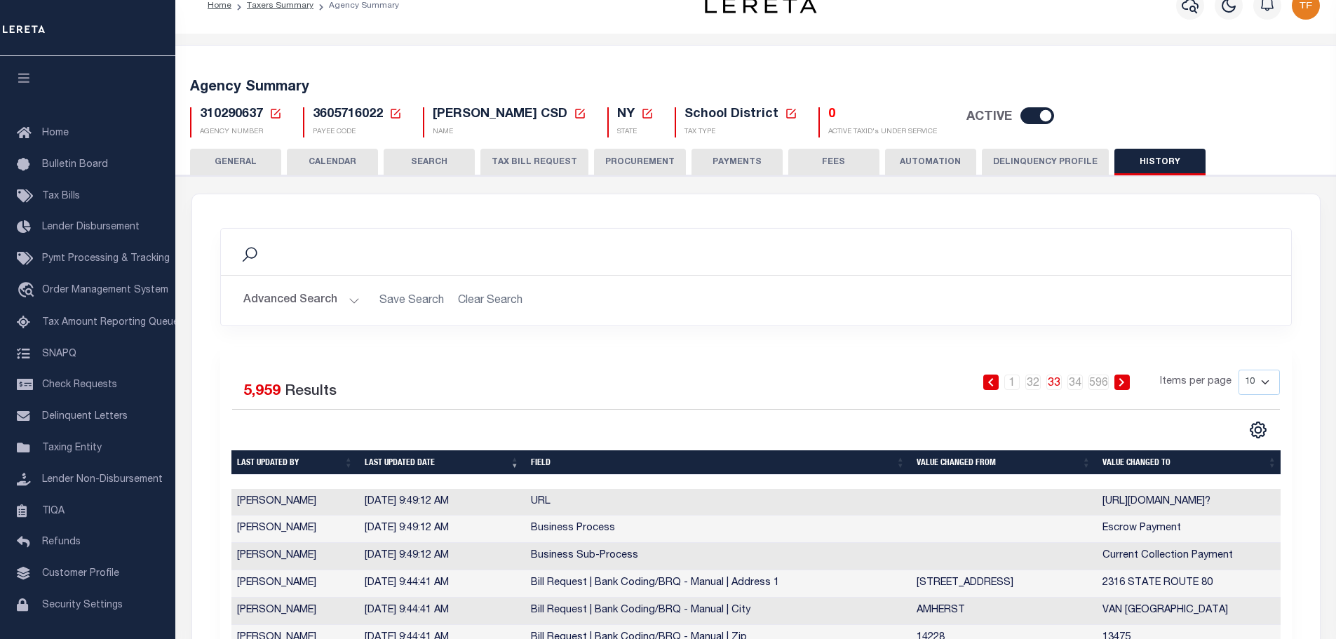
scroll to position [0, 0]
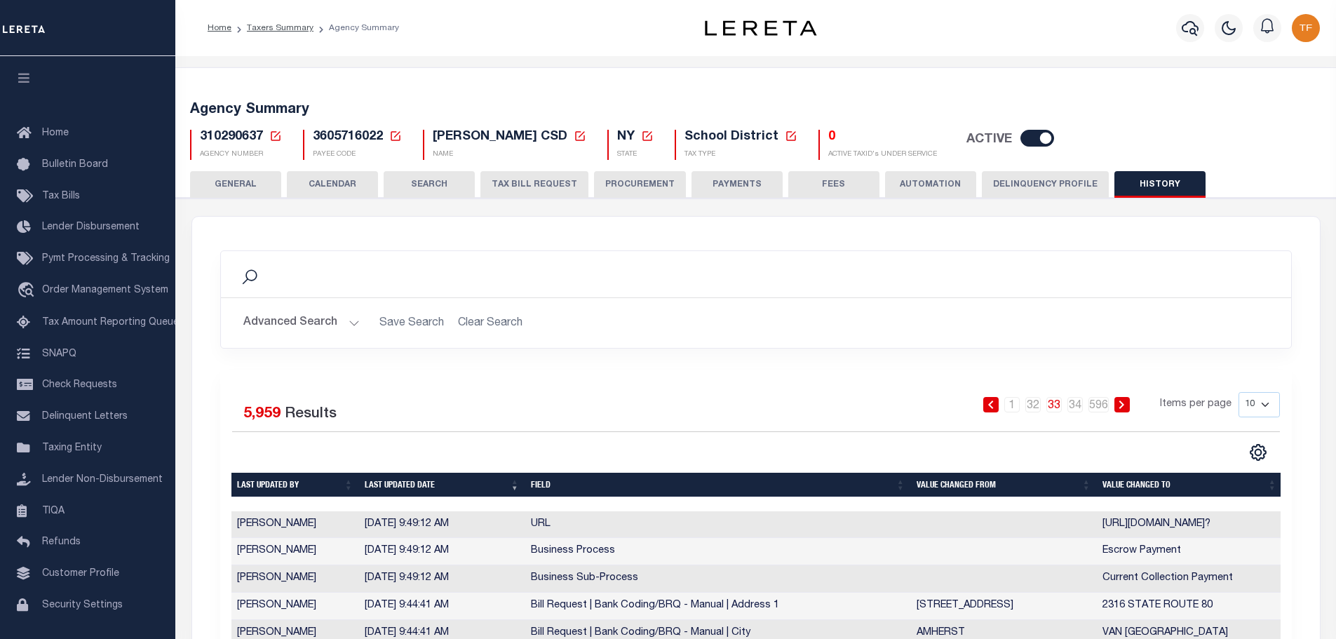
drag, startPoint x: 245, startPoint y: 184, endPoint x: 279, endPoint y: 195, distance: 36.1
click at [245, 184] on button "GENERAL" at bounding box center [235, 184] width 91 height 27
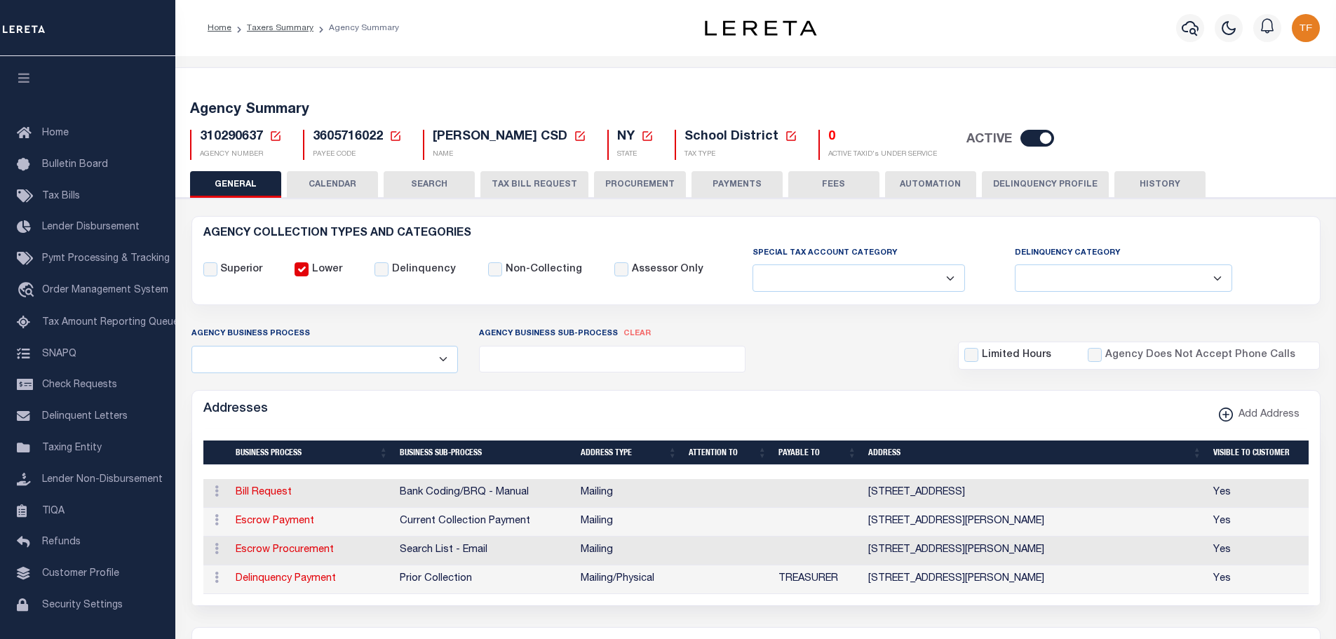
scroll to position [70, 0]
